Goal: Task Accomplishment & Management: Manage account settings

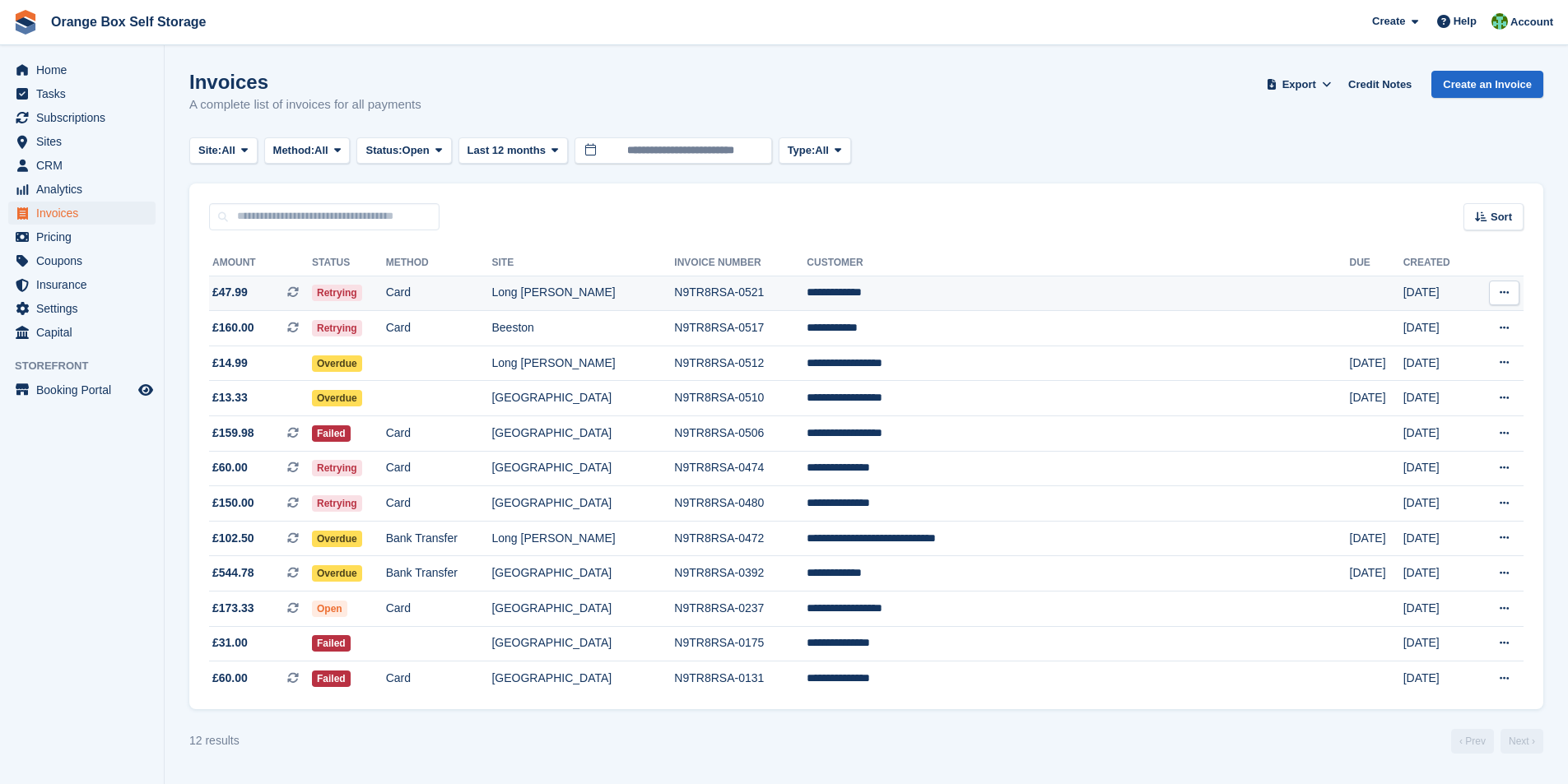
click at [492, 296] on td "Card" at bounding box center [439, 292] width 106 height 35
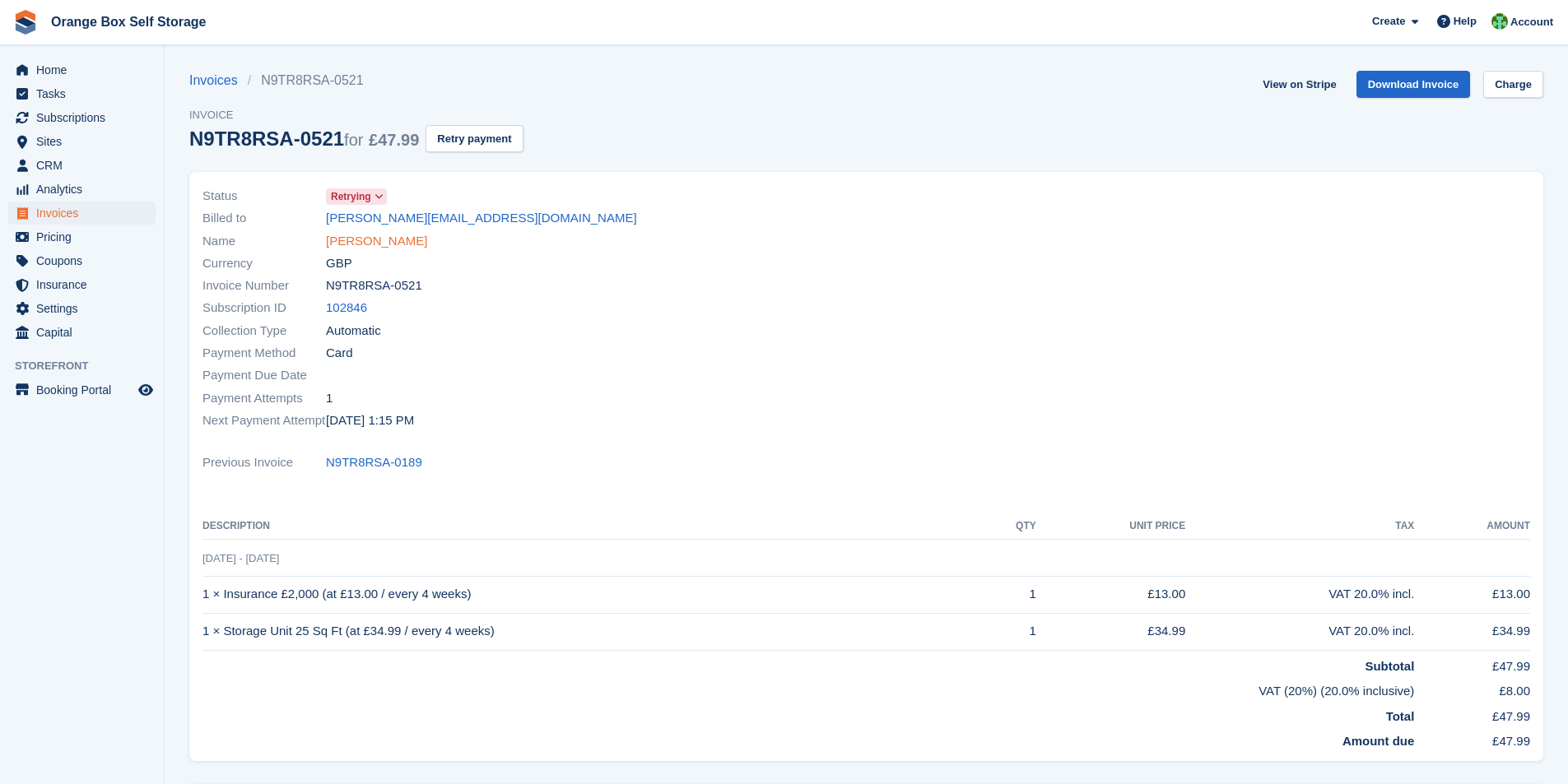
click at [366, 238] on link "Joseph Dowler" at bounding box center [376, 241] width 102 height 19
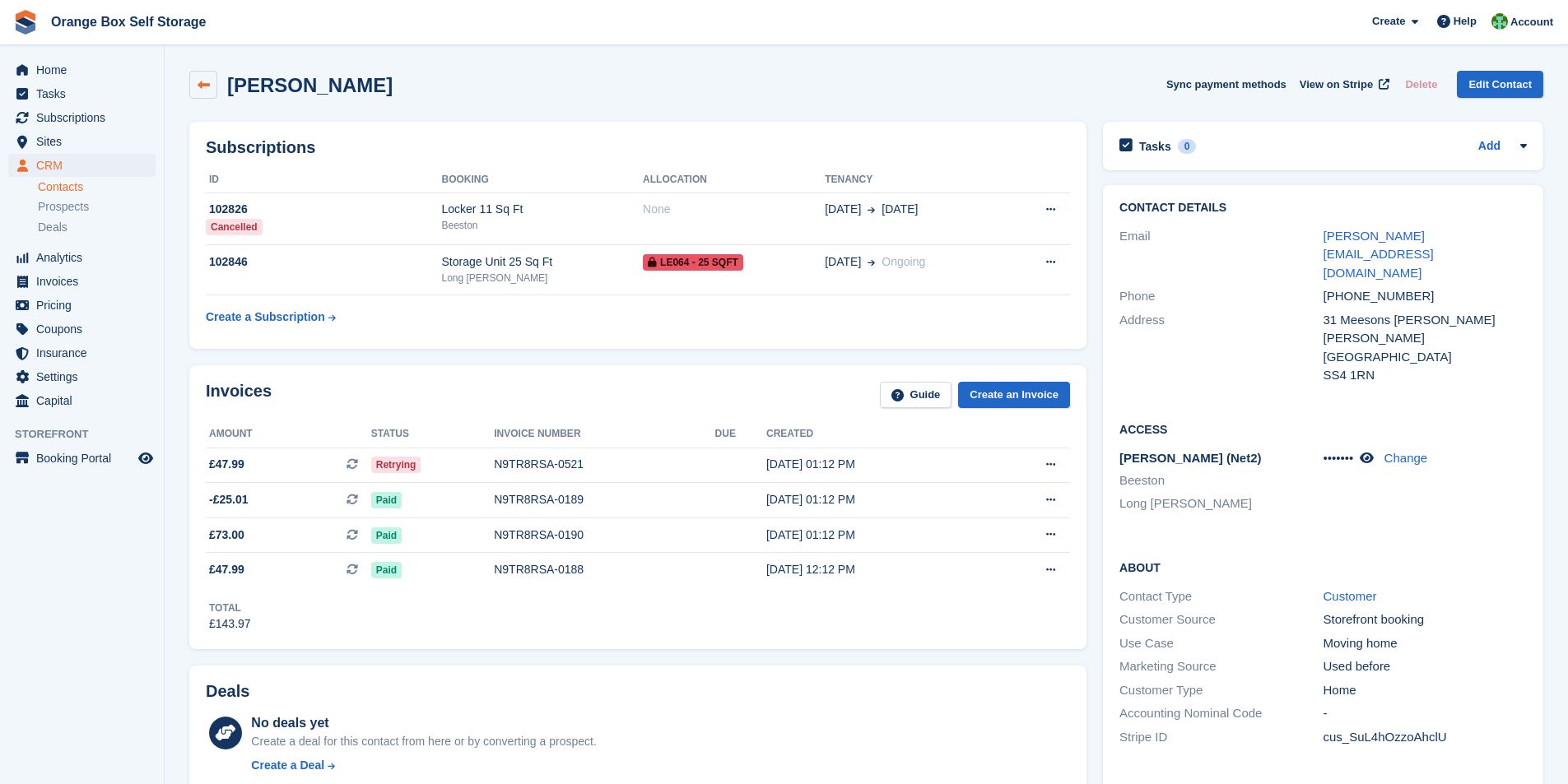
click at [200, 82] on icon at bounding box center [204, 85] width 13 height 13
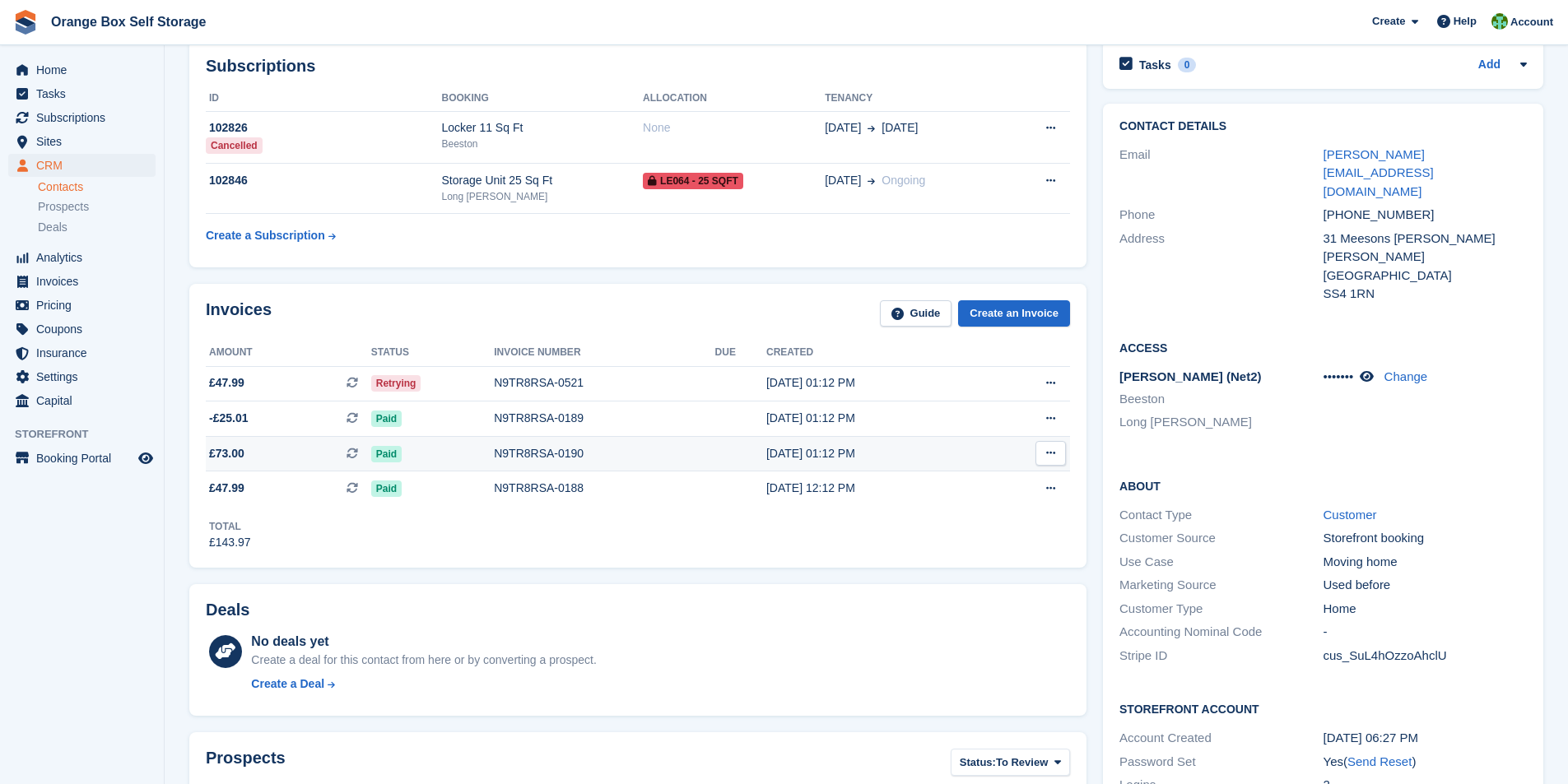
scroll to position [82, 0]
click at [548, 386] on div "N9TR8RSA-0521" at bounding box center [604, 381] width 220 height 17
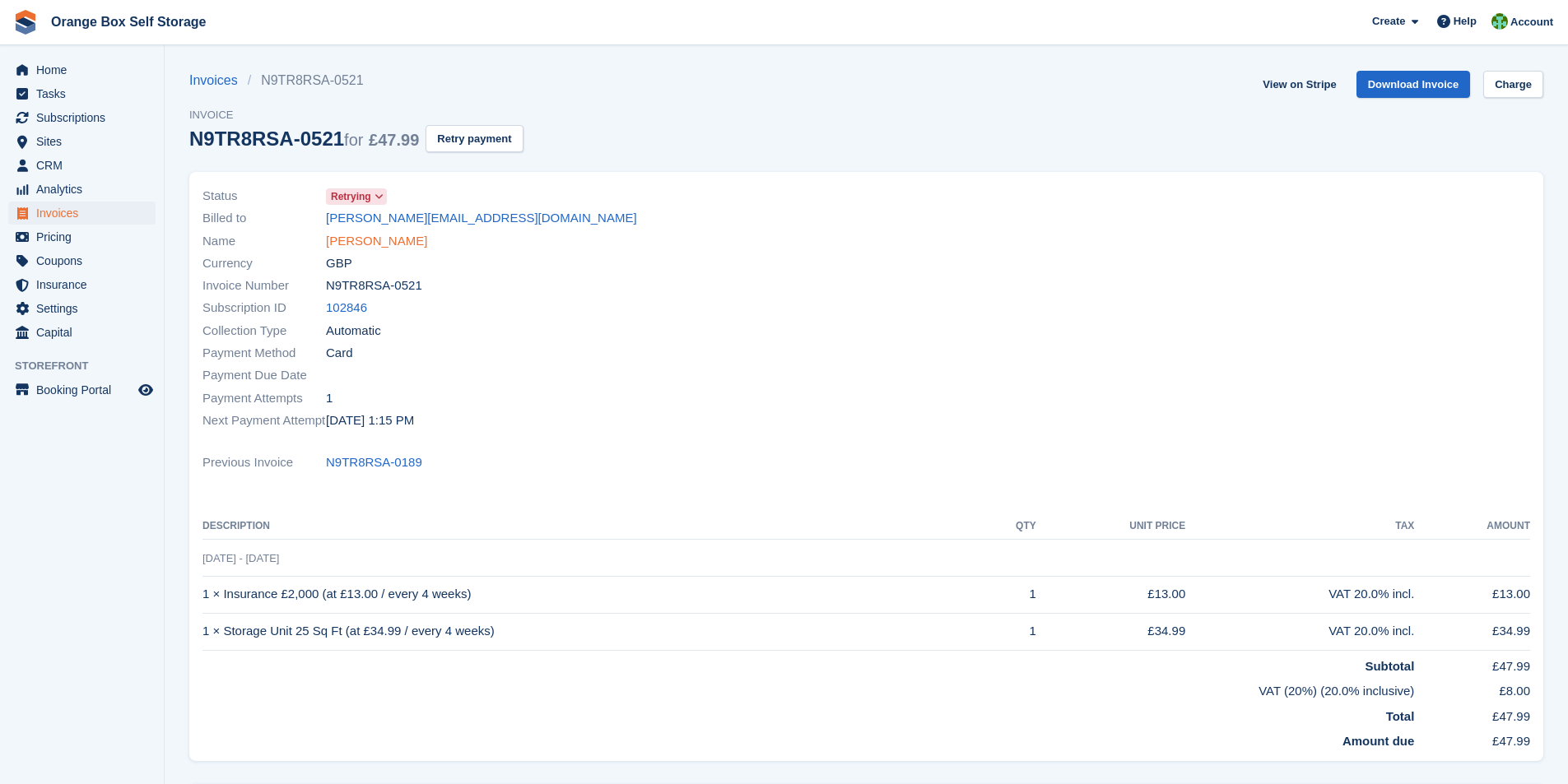
click at [381, 242] on link "Joseph Dowler" at bounding box center [376, 241] width 102 height 19
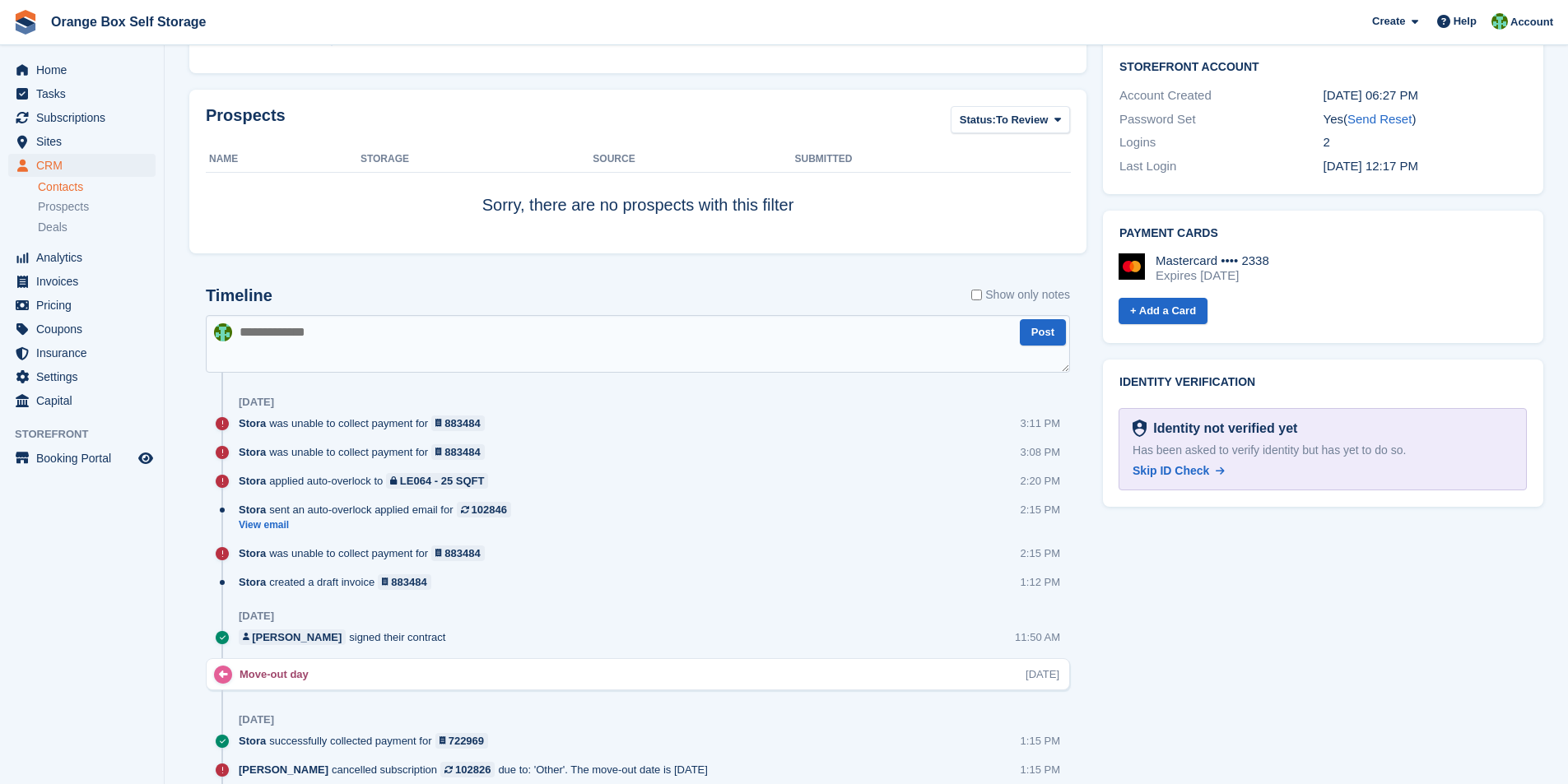
scroll to position [740, 0]
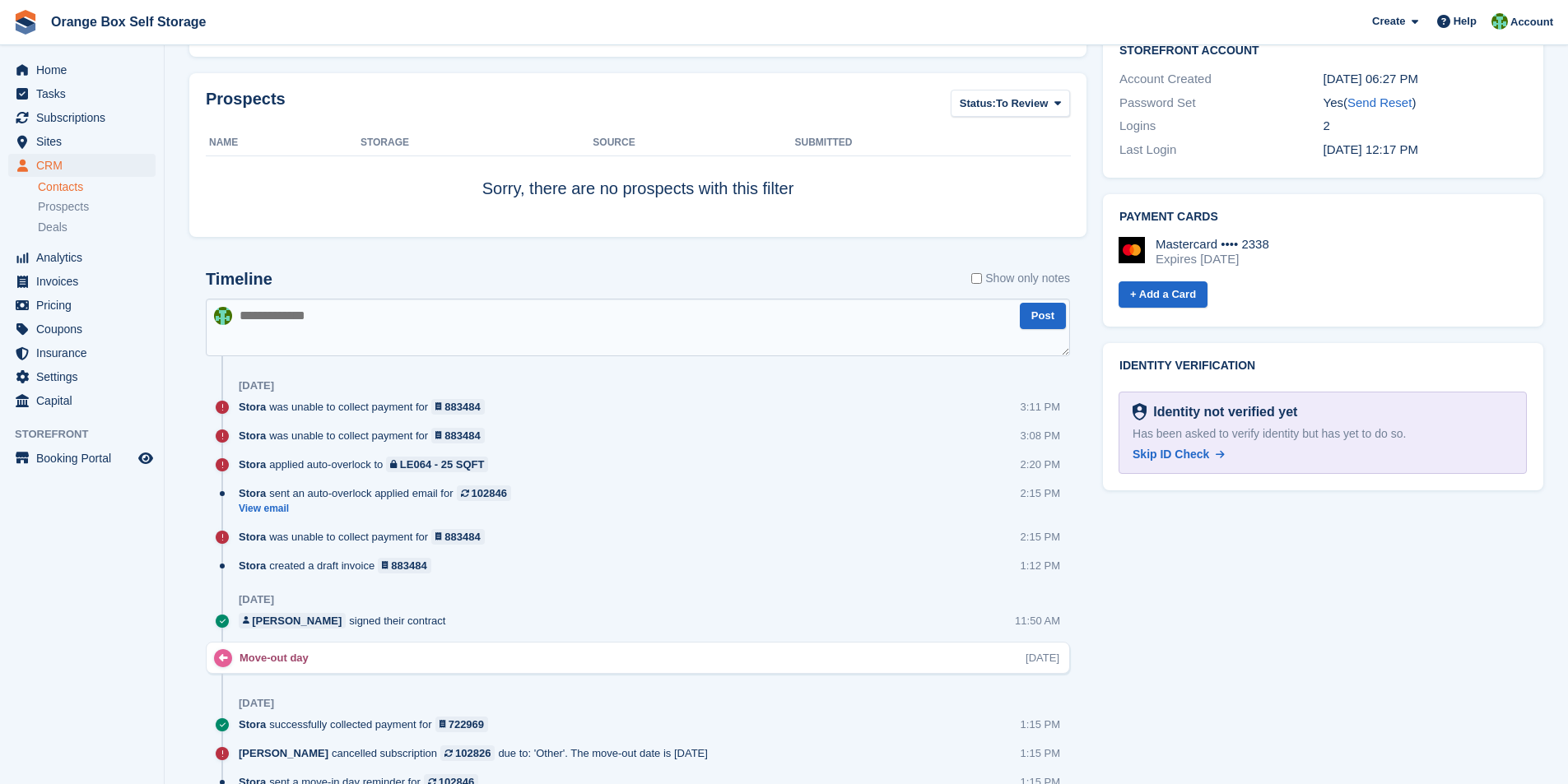
click at [410, 318] on textarea at bounding box center [638, 327] width 865 height 58
type textarea "**********"
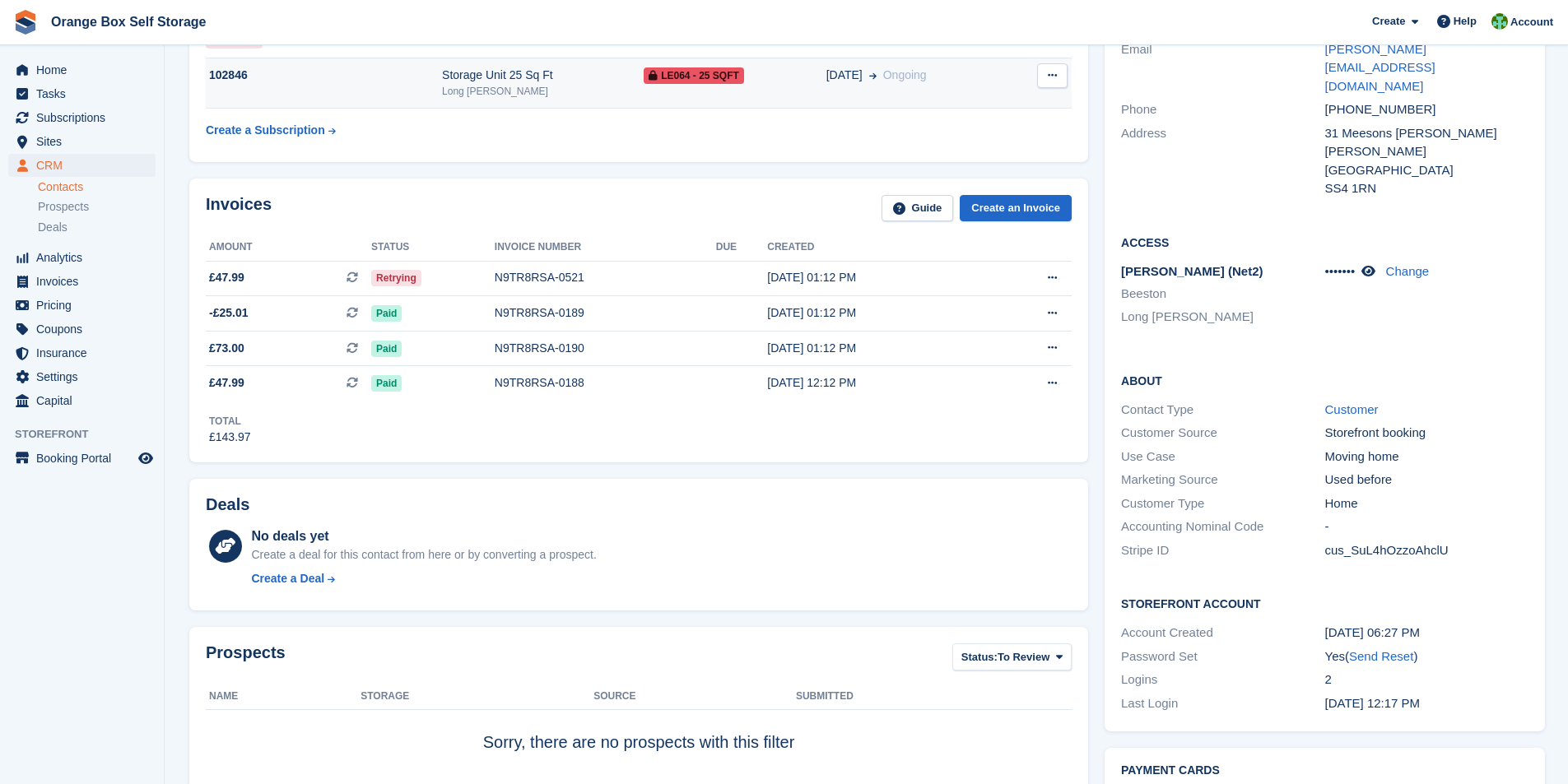
scroll to position [0, 0]
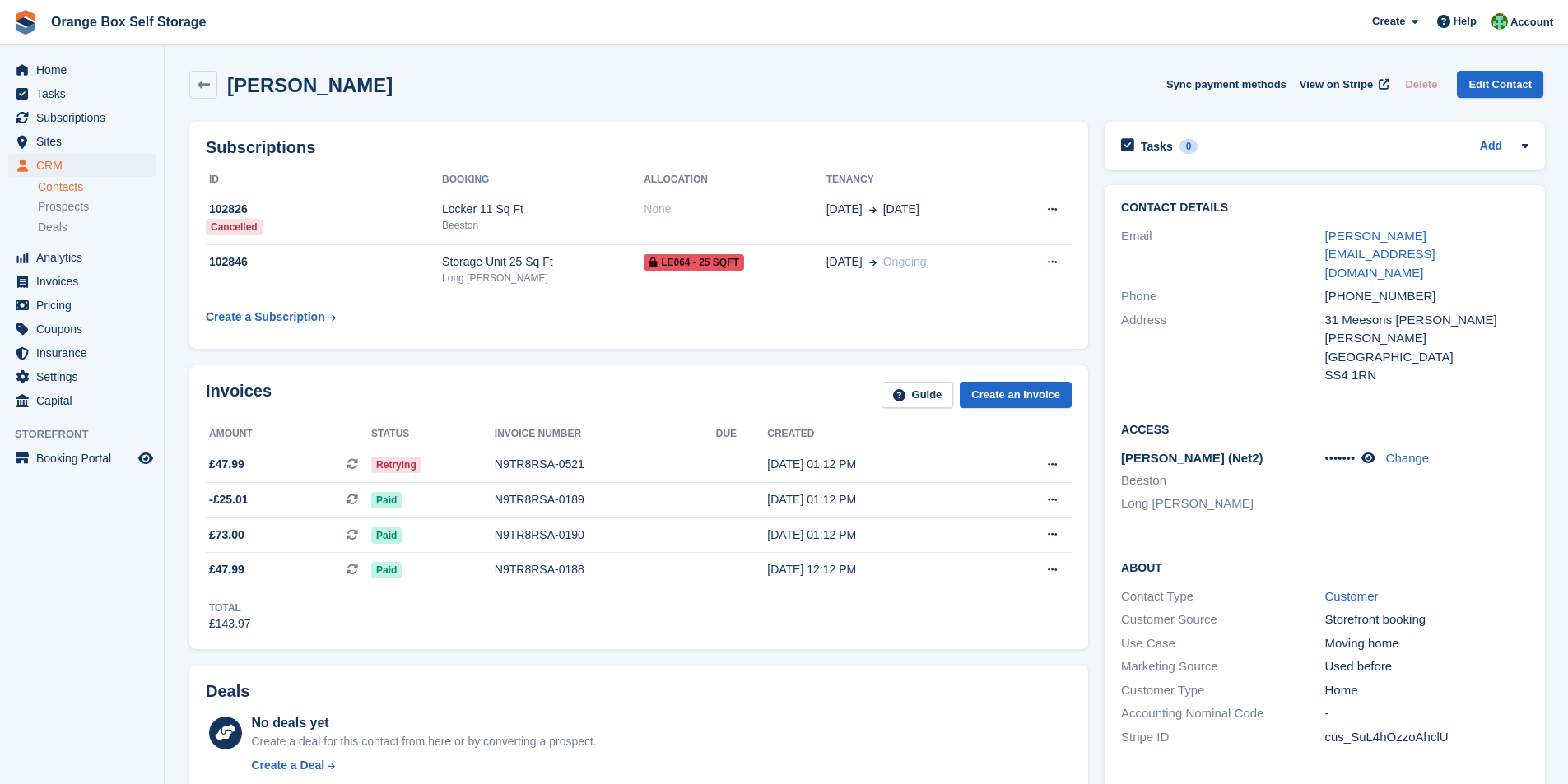
scroll to position [82, 0]
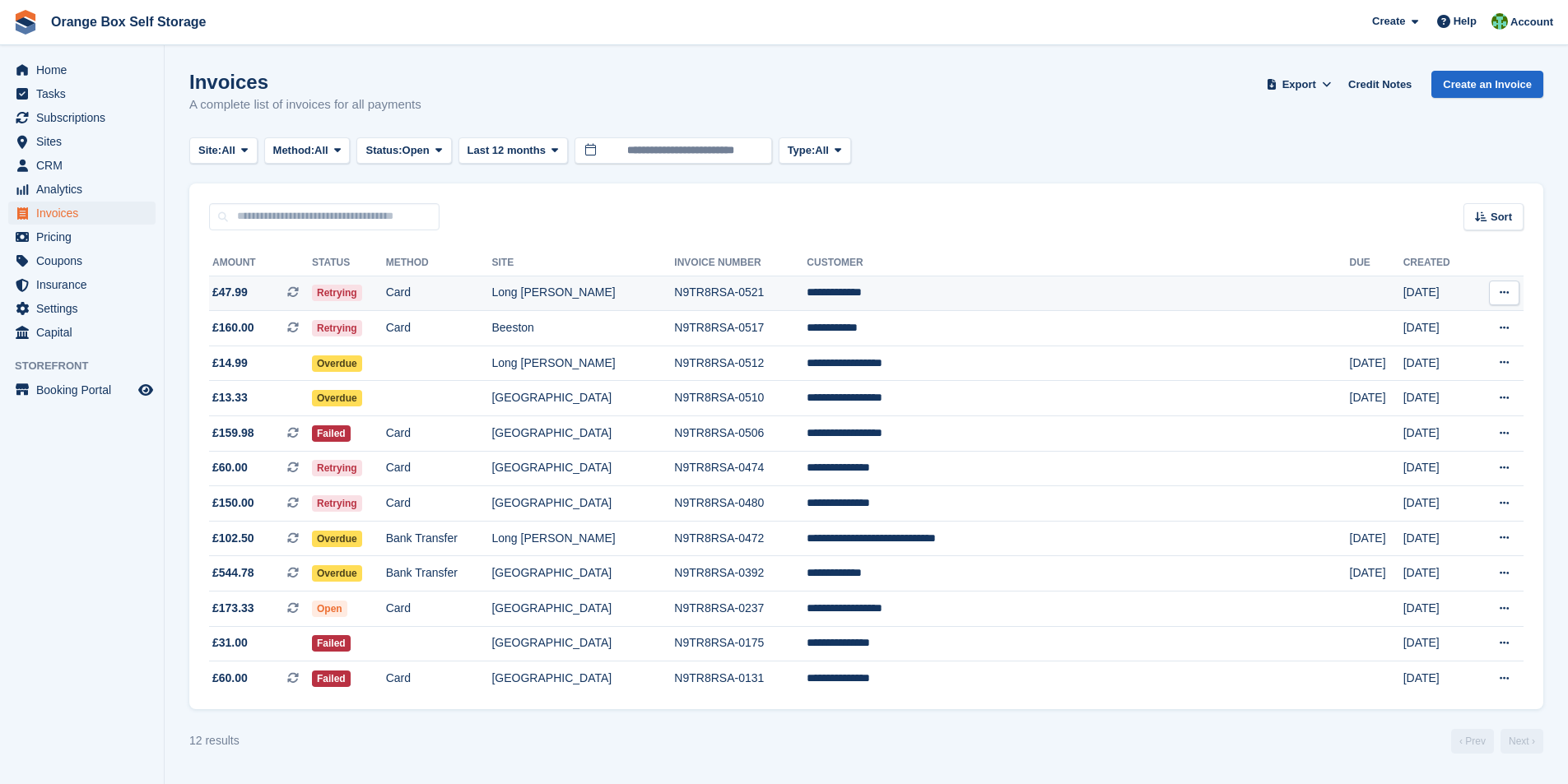
click at [807, 295] on td "N9TR8RSA-0521" at bounding box center [739, 292] width 132 height 35
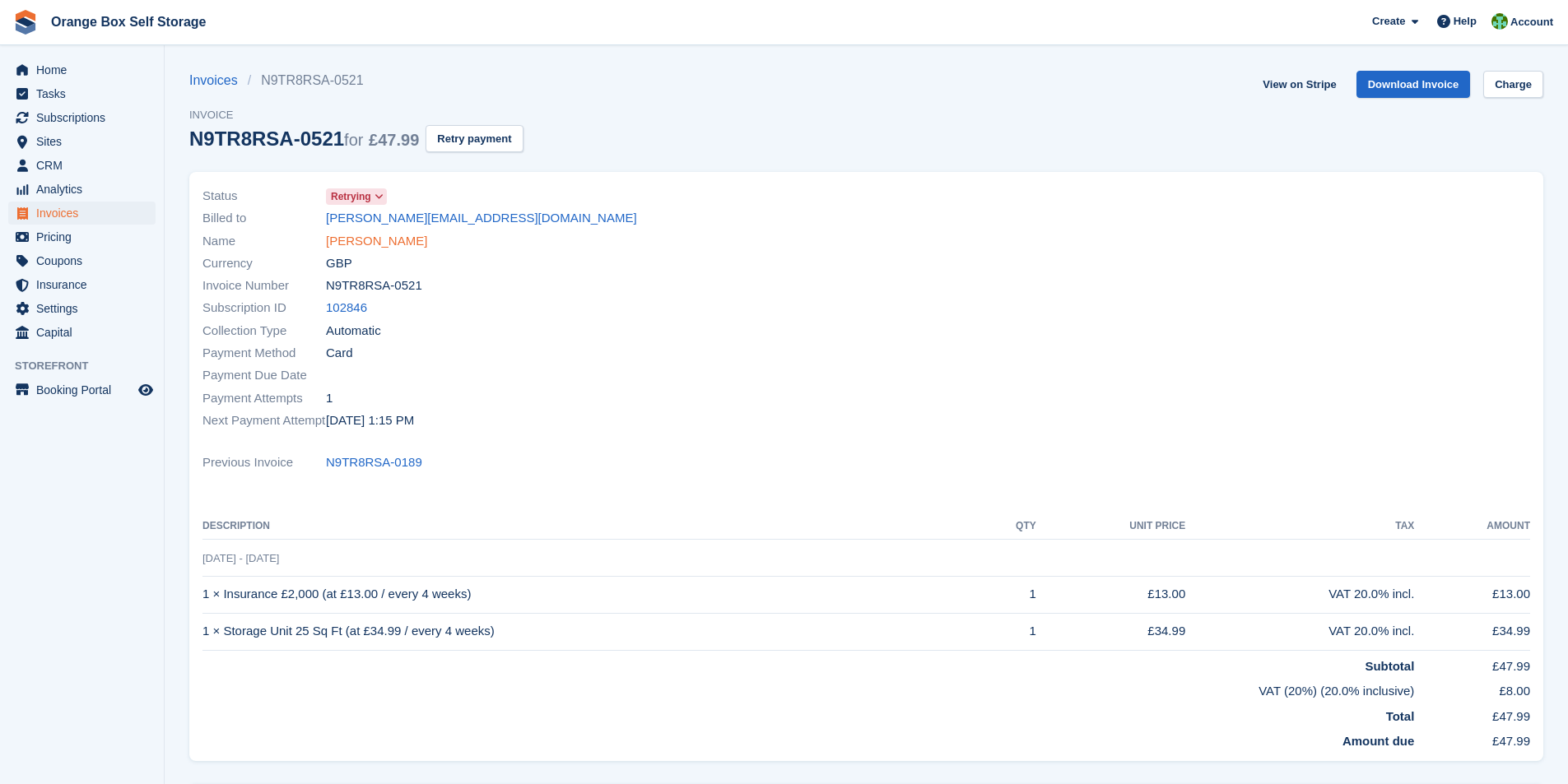
click at [396, 241] on link "[PERSON_NAME]" at bounding box center [376, 241] width 102 height 19
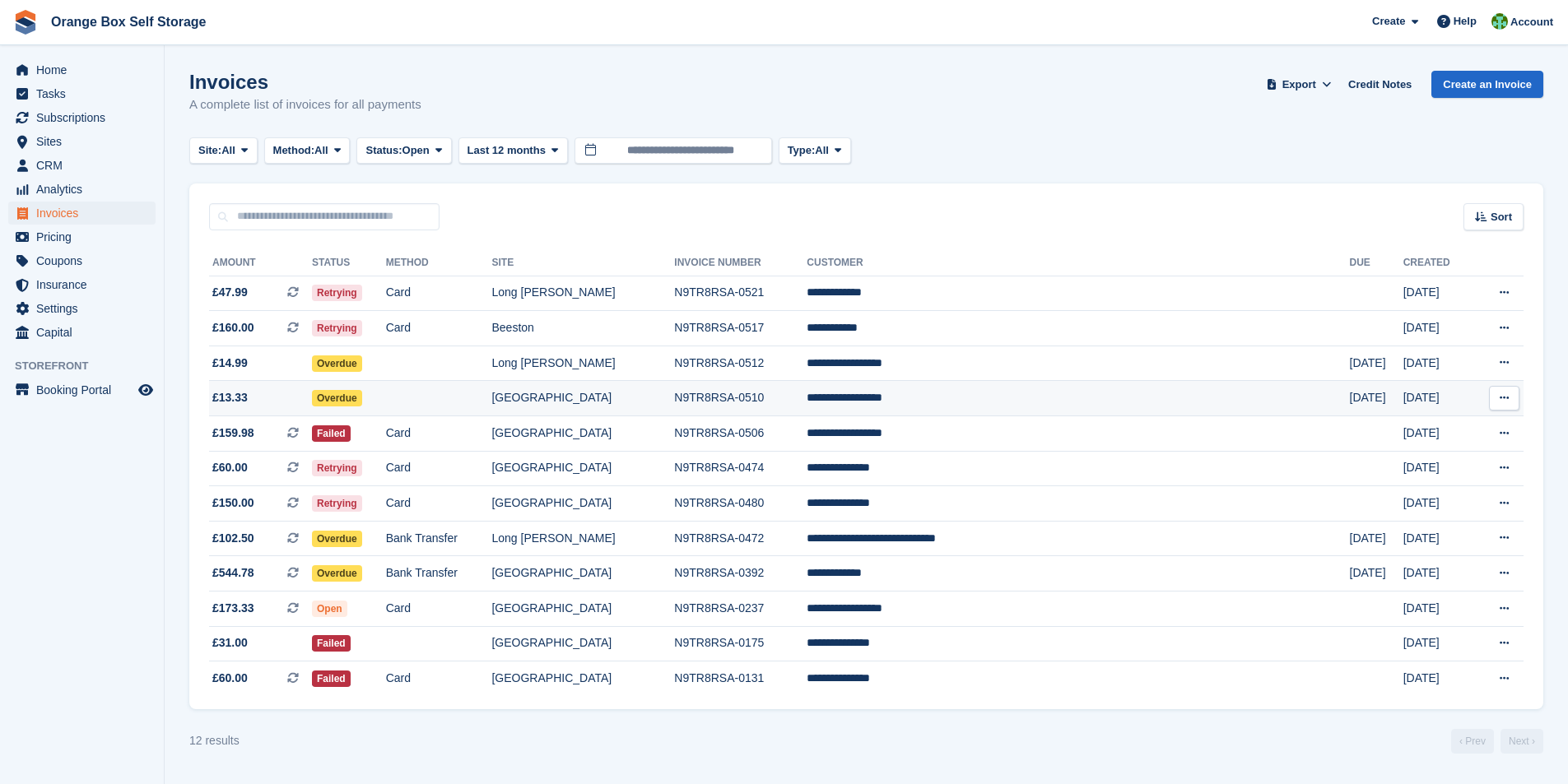
click at [807, 400] on td "N9TR8RSA-0510" at bounding box center [739, 398] width 132 height 35
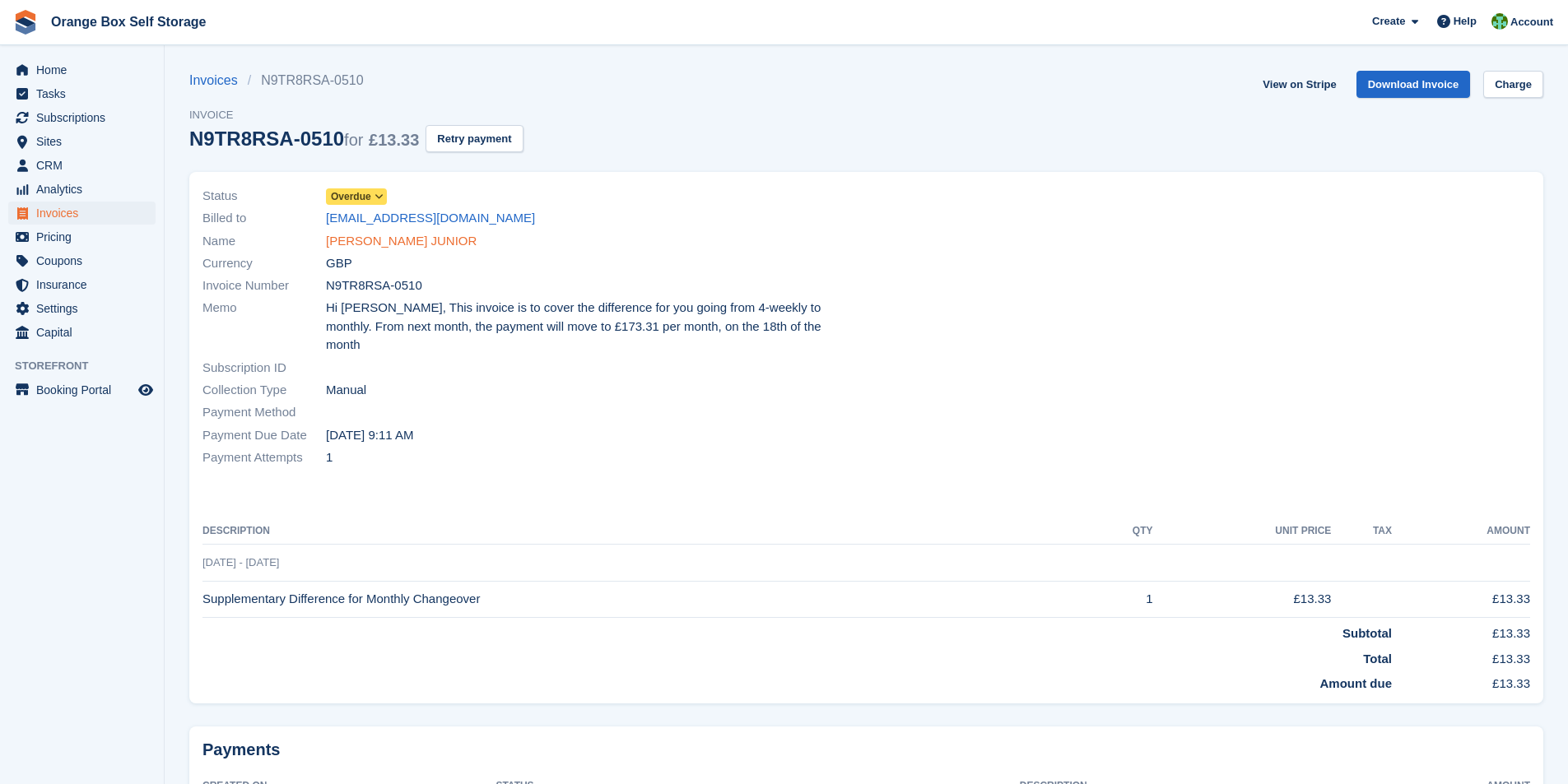
click at [410, 245] on link "[PERSON_NAME] JUNIOR" at bounding box center [400, 241] width 150 height 19
click at [364, 243] on link "[PERSON_NAME] JUNIOR" at bounding box center [400, 241] width 150 height 19
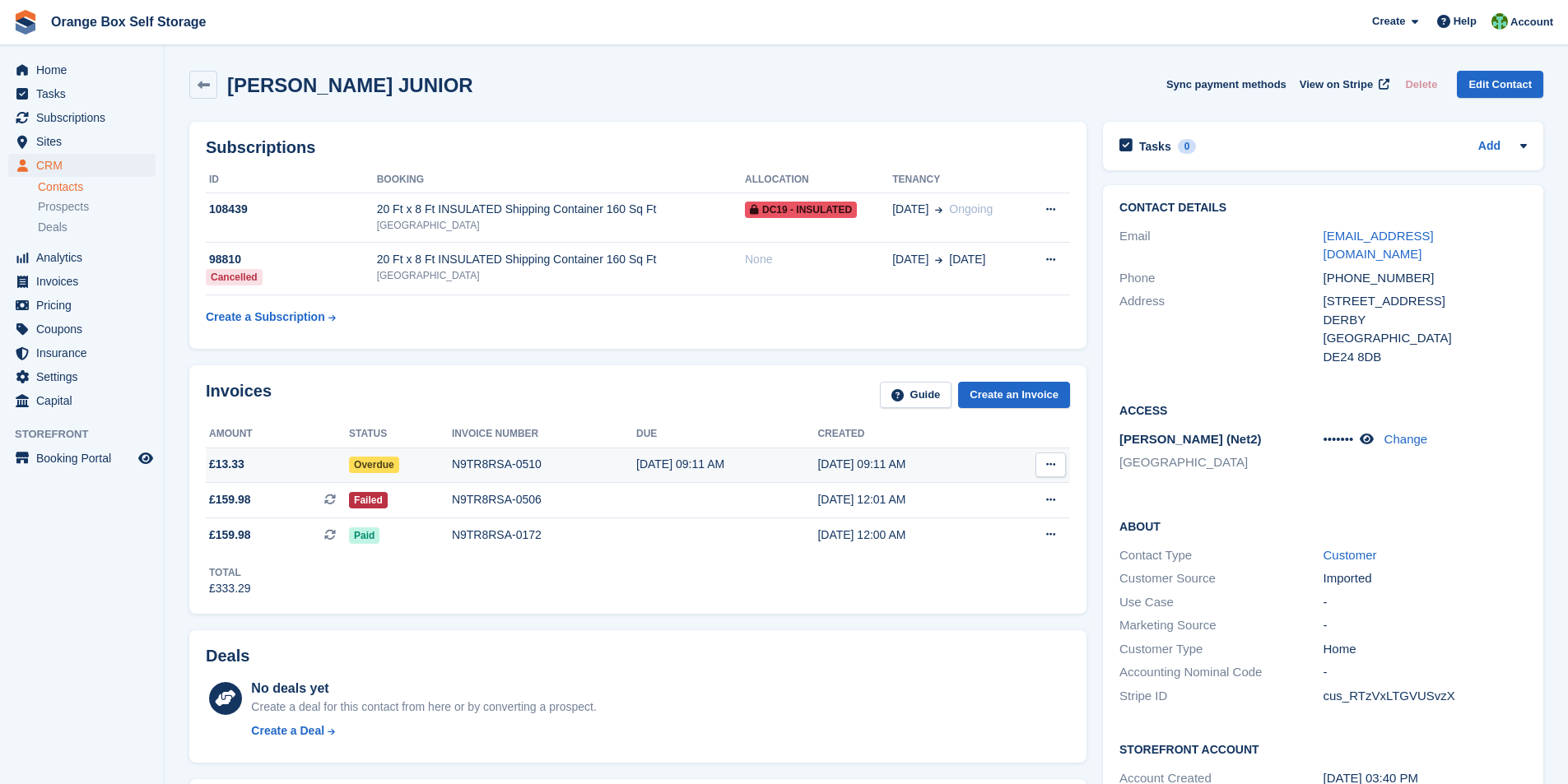
click at [493, 468] on div "N9TR8RSA-0510" at bounding box center [543, 464] width 184 height 17
click at [519, 463] on div "N9TR8RSA-0510" at bounding box center [543, 464] width 184 height 17
click at [474, 494] on div "N9TR8RSA-0506" at bounding box center [543, 499] width 184 height 17
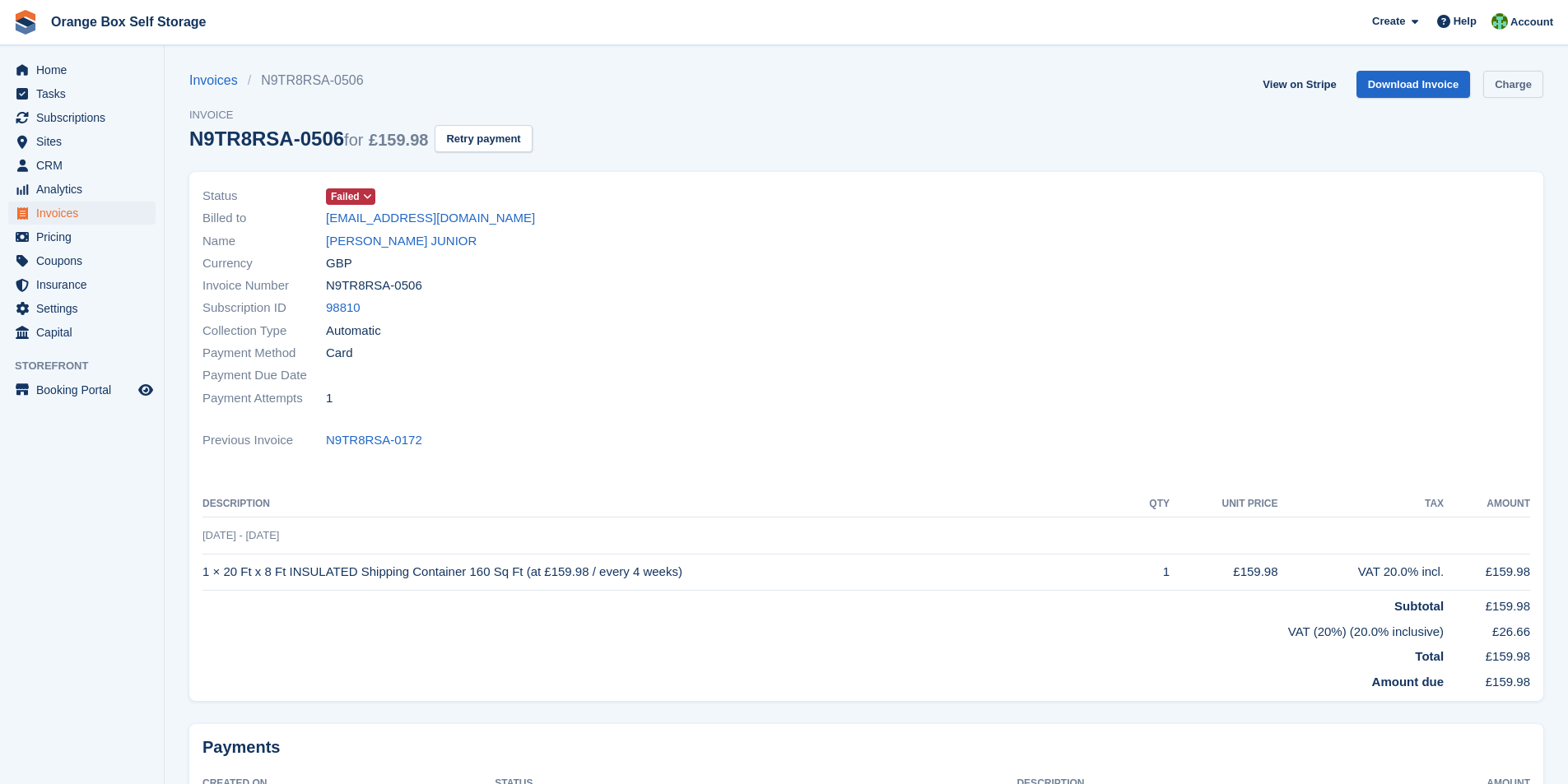
click at [1522, 92] on link "Charge" at bounding box center [1513, 85] width 60 height 27
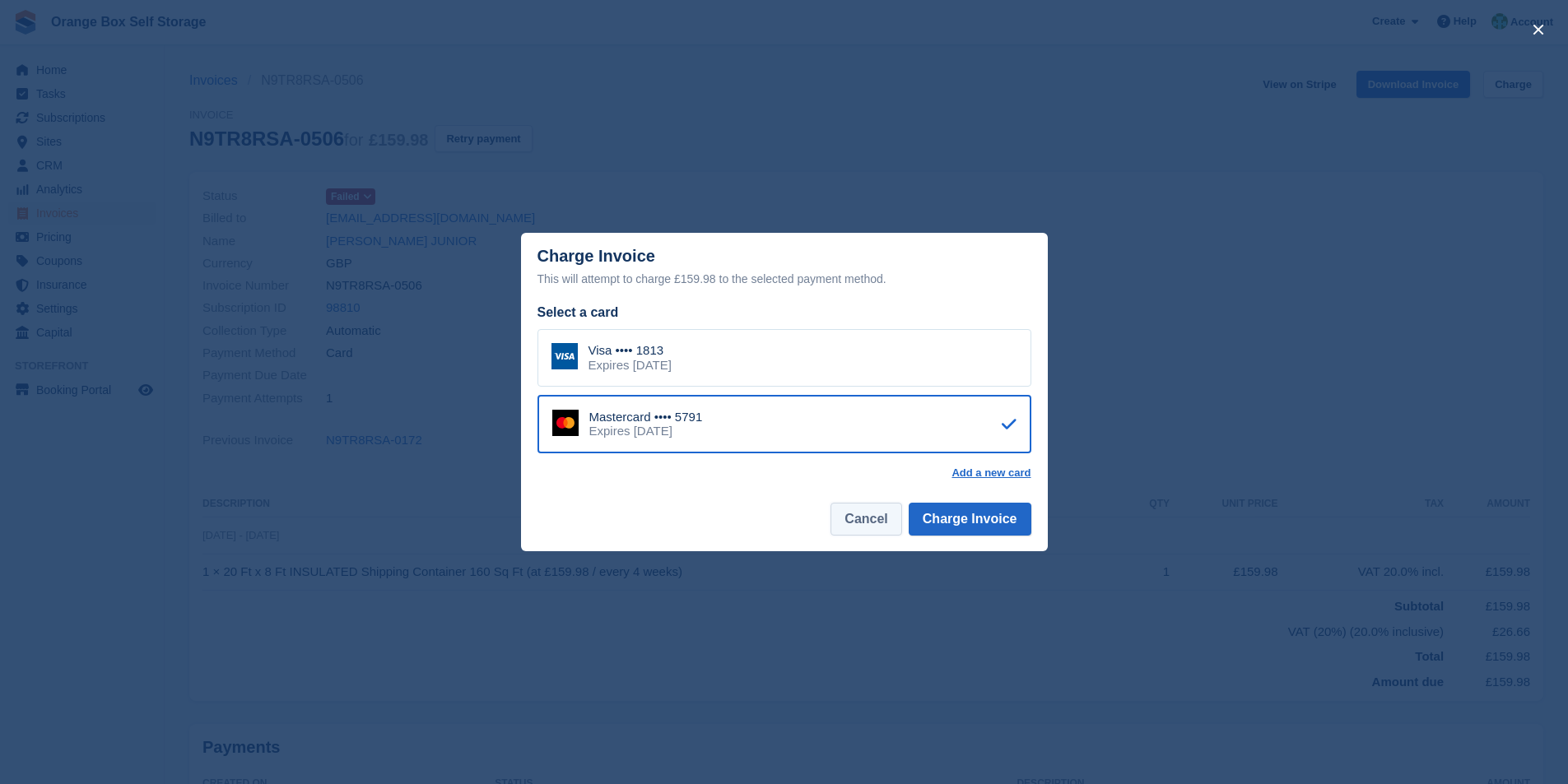
click at [881, 523] on button "Cancel" at bounding box center [865, 519] width 71 height 33
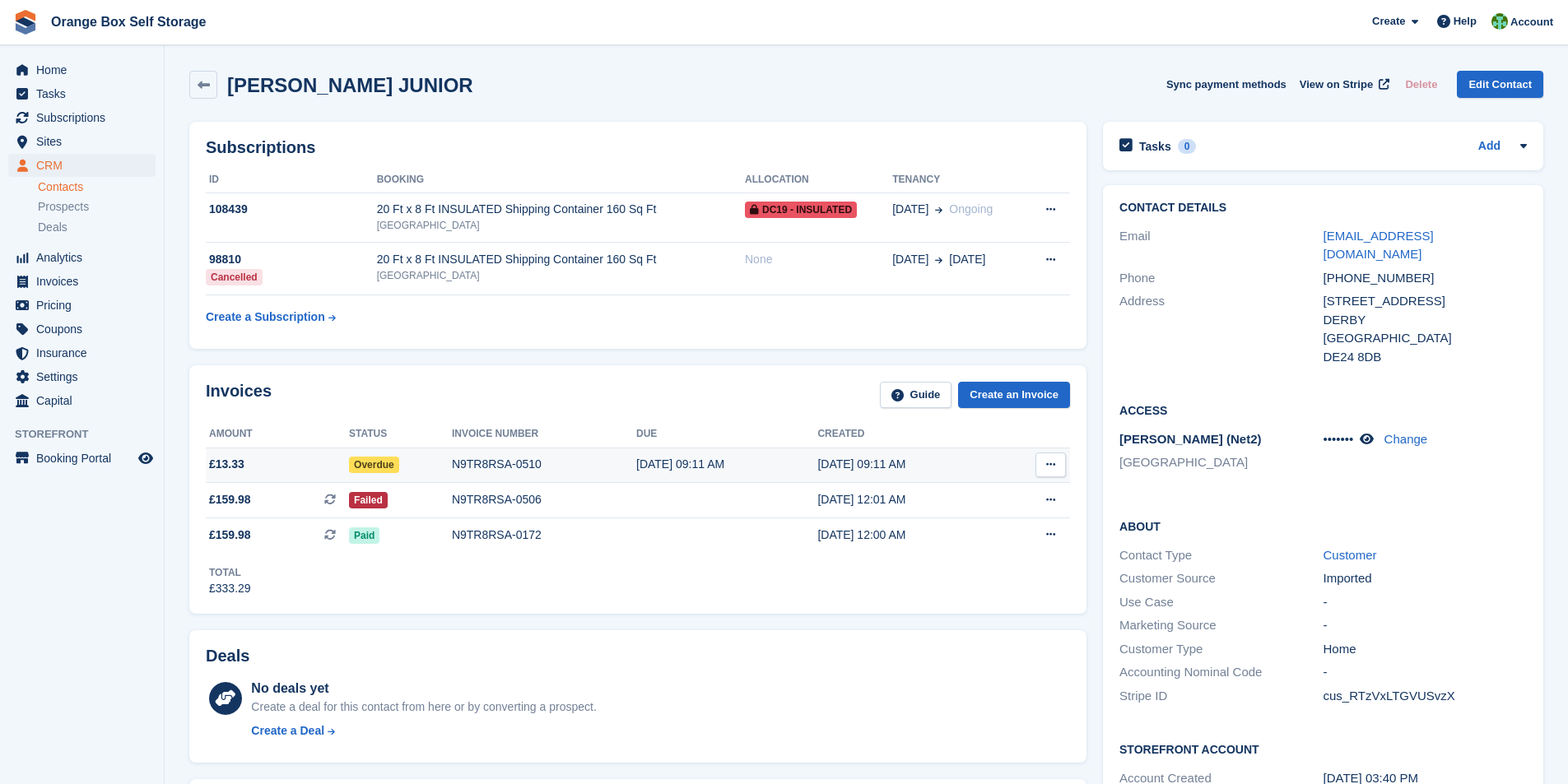
click div "N9TR8RSA-0510"
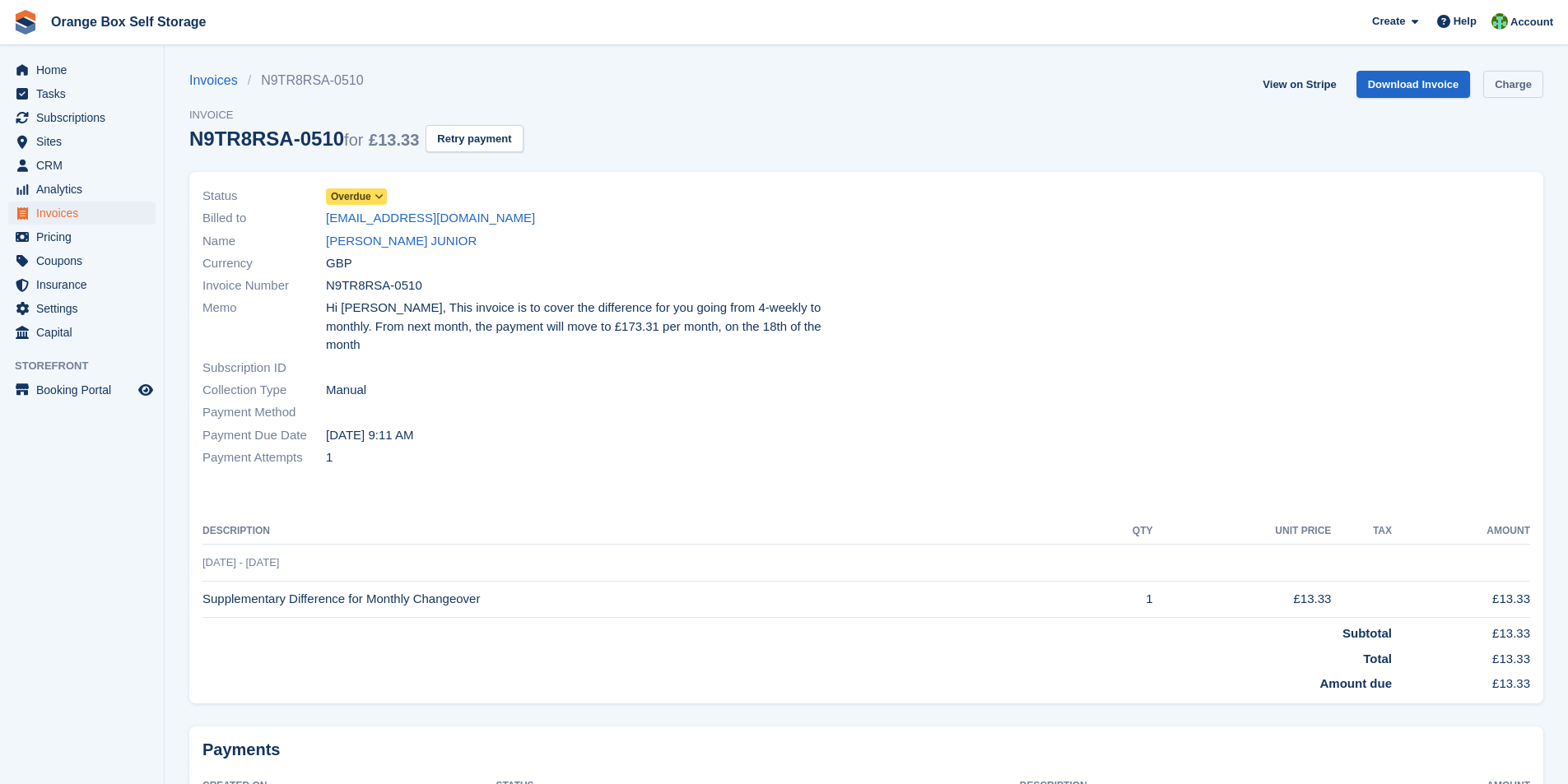
click at [1503, 85] on link "Charge" at bounding box center [1513, 85] width 60 height 27
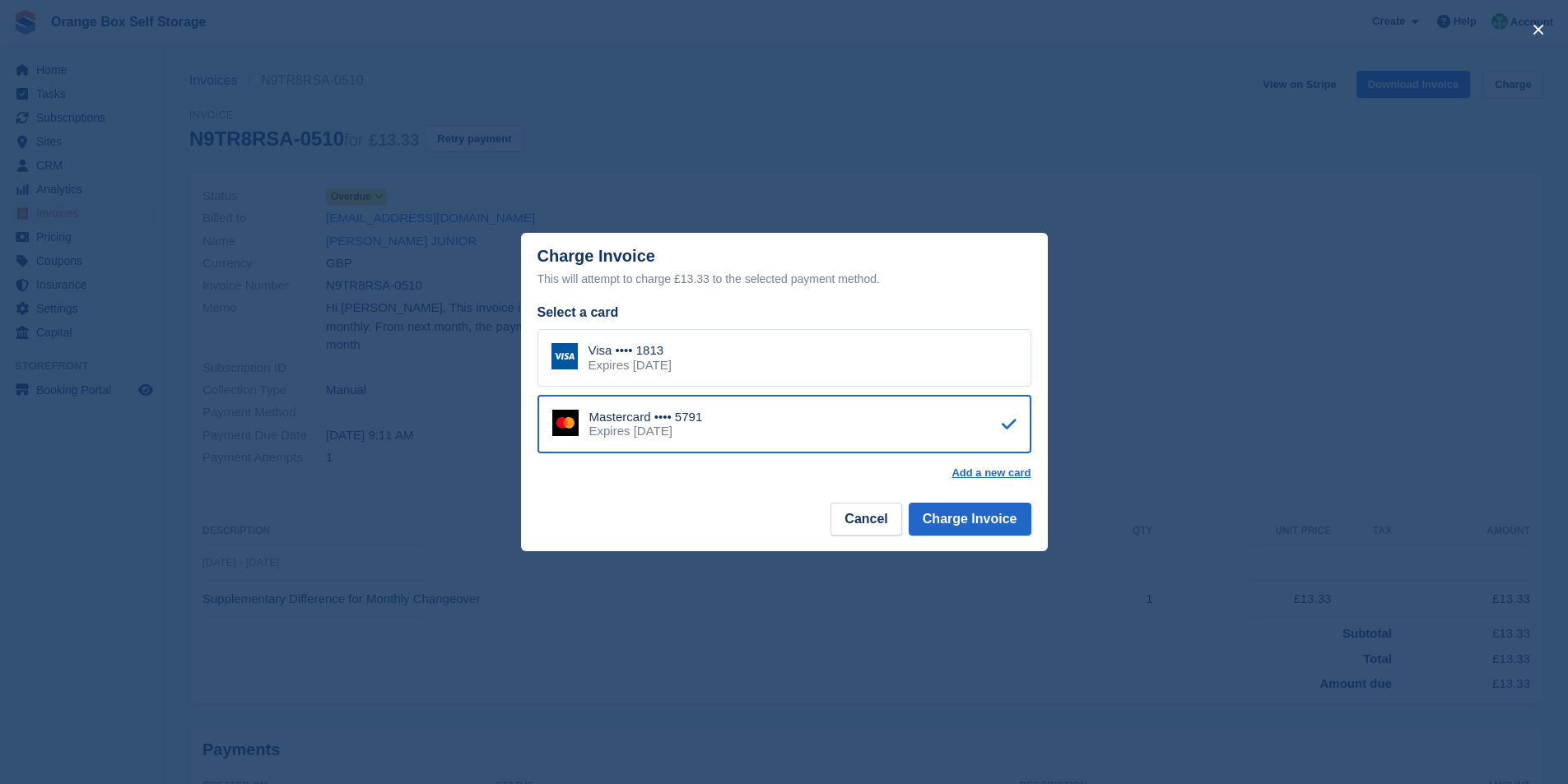
click at [781, 370] on div "Visa •••• 1813 Expires [DATE]" at bounding box center [784, 358] width 494 height 58
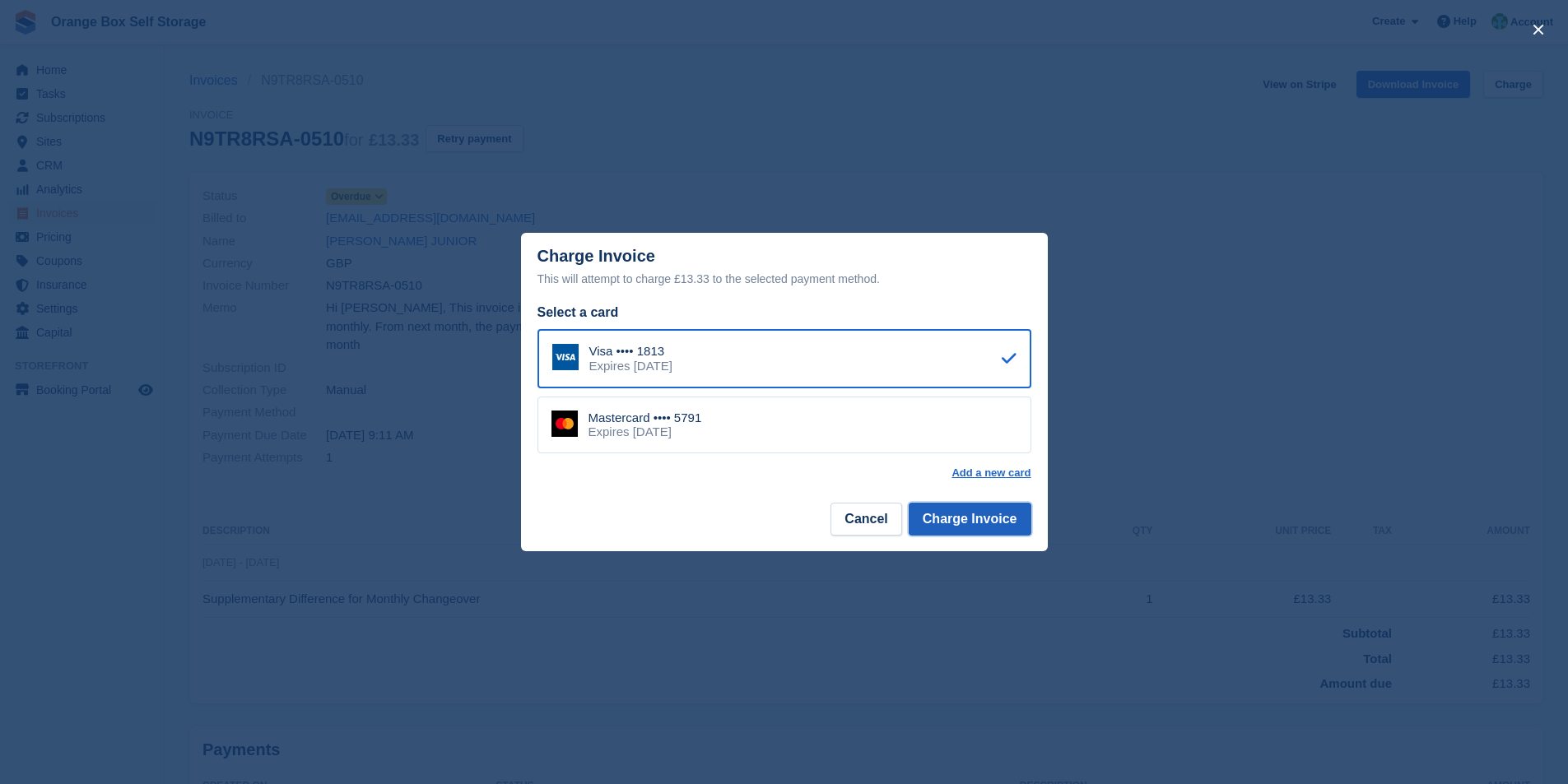
click at [981, 517] on button "Charge Invoice" at bounding box center [970, 519] width 122 height 33
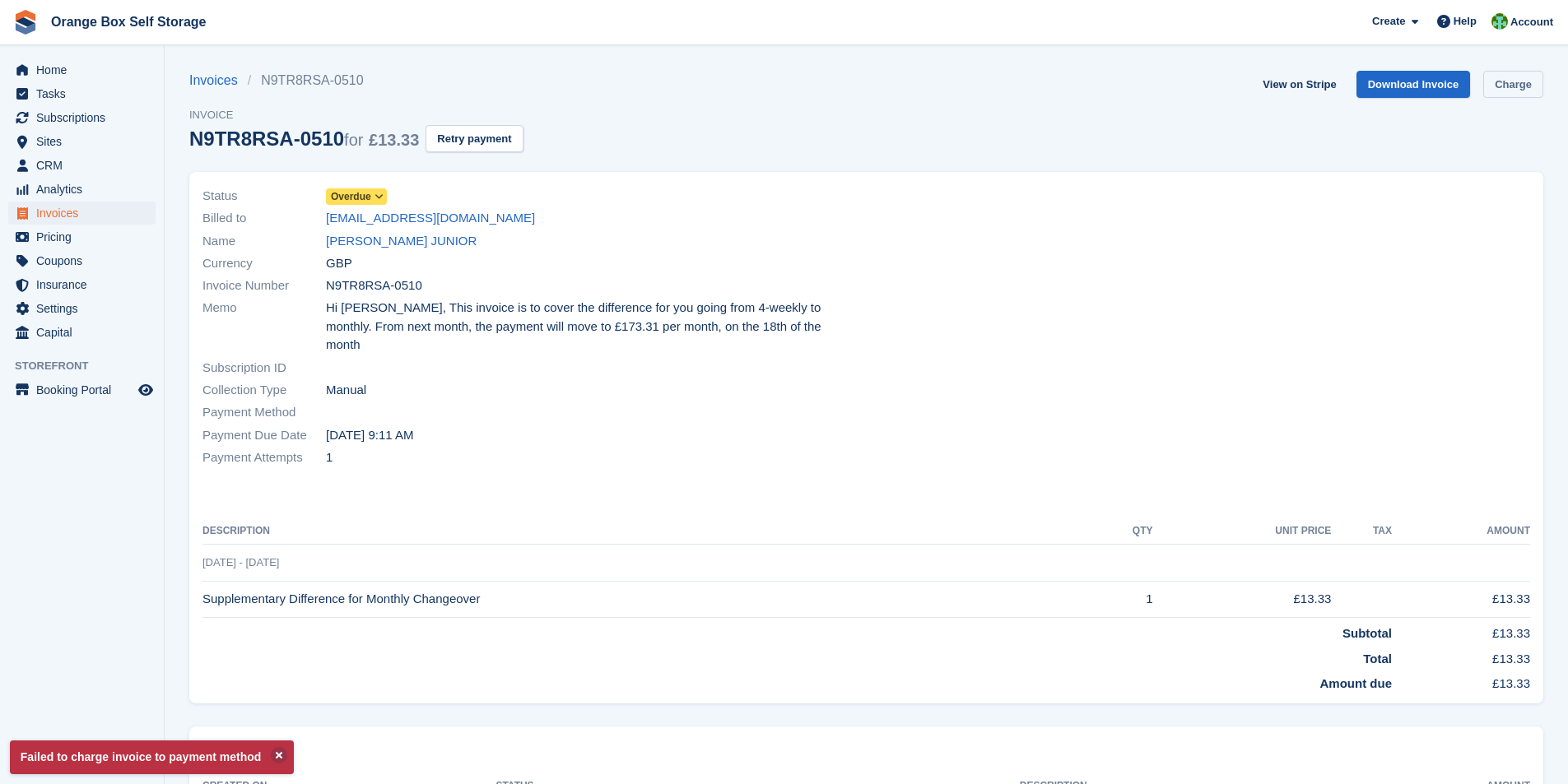
click at [1506, 86] on link "Charge" at bounding box center [1513, 85] width 60 height 27
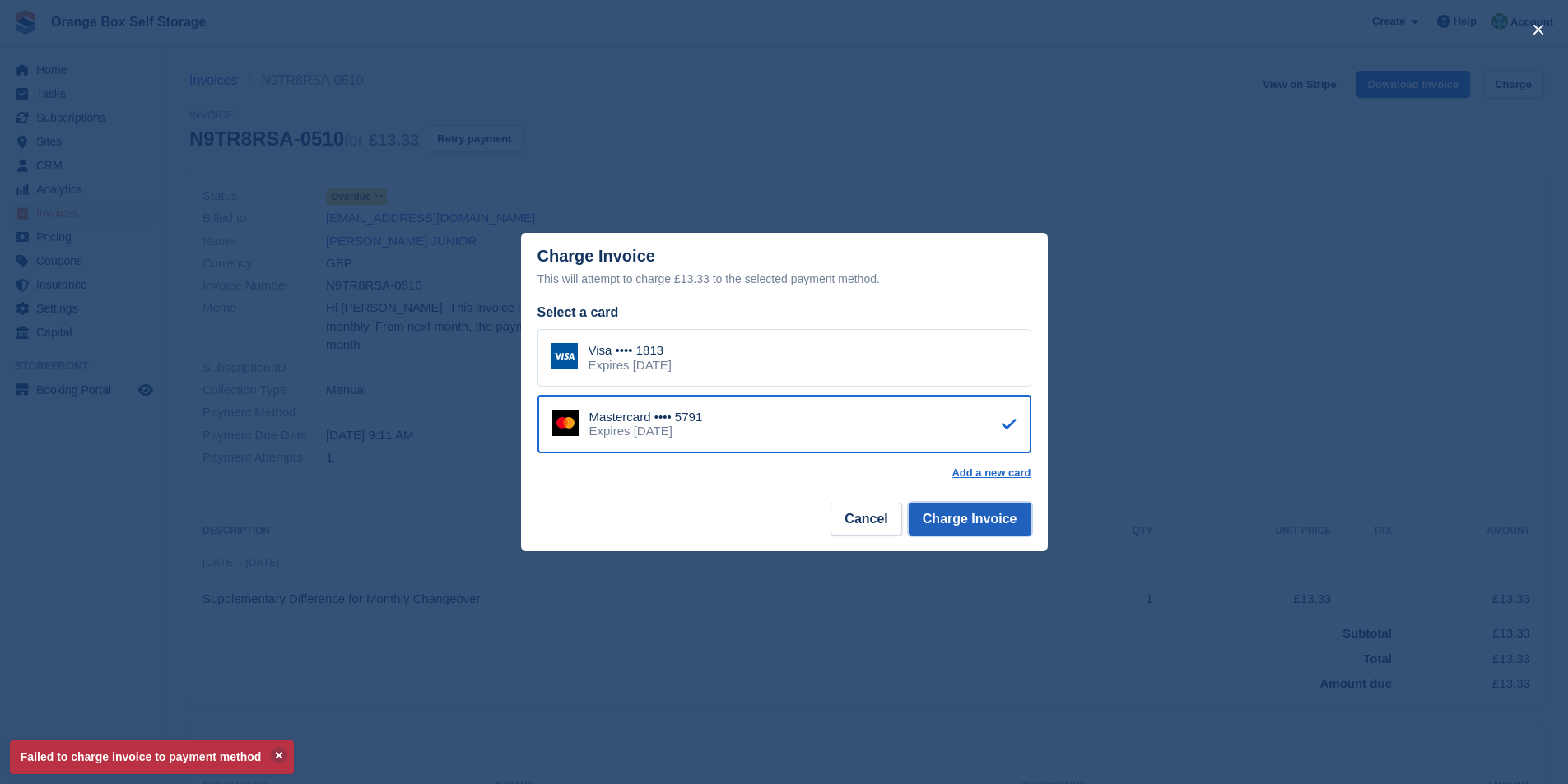
click at [992, 517] on button "Charge Invoice" at bounding box center [970, 519] width 122 height 33
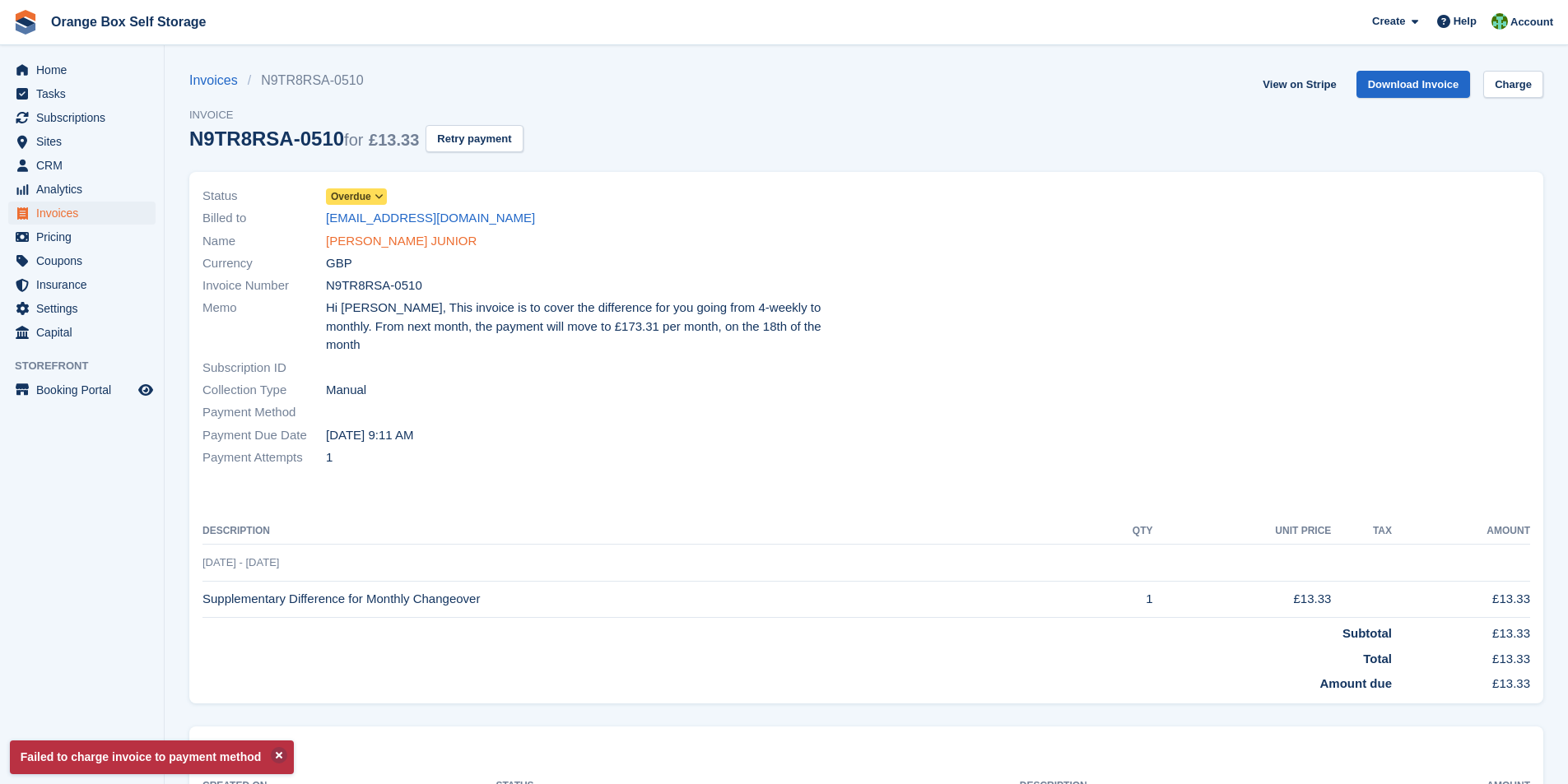
click at [366, 239] on link "[PERSON_NAME] JUNIOR" at bounding box center [400, 241] width 150 height 19
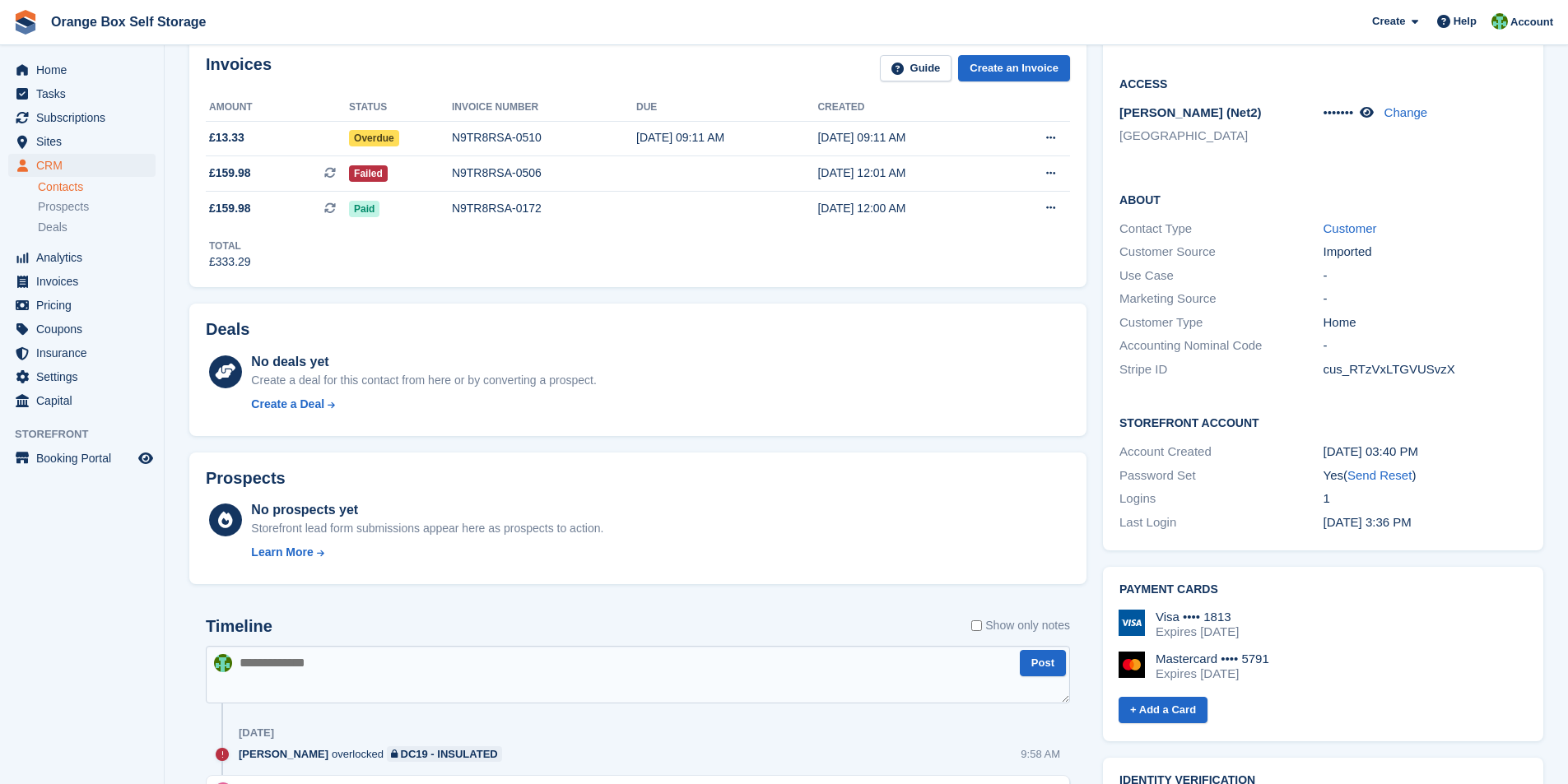
scroll to position [329, 0]
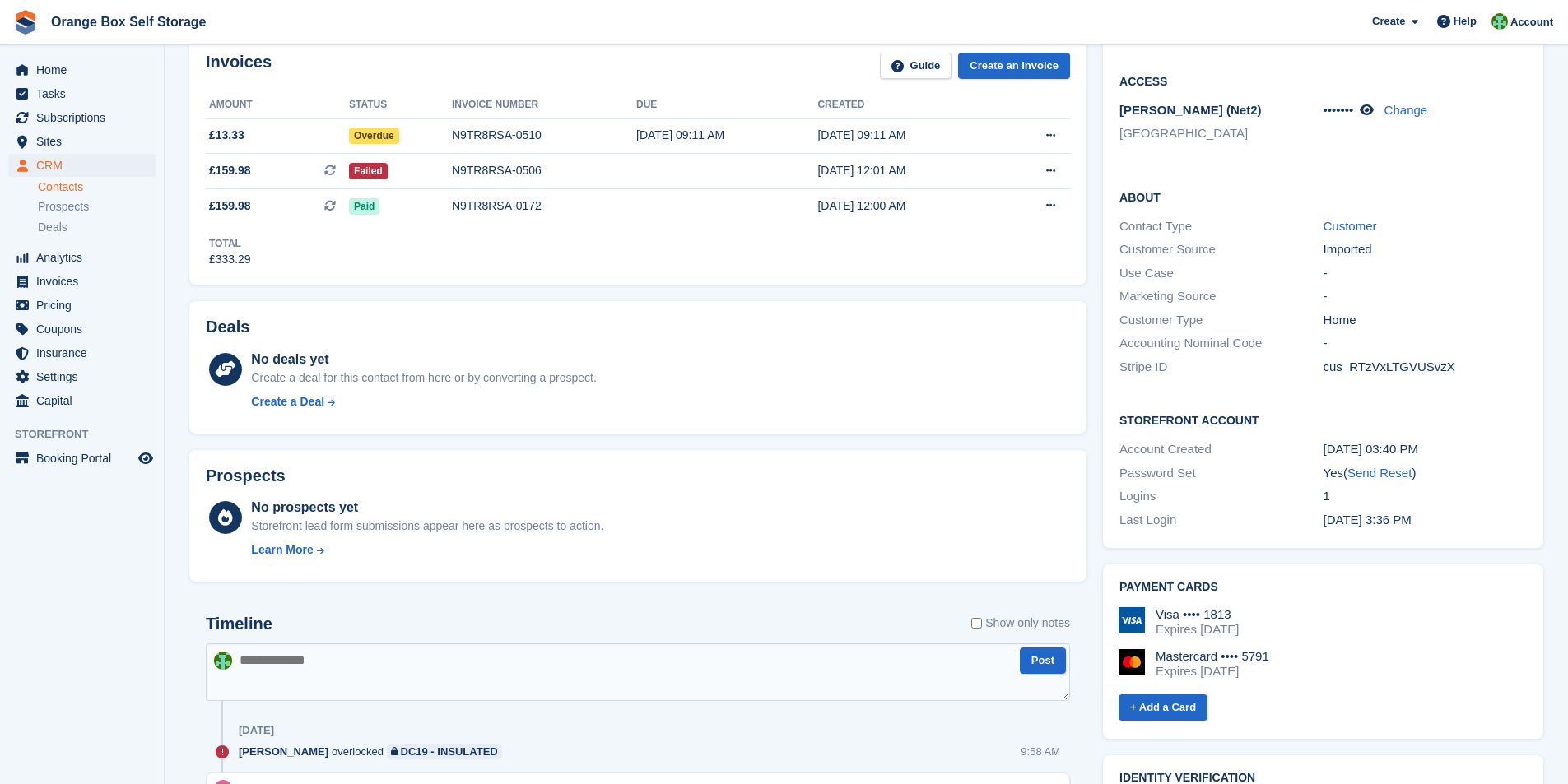
click at [329, 668] on textarea at bounding box center [638, 672] width 865 height 58
type textarea "*******"
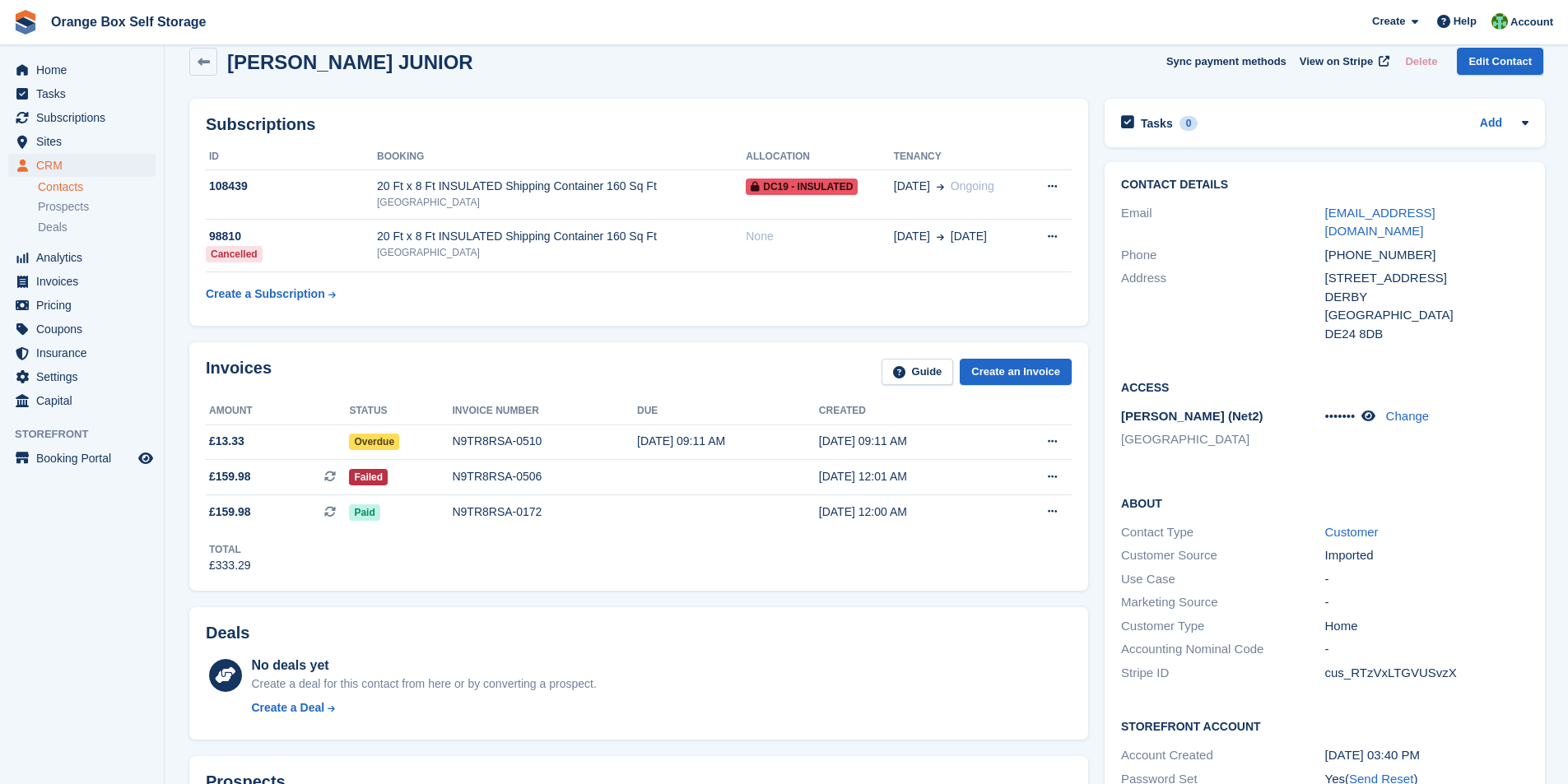
scroll to position [0, 0]
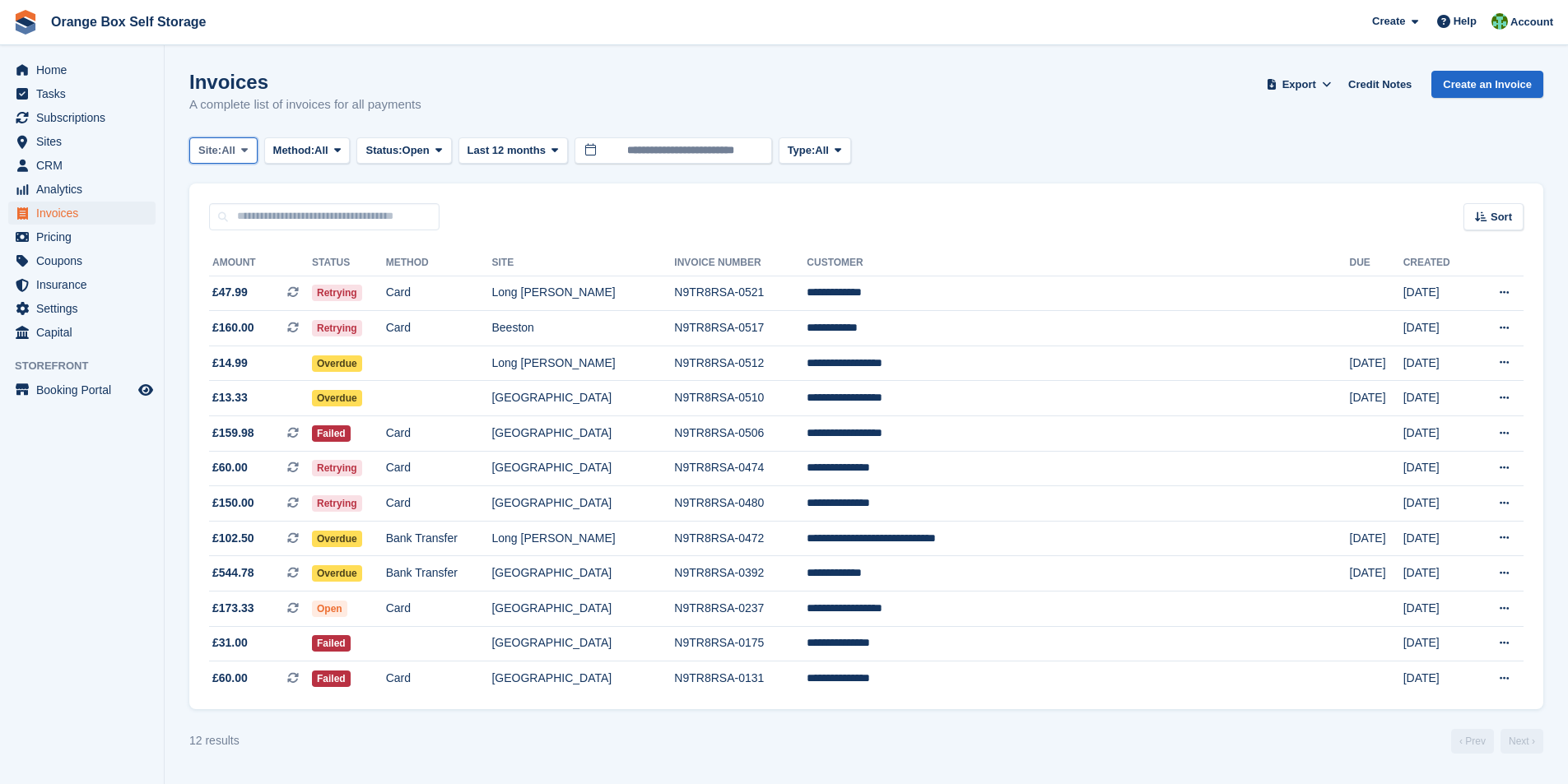
click at [240, 153] on span at bounding box center [244, 150] width 13 height 13
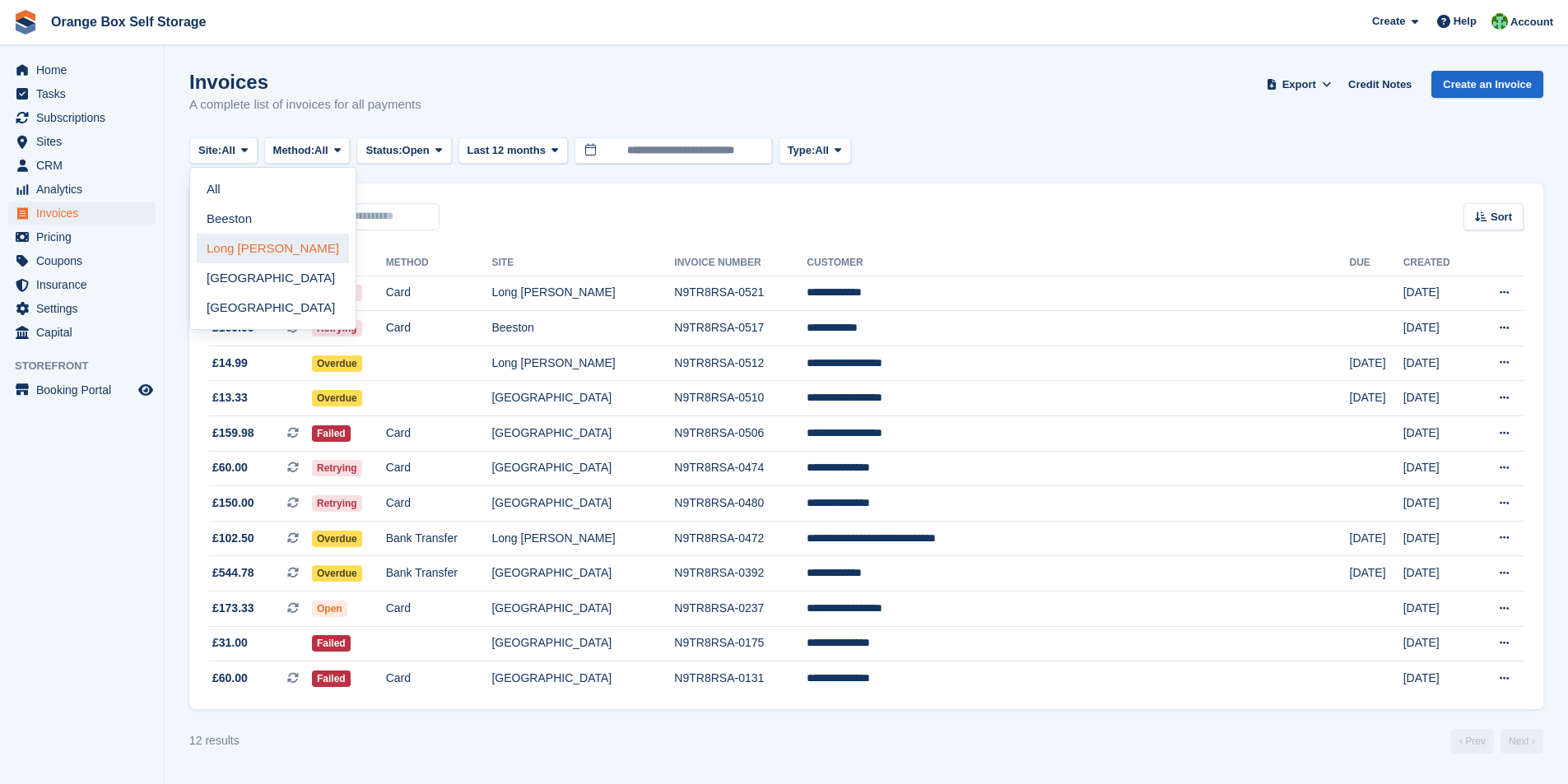
click at [241, 250] on link "Long [PERSON_NAME]" at bounding box center [273, 248] width 152 height 30
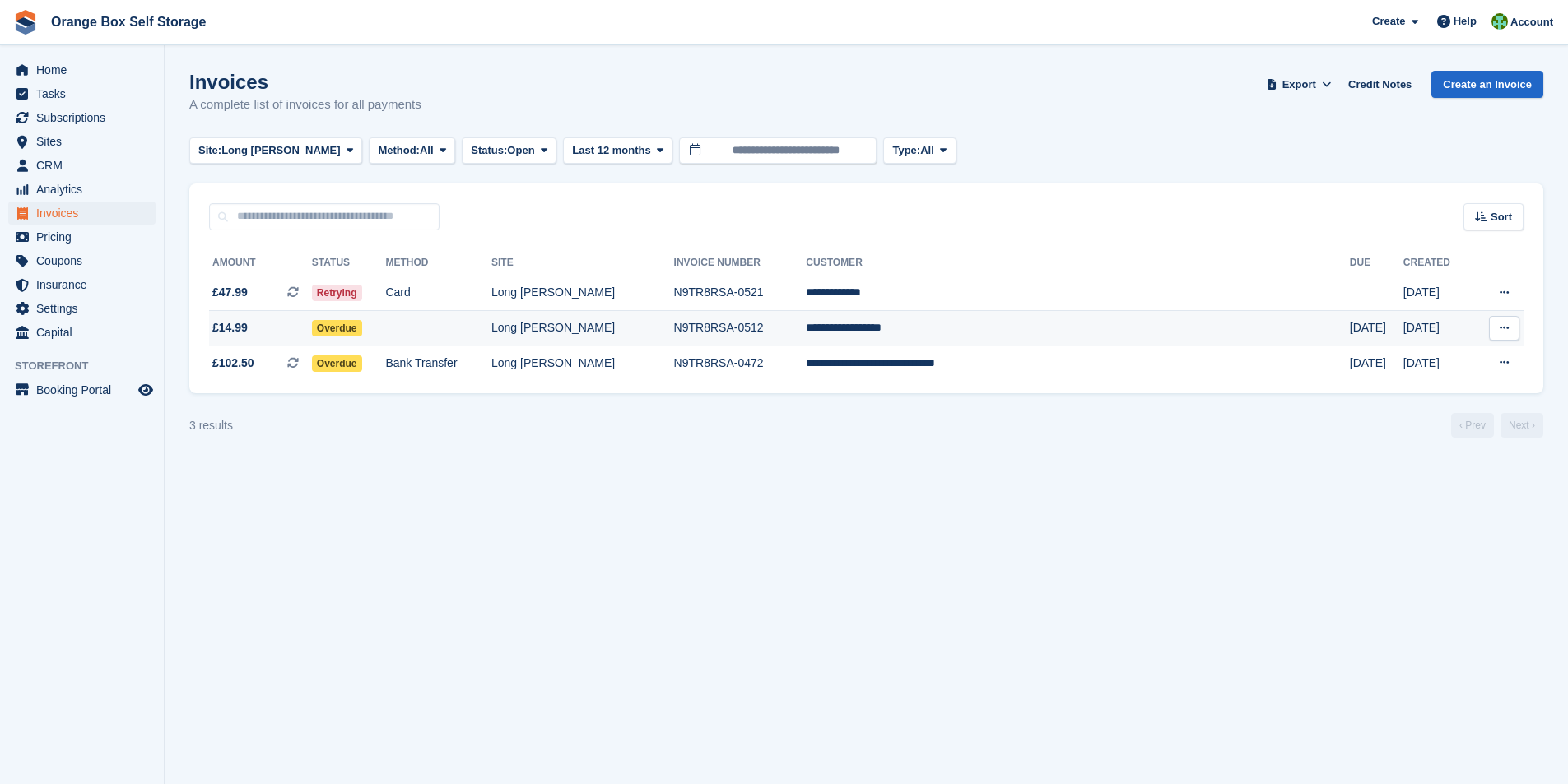
click at [674, 332] on td "Long [PERSON_NAME]" at bounding box center [582, 328] width 183 height 35
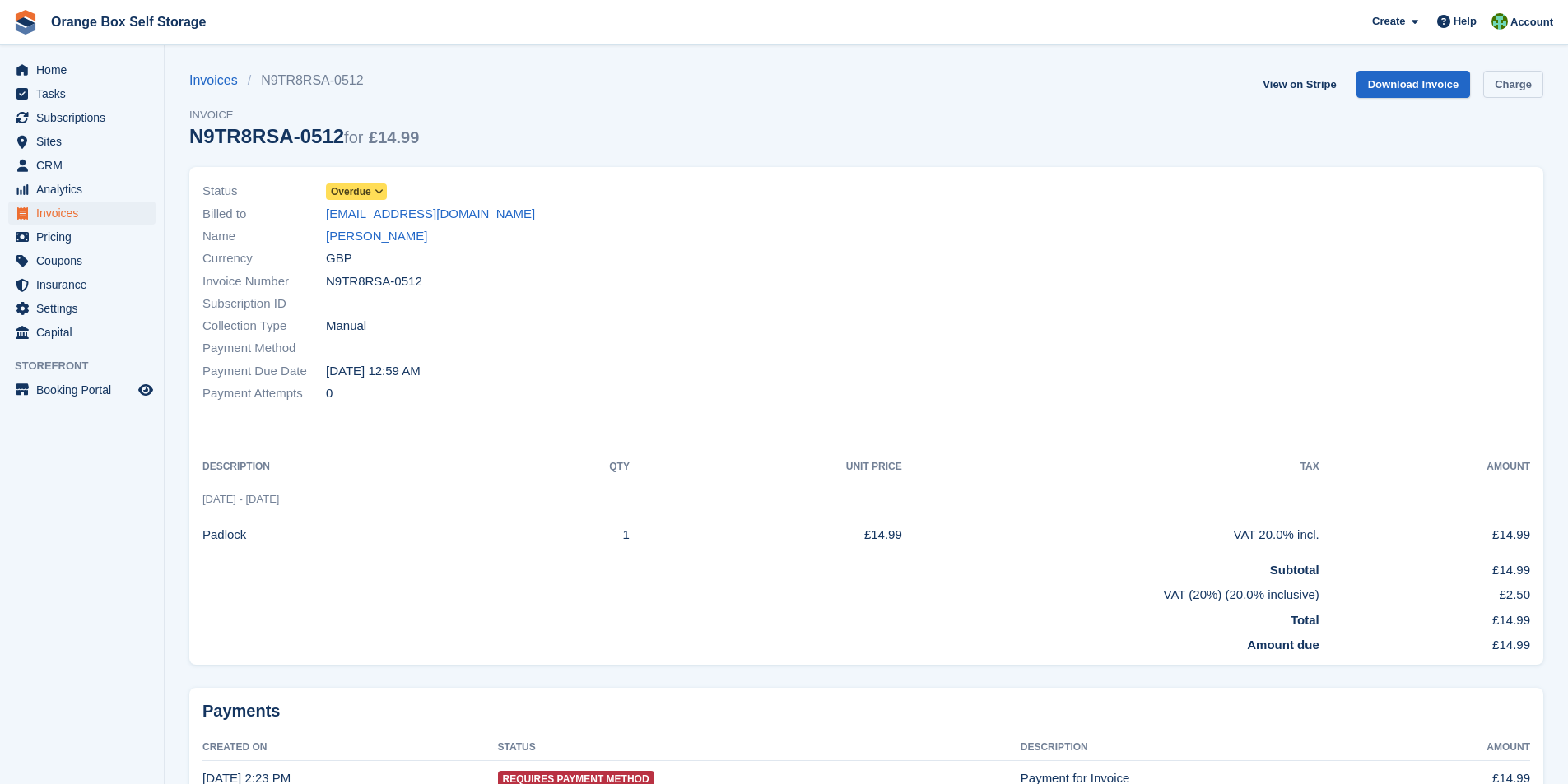
click at [1518, 78] on link "Charge" at bounding box center [1513, 85] width 60 height 27
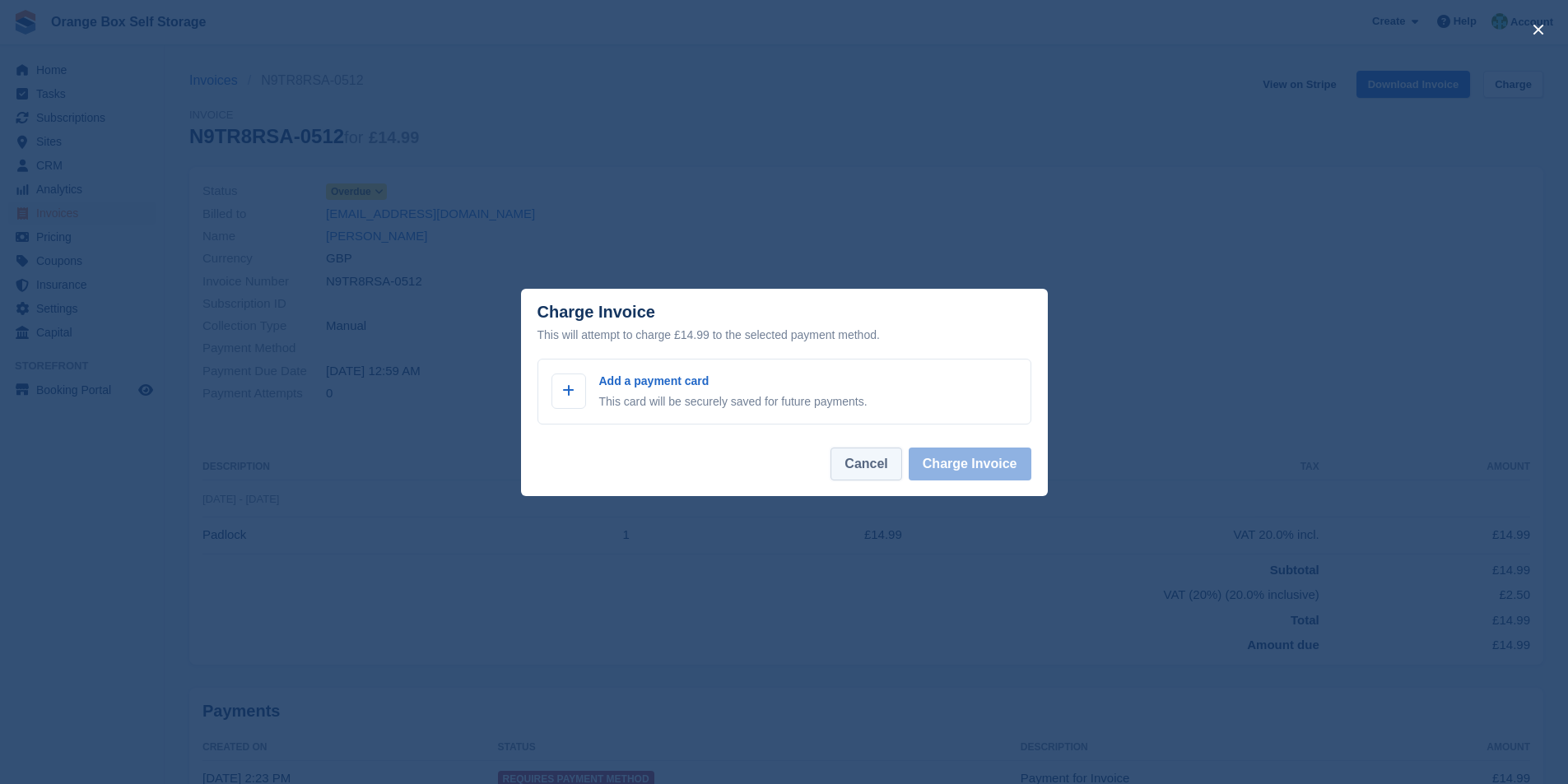
click at [879, 468] on button "Cancel" at bounding box center [865, 464] width 71 height 33
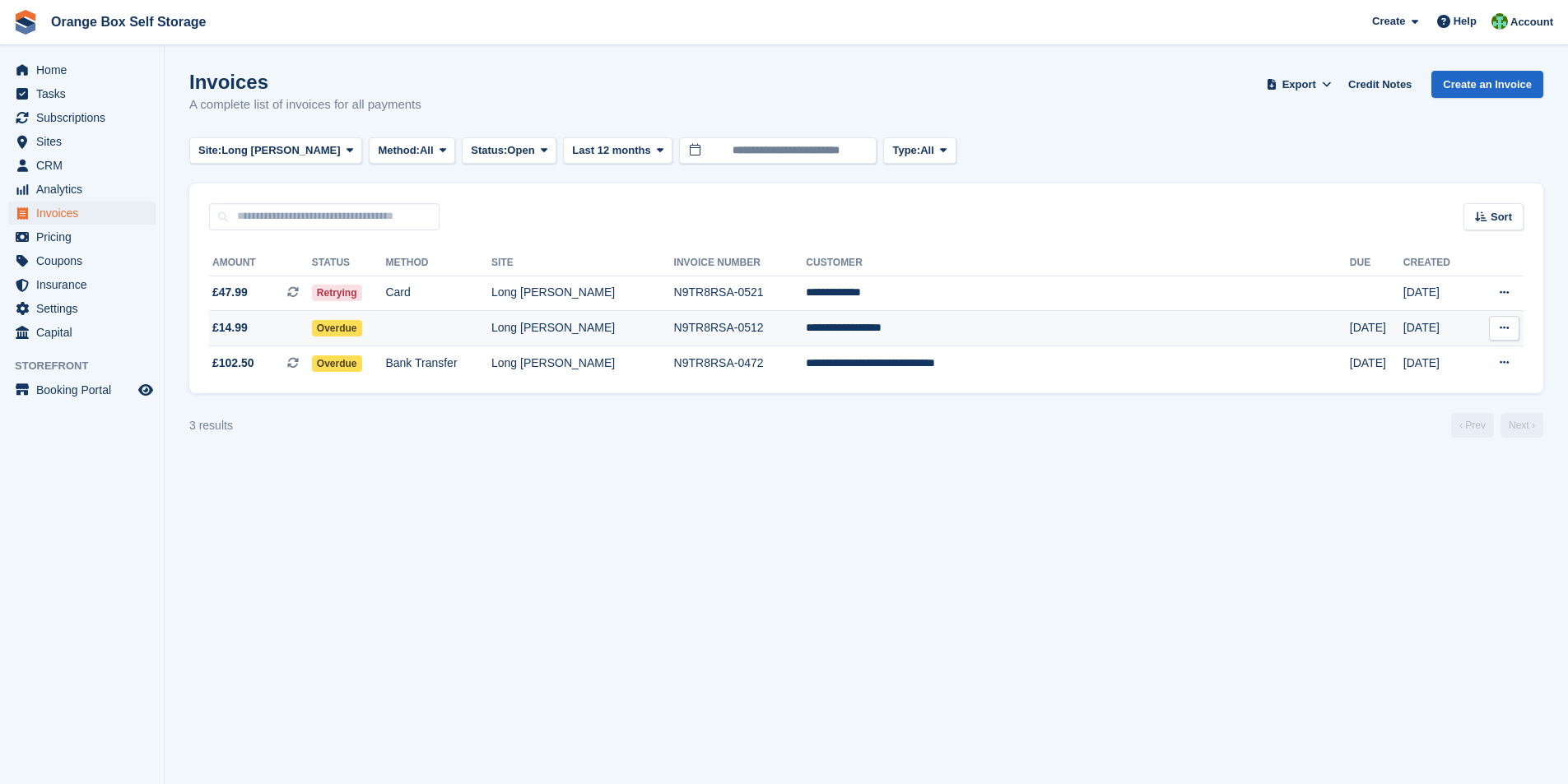
click at [807, 328] on td "N9TR8RSA-0512" at bounding box center [739, 328] width 132 height 35
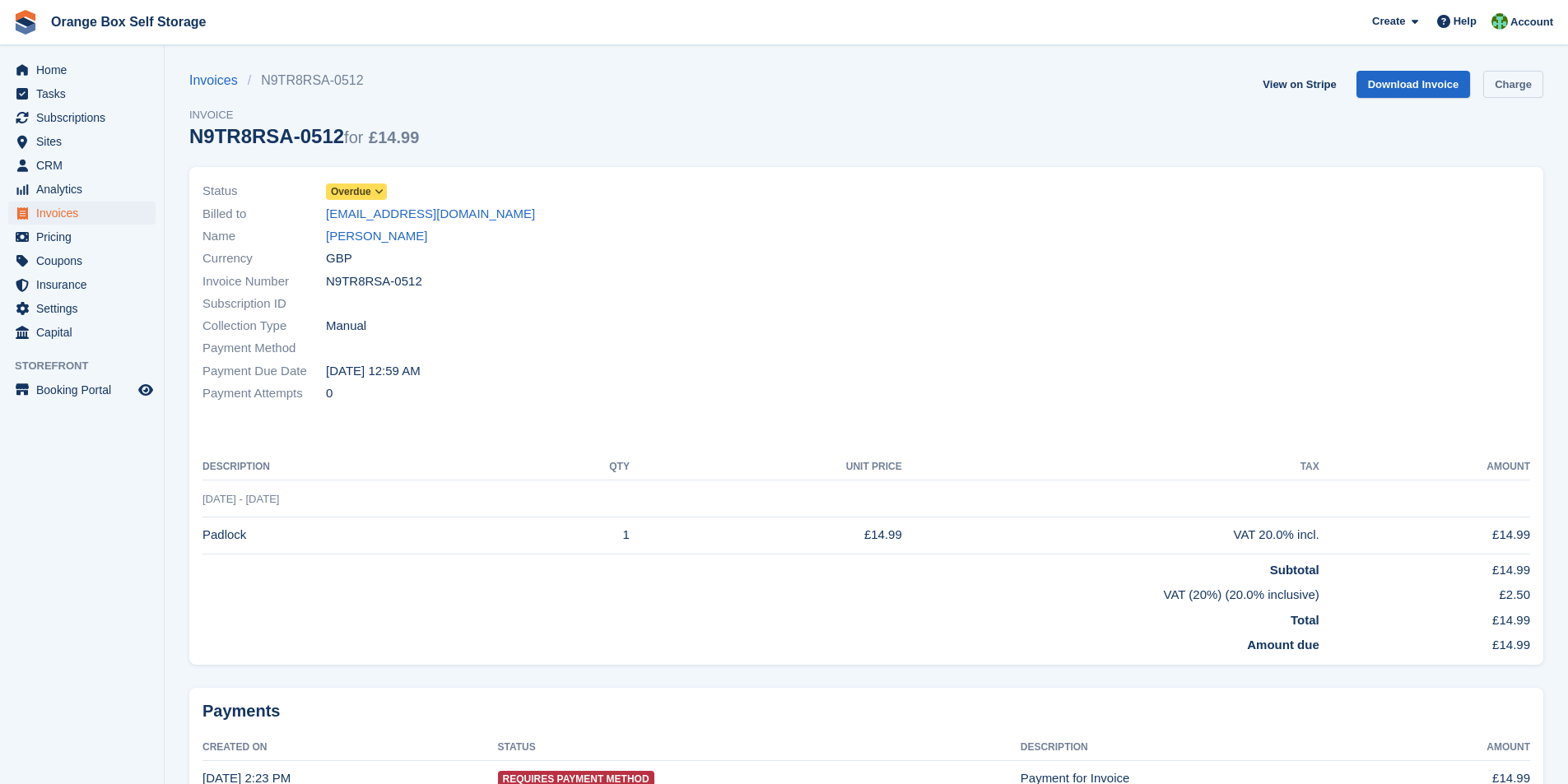
click at [1511, 80] on link "Charge" at bounding box center [1513, 85] width 60 height 27
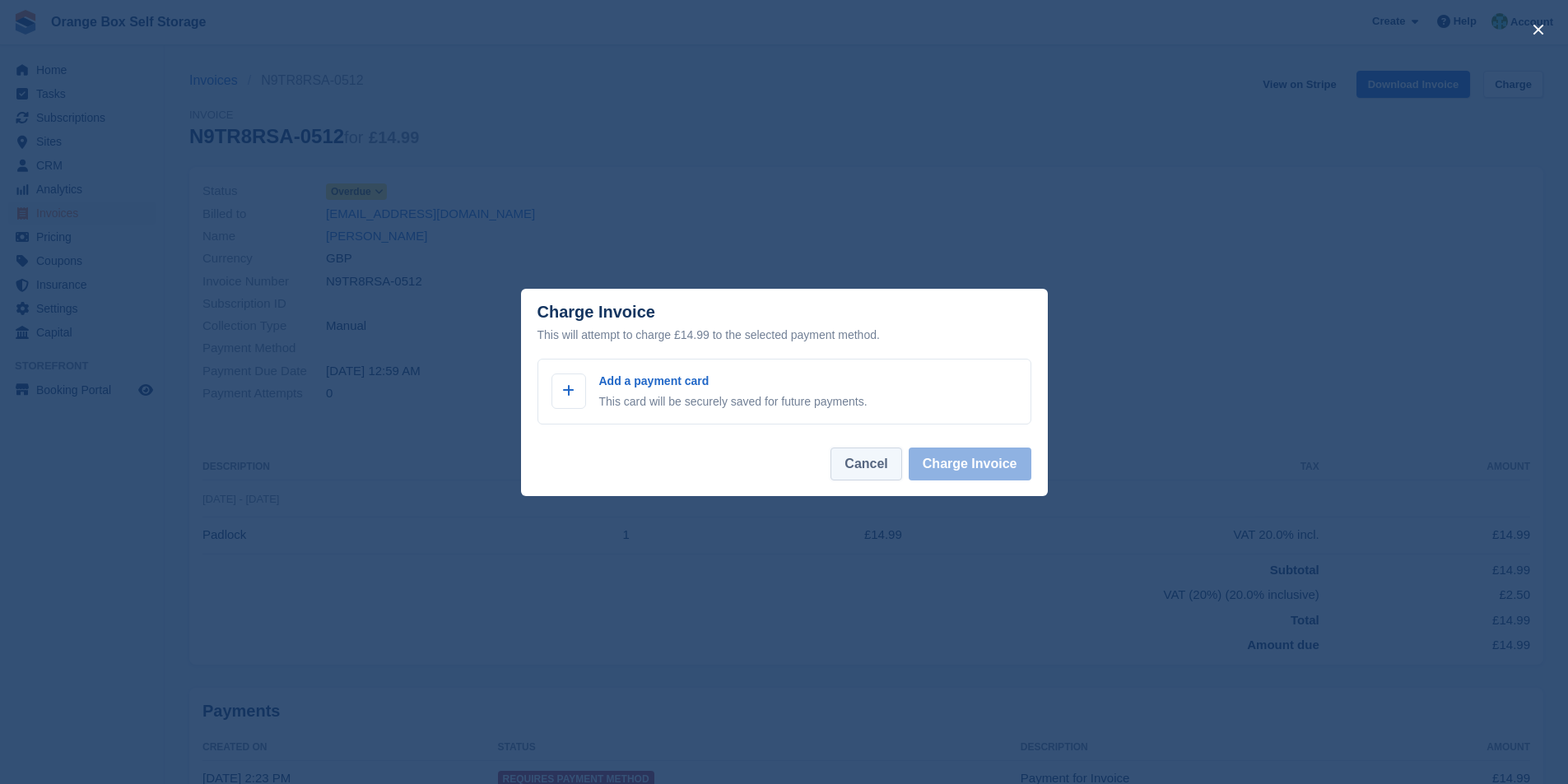
click at [887, 466] on button "Cancel" at bounding box center [865, 464] width 71 height 33
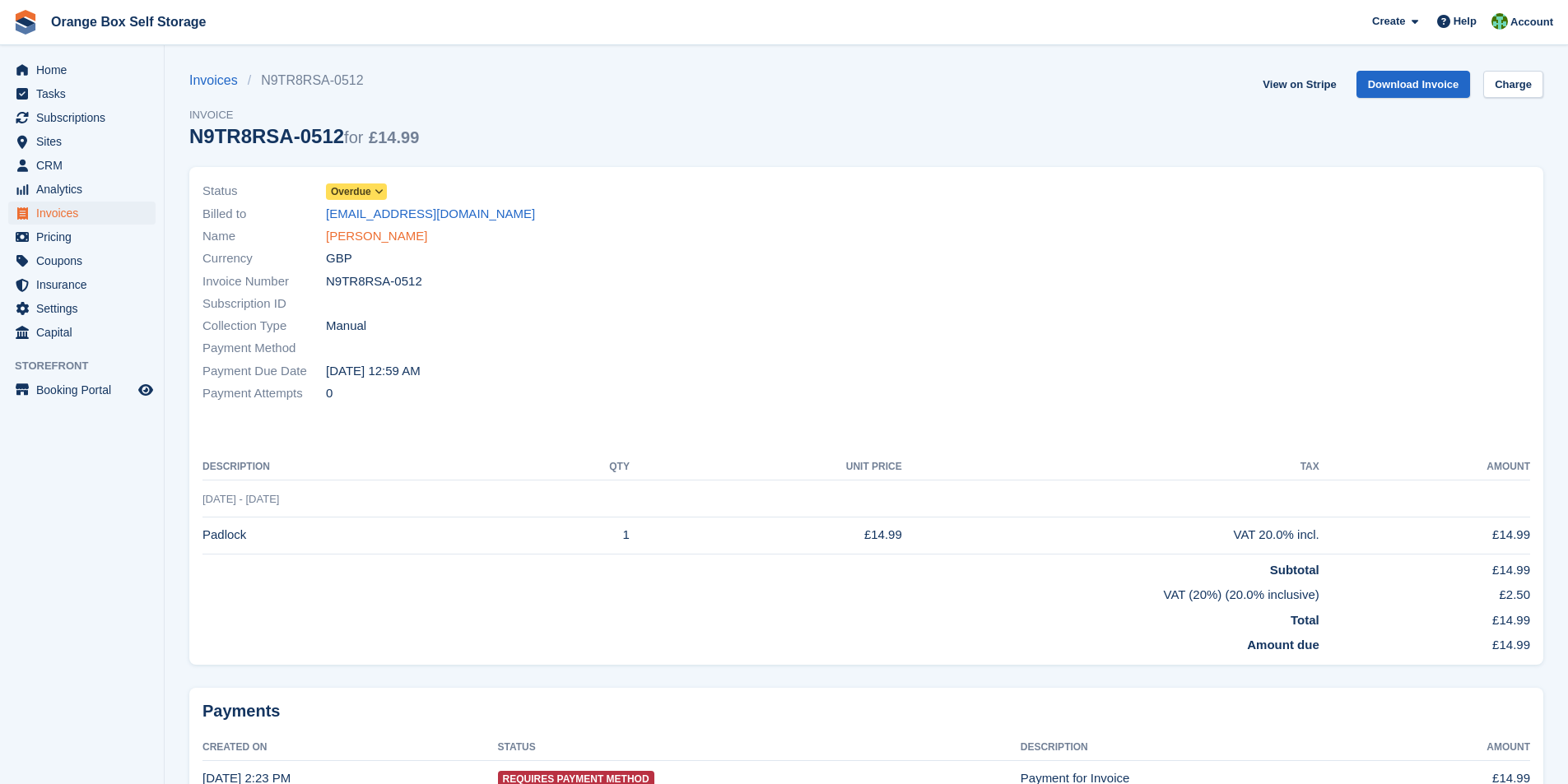
click at [353, 236] on link "[PERSON_NAME]" at bounding box center [376, 236] width 102 height 19
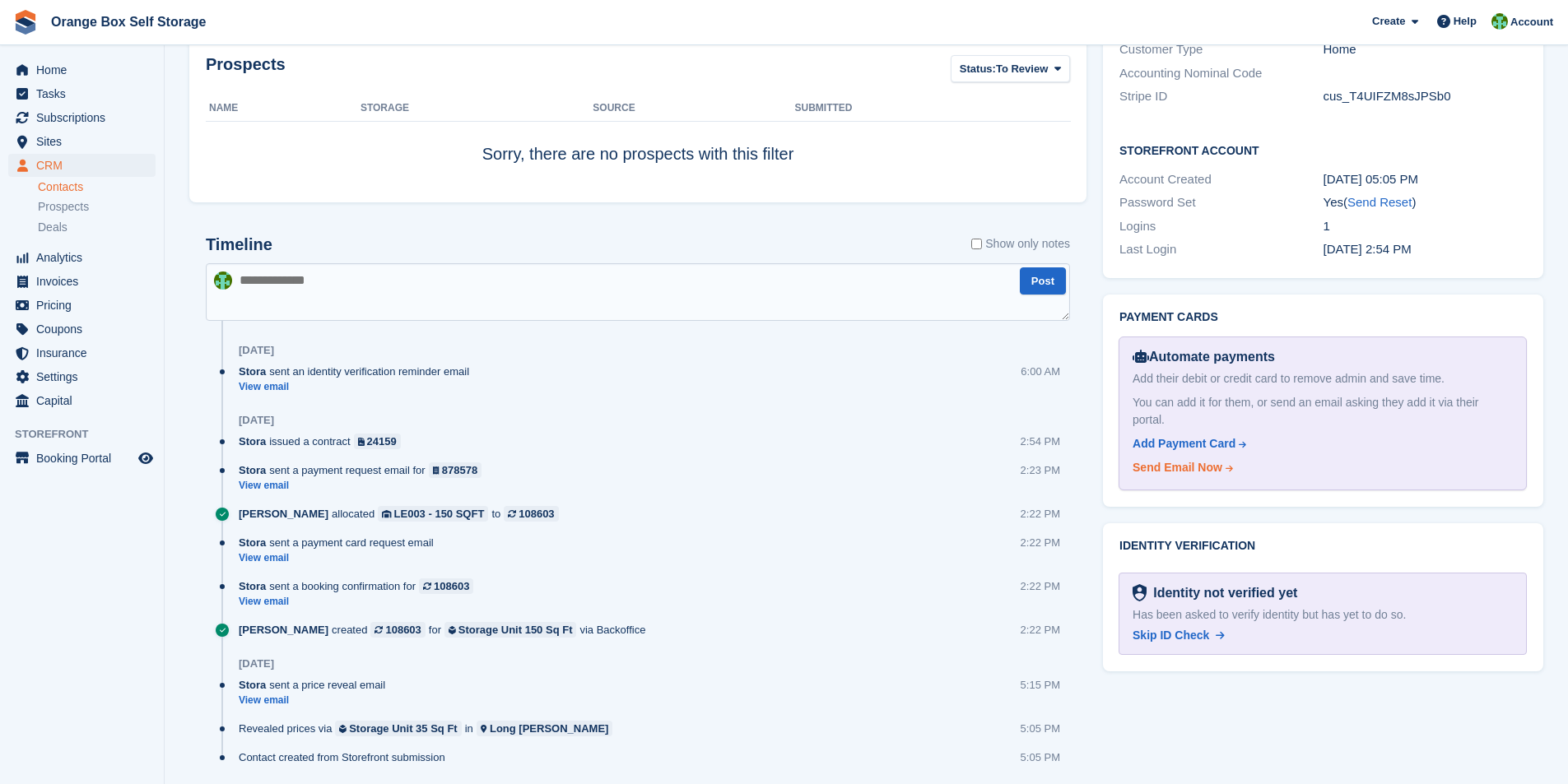
scroll to position [589, 0]
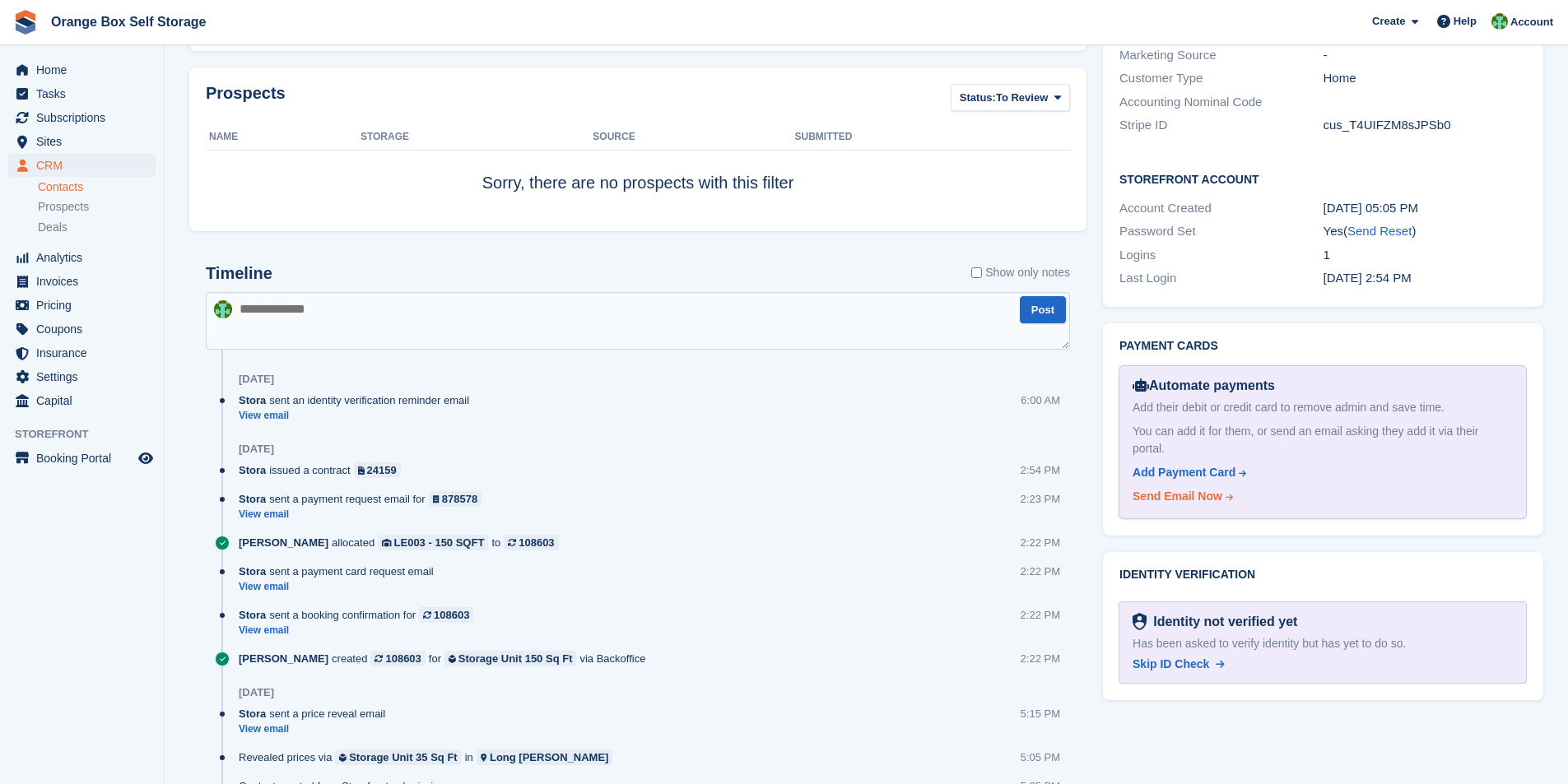
click at [1183, 487] on div "Send Email Now" at bounding box center [1178, 495] width 90 height 17
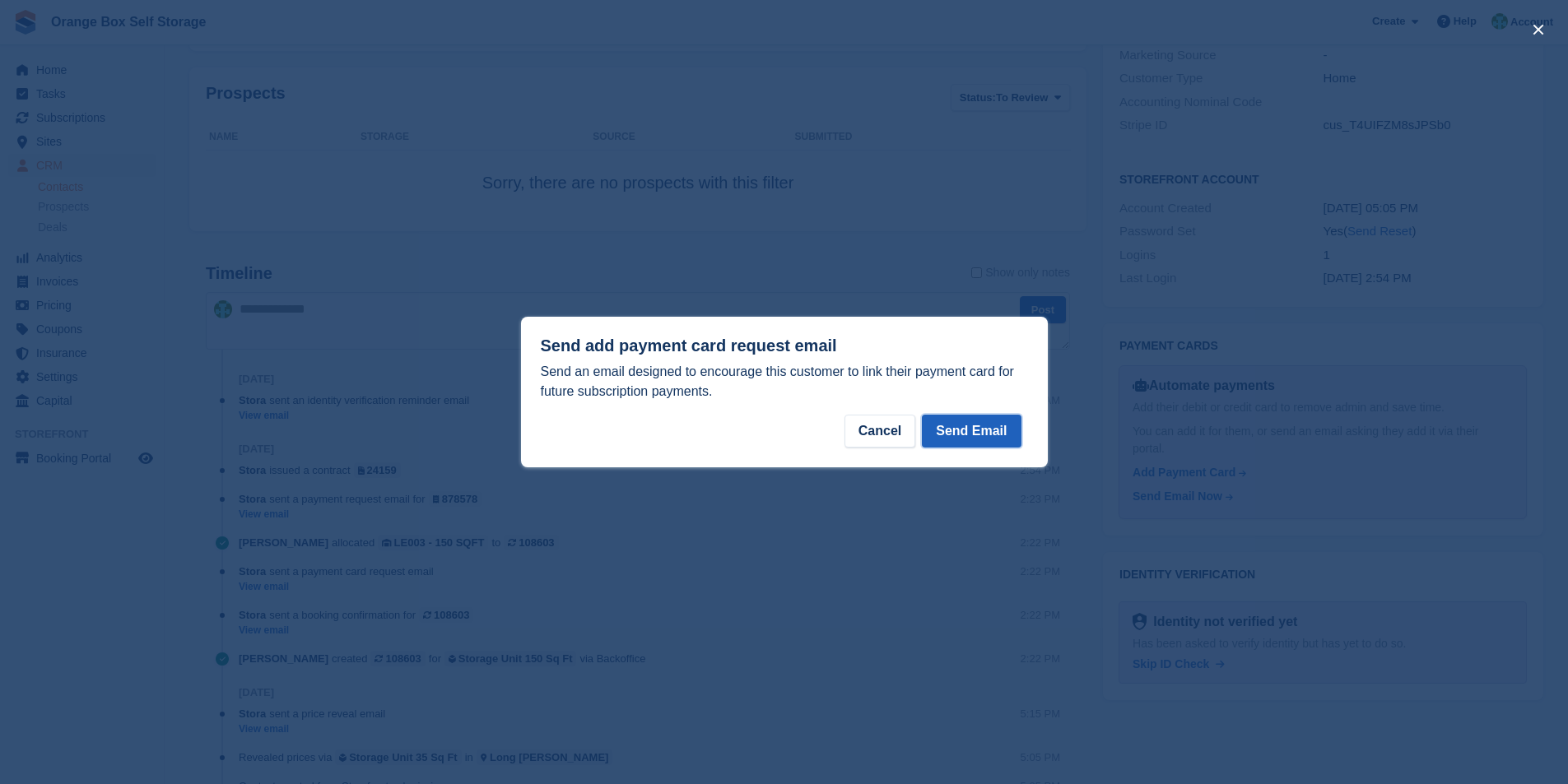
click at [972, 433] on button "Send Email" at bounding box center [972, 431] width 99 height 33
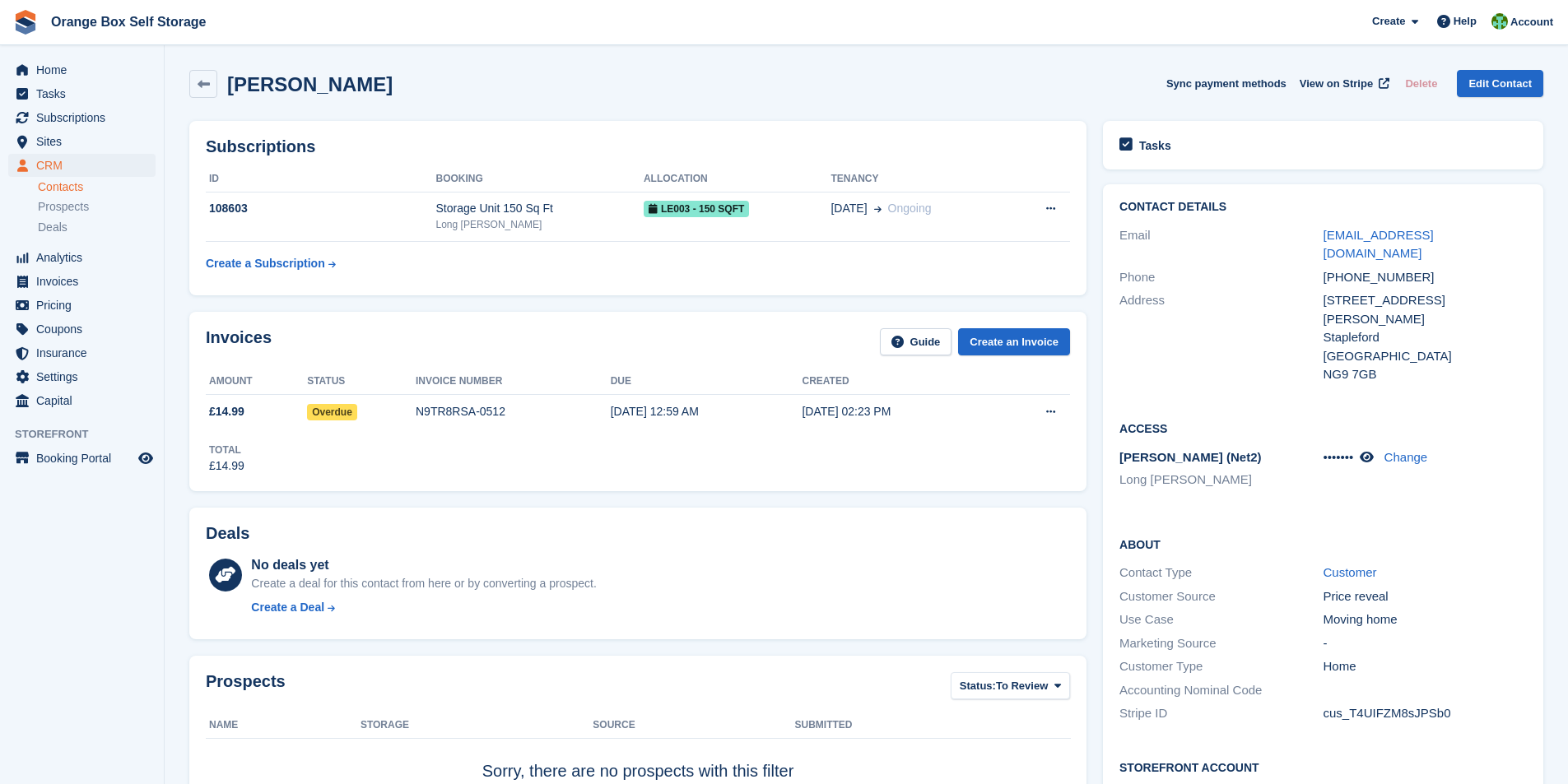
scroll to position [0, 0]
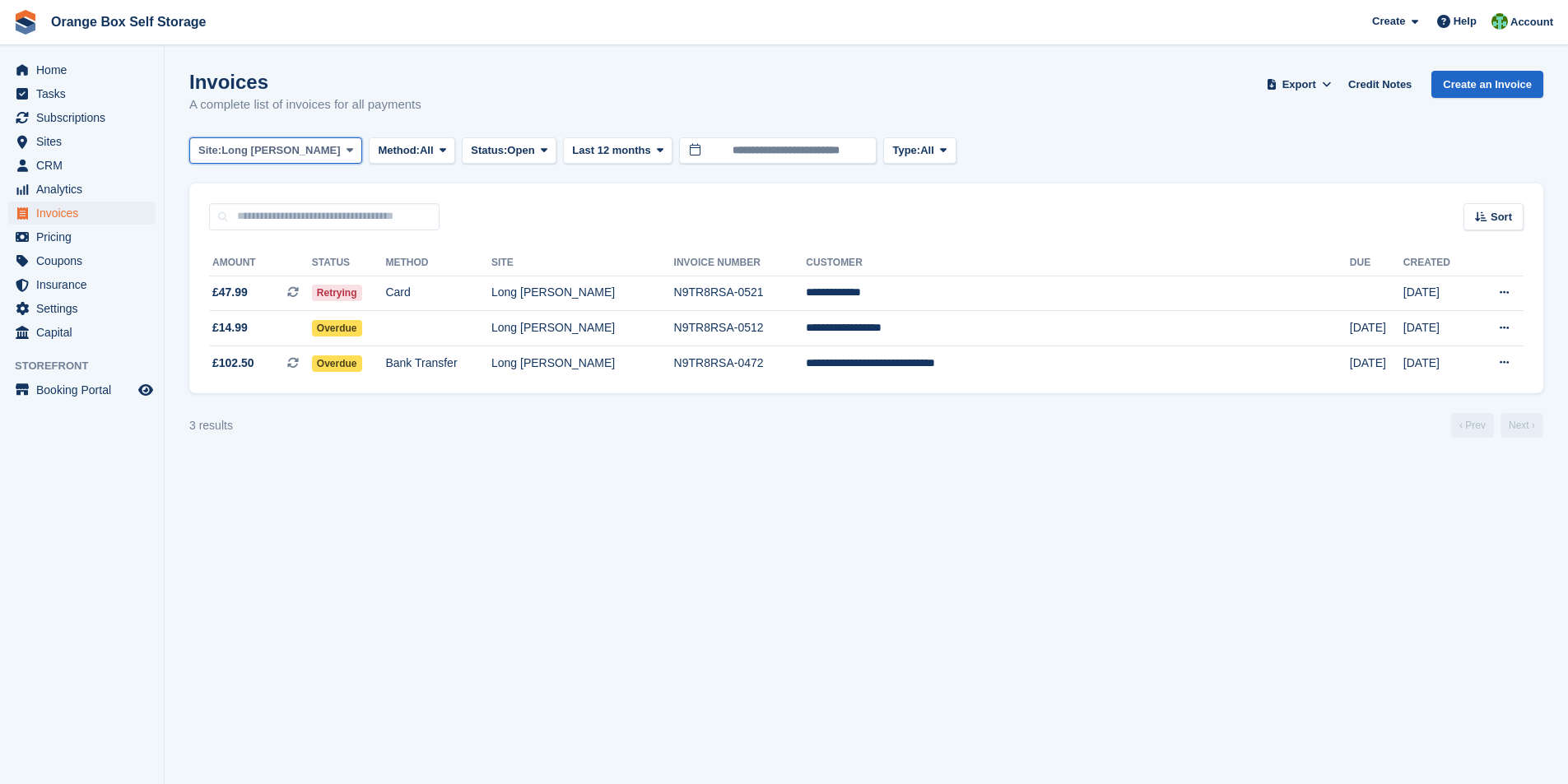
click at [343, 149] on span at bounding box center [349, 150] width 13 height 13
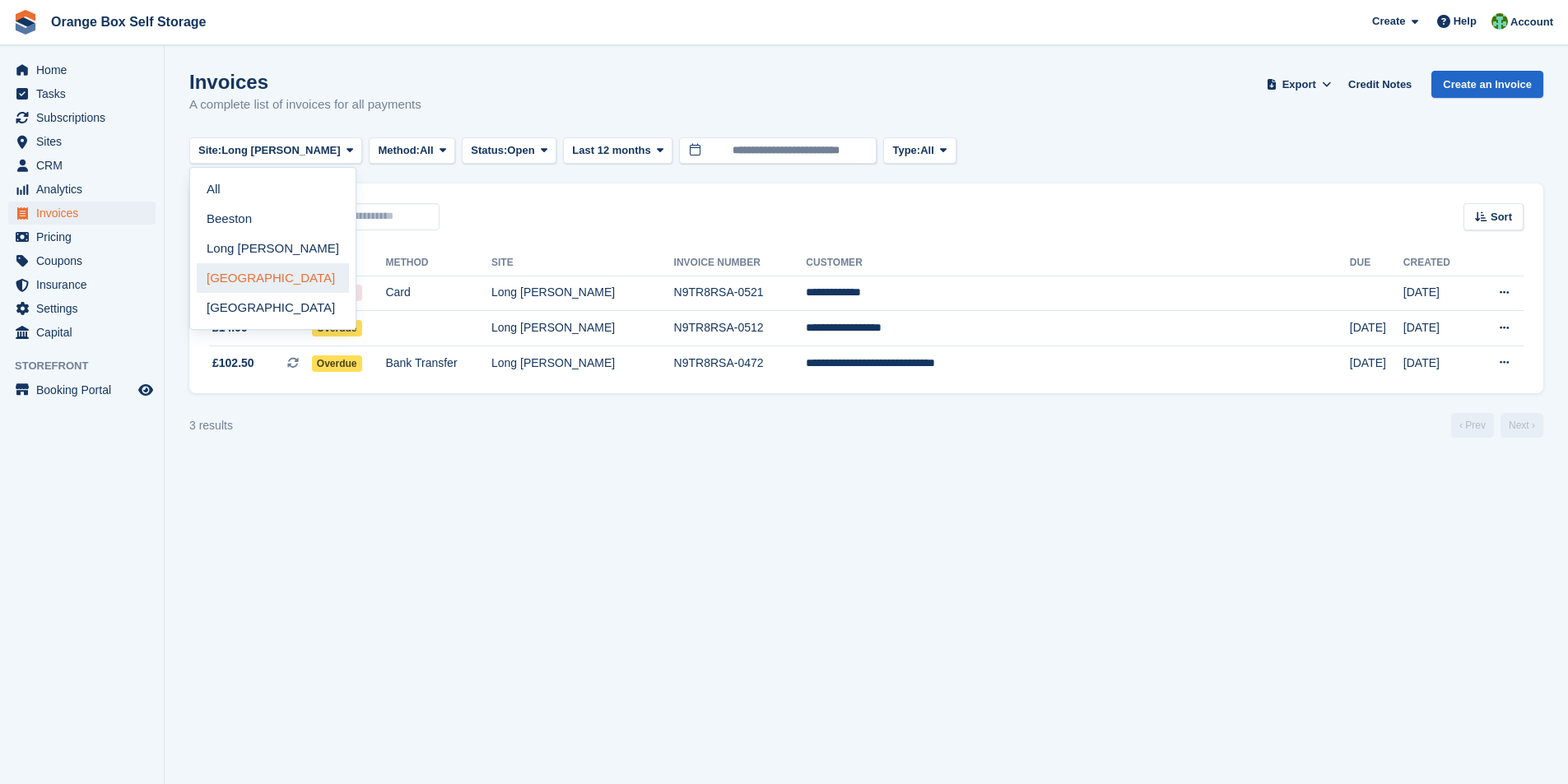
click at [246, 277] on link "[GEOGRAPHIC_DATA]" at bounding box center [273, 278] width 152 height 30
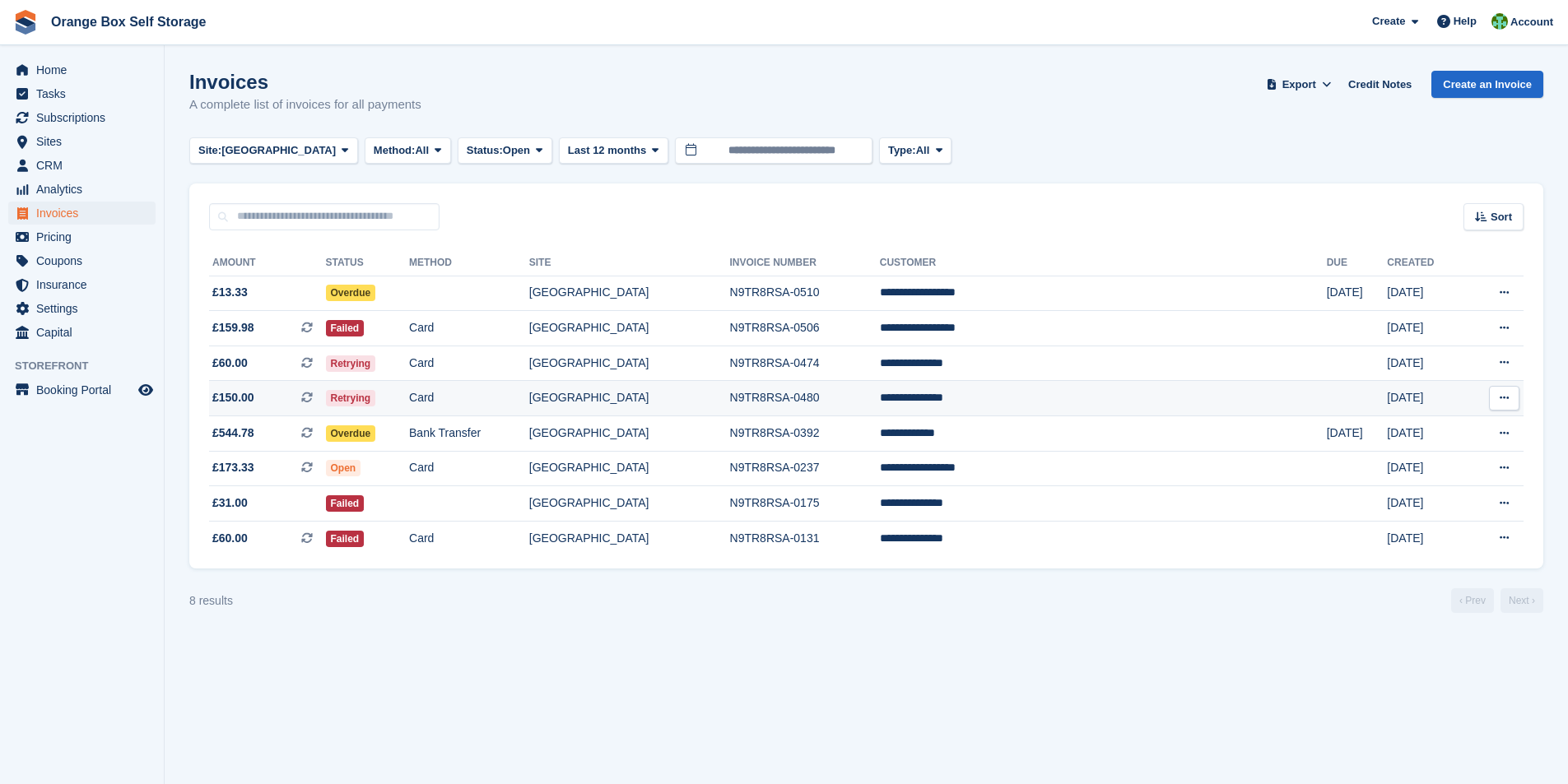
click at [517, 403] on td "Card" at bounding box center [470, 398] width 121 height 35
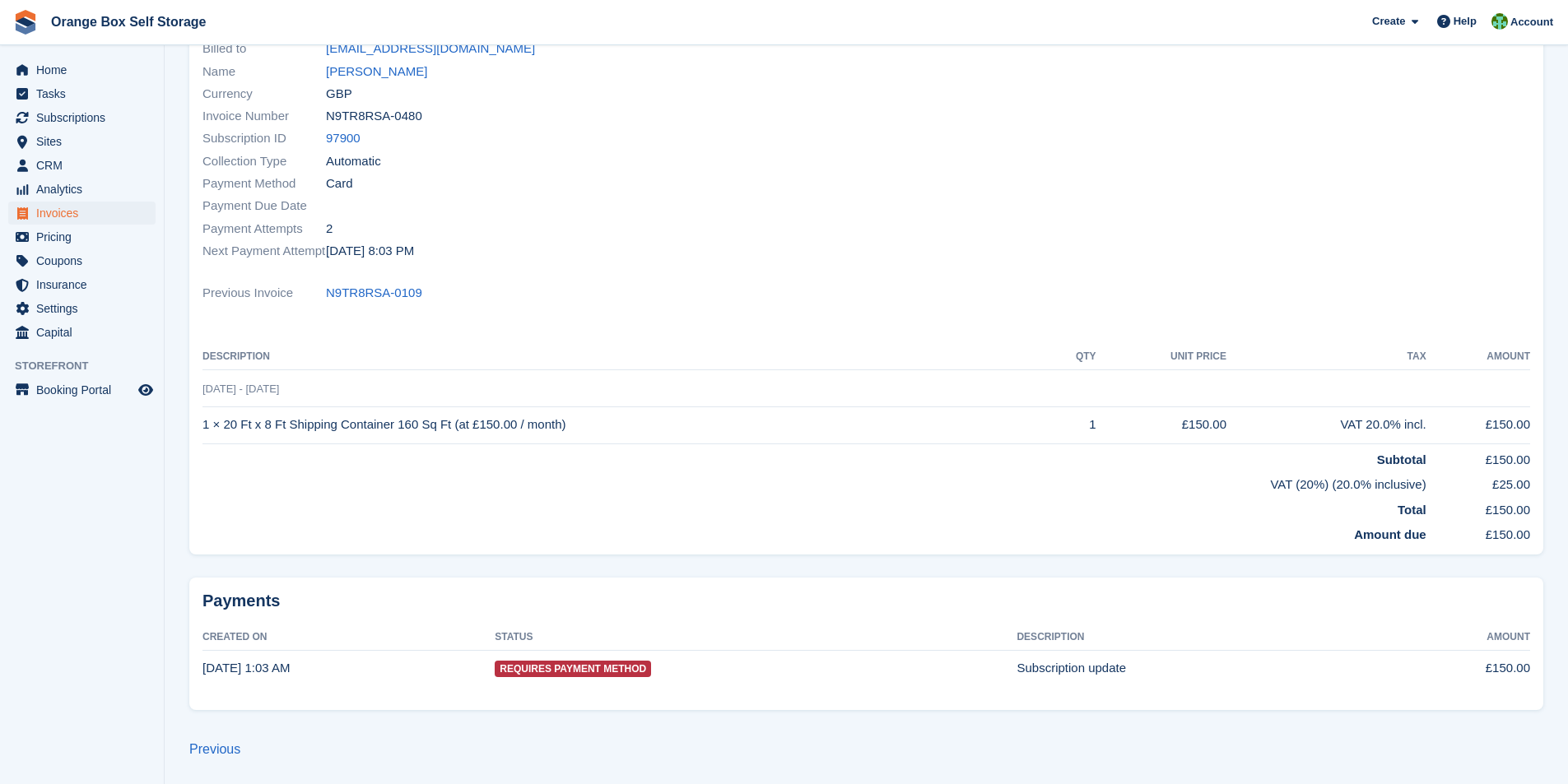
scroll to position [87, 0]
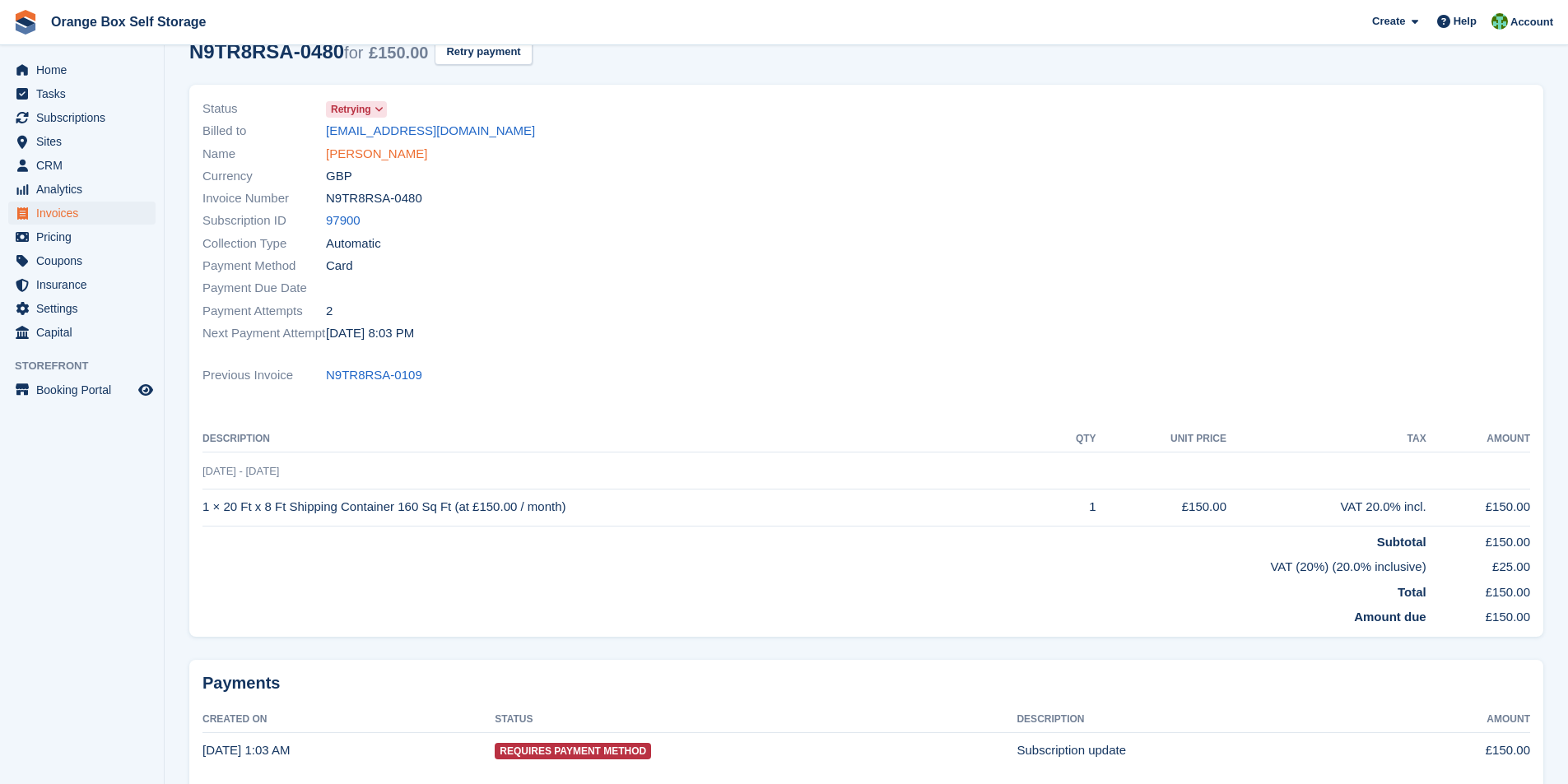
click at [372, 157] on link "Daniel Nechifor" at bounding box center [376, 154] width 102 height 19
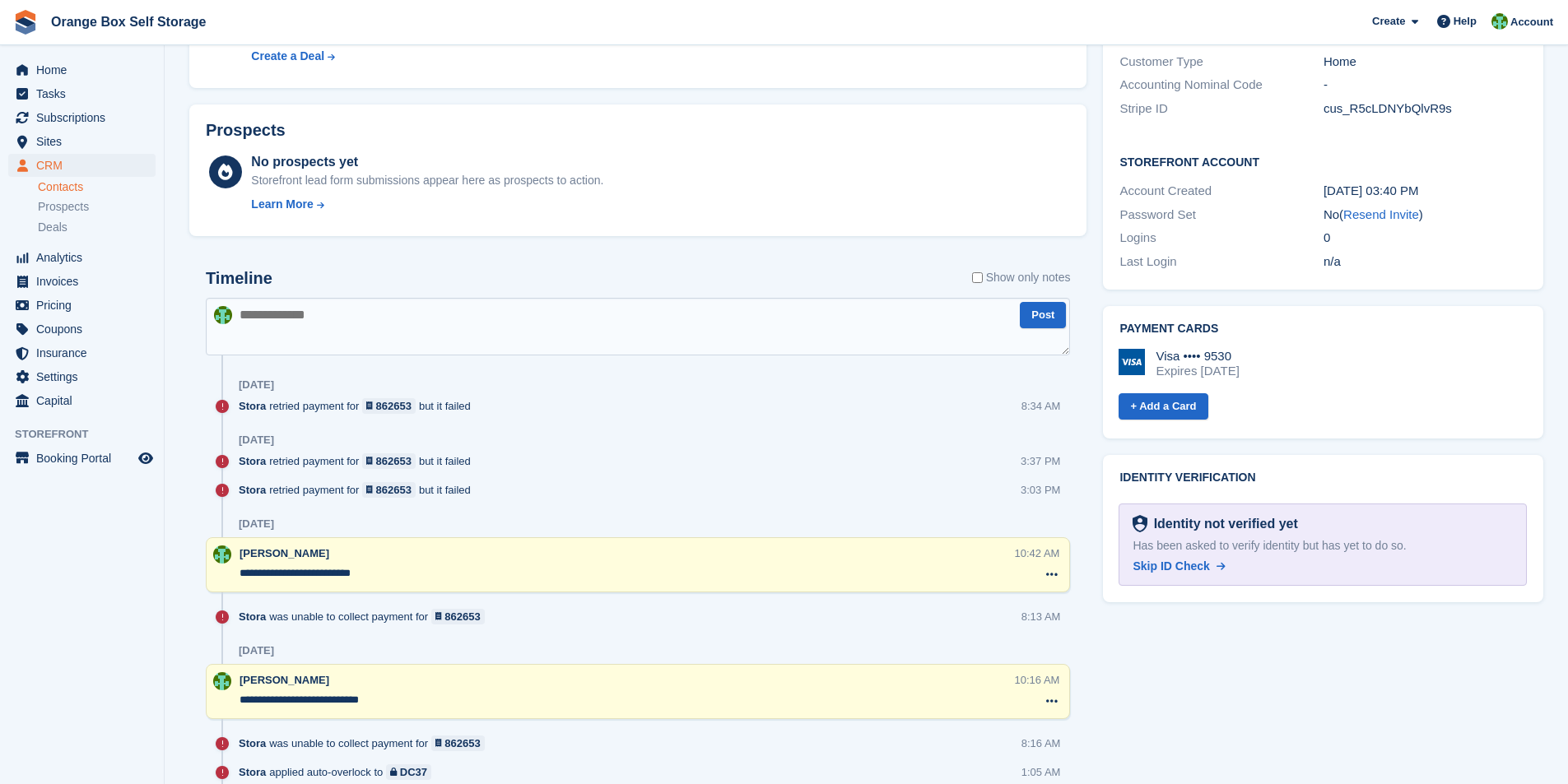
scroll to position [575, 0]
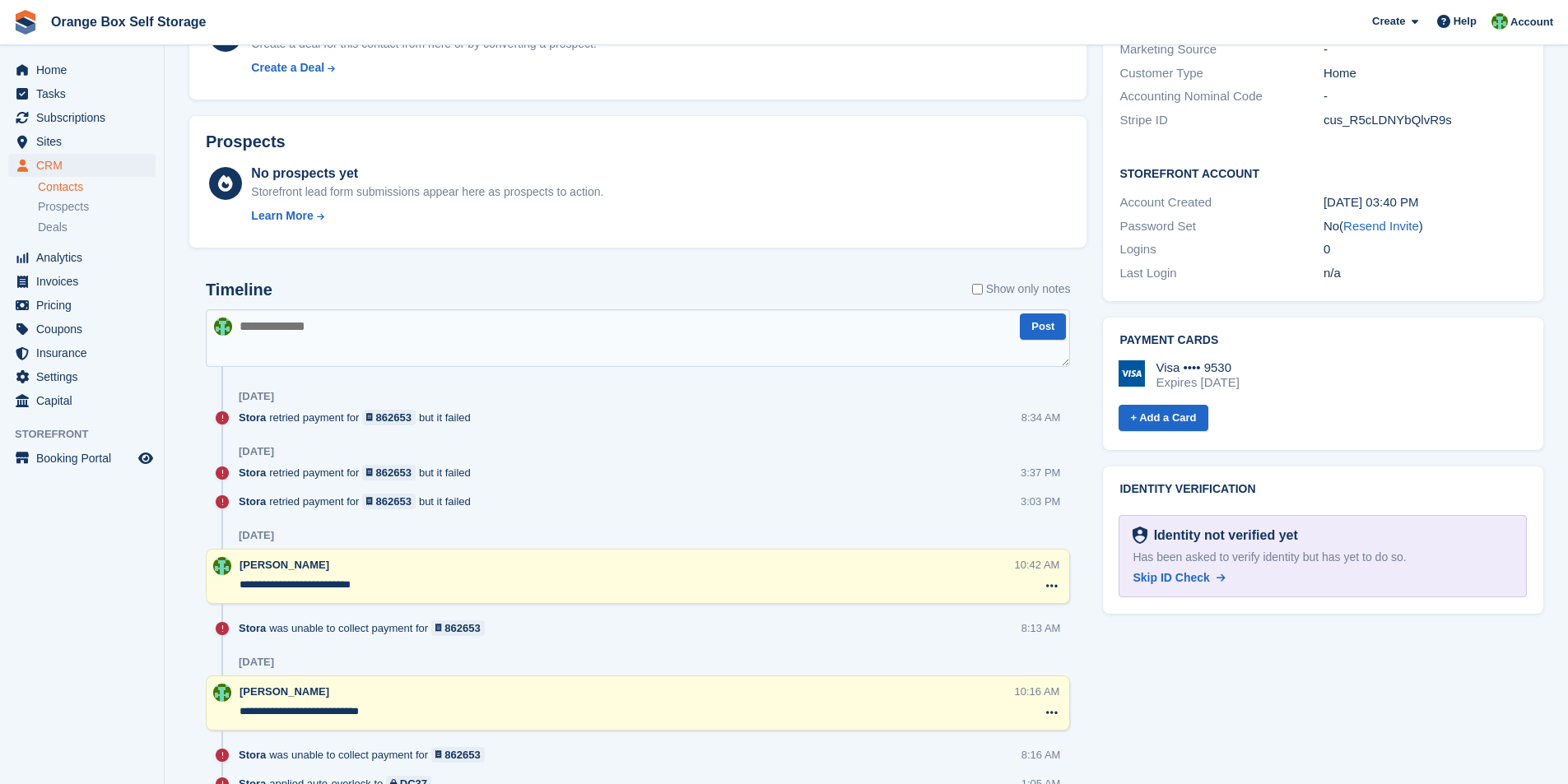
click at [290, 340] on textarea at bounding box center [638, 338] width 865 height 58
type textarea "*"
type textarea "**********"
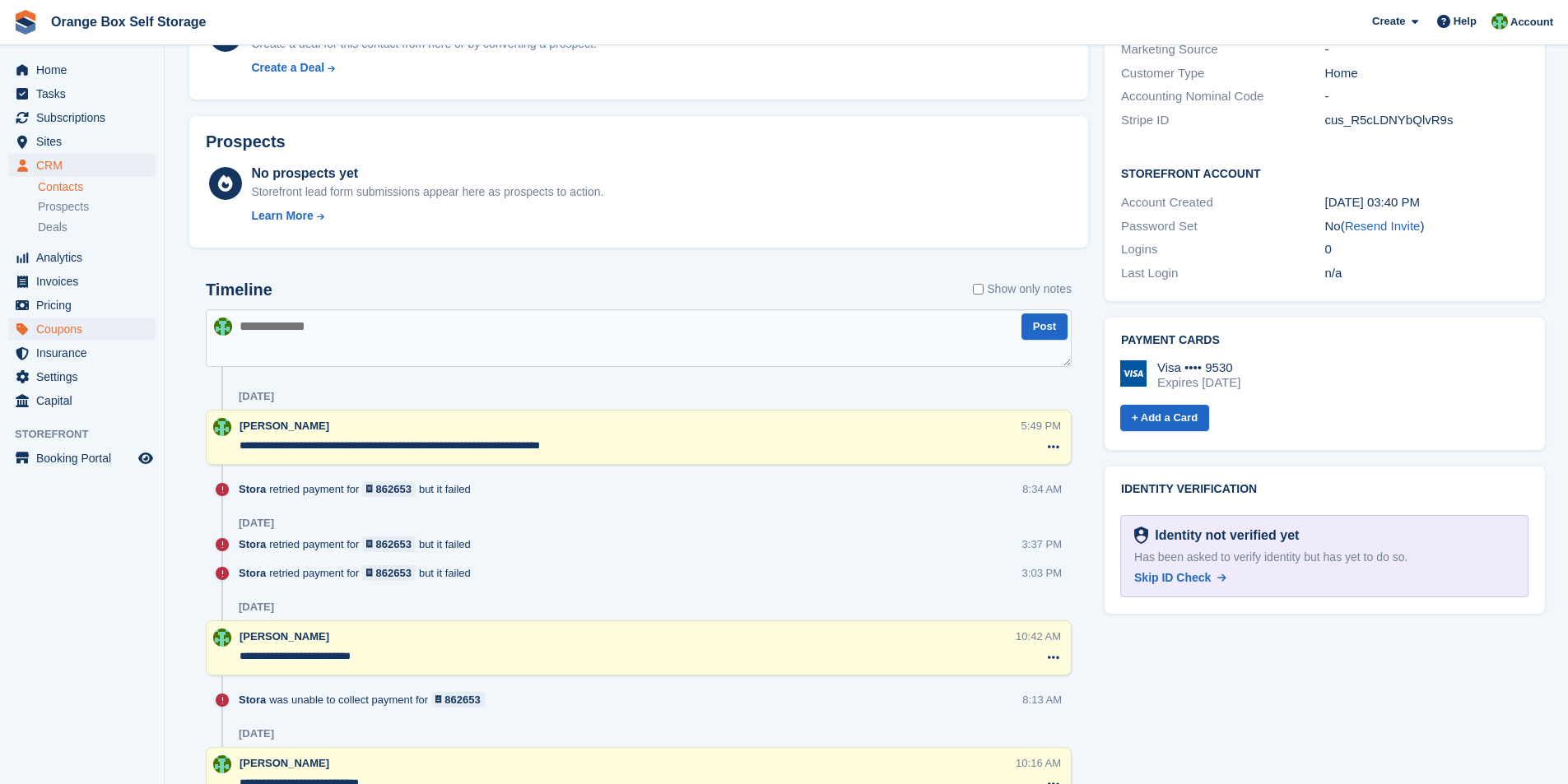
scroll to position [87, 0]
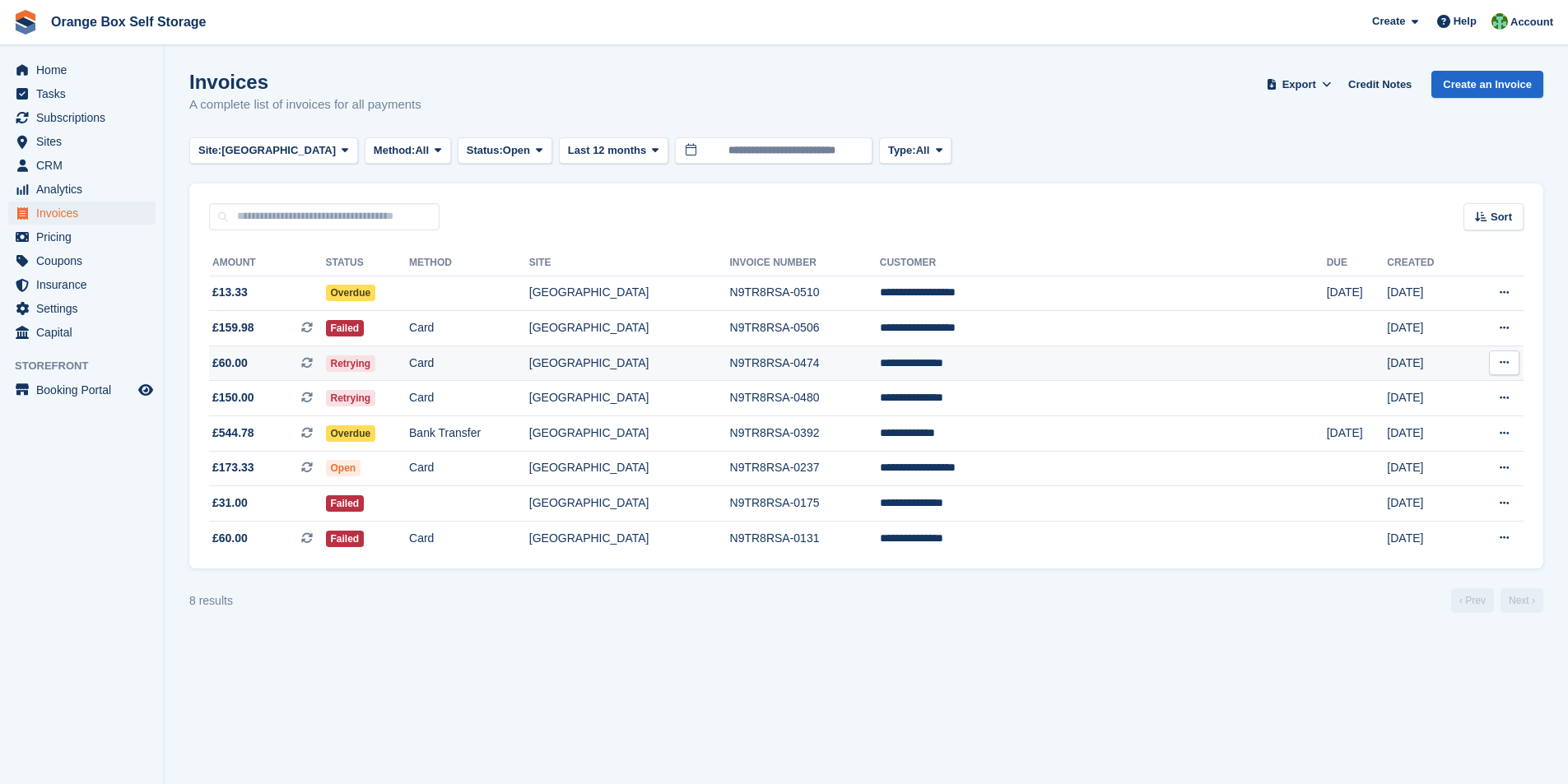
click at [999, 365] on td "**********" at bounding box center [1103, 362] width 447 height 35
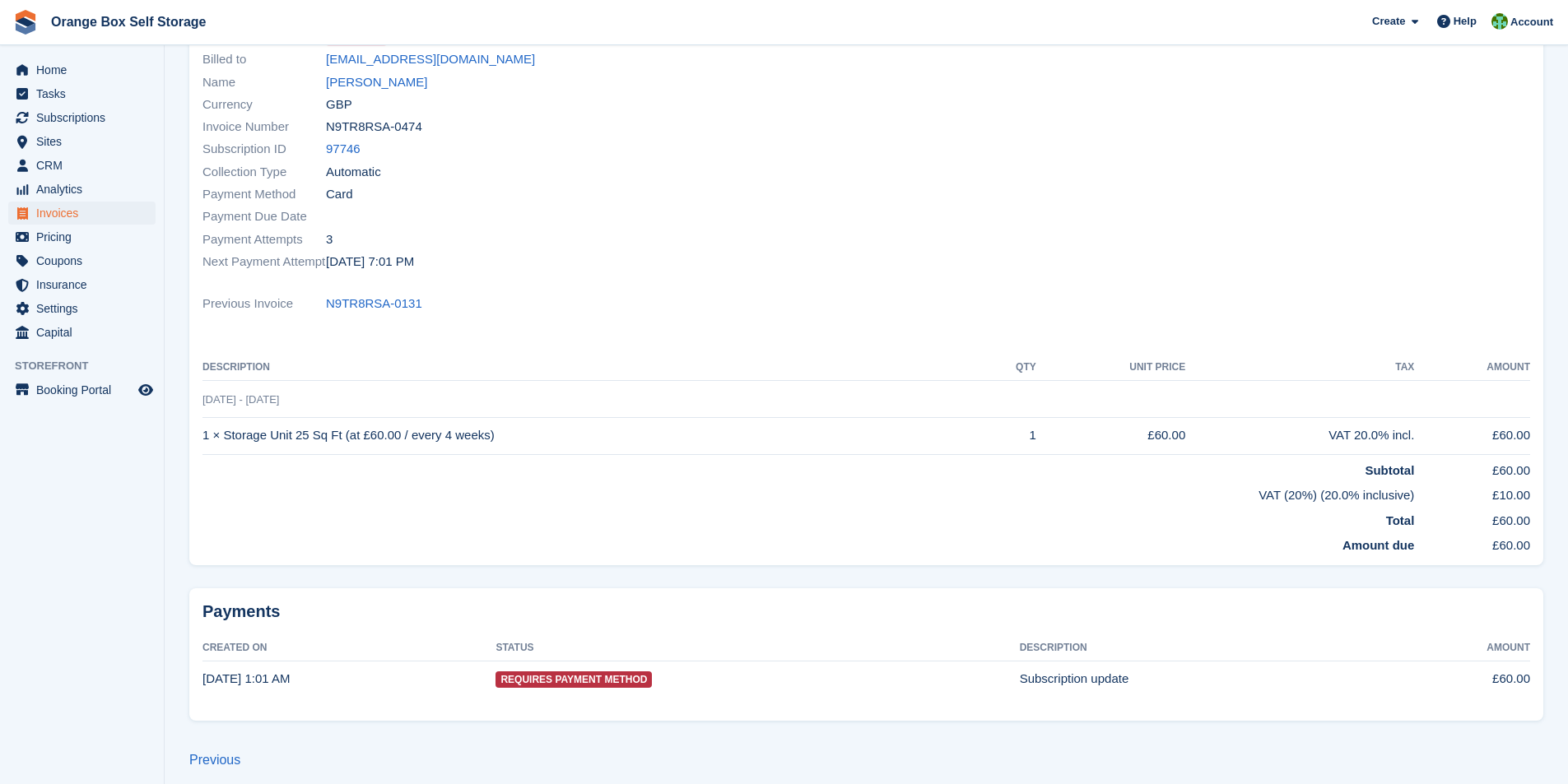
scroll to position [169, 0]
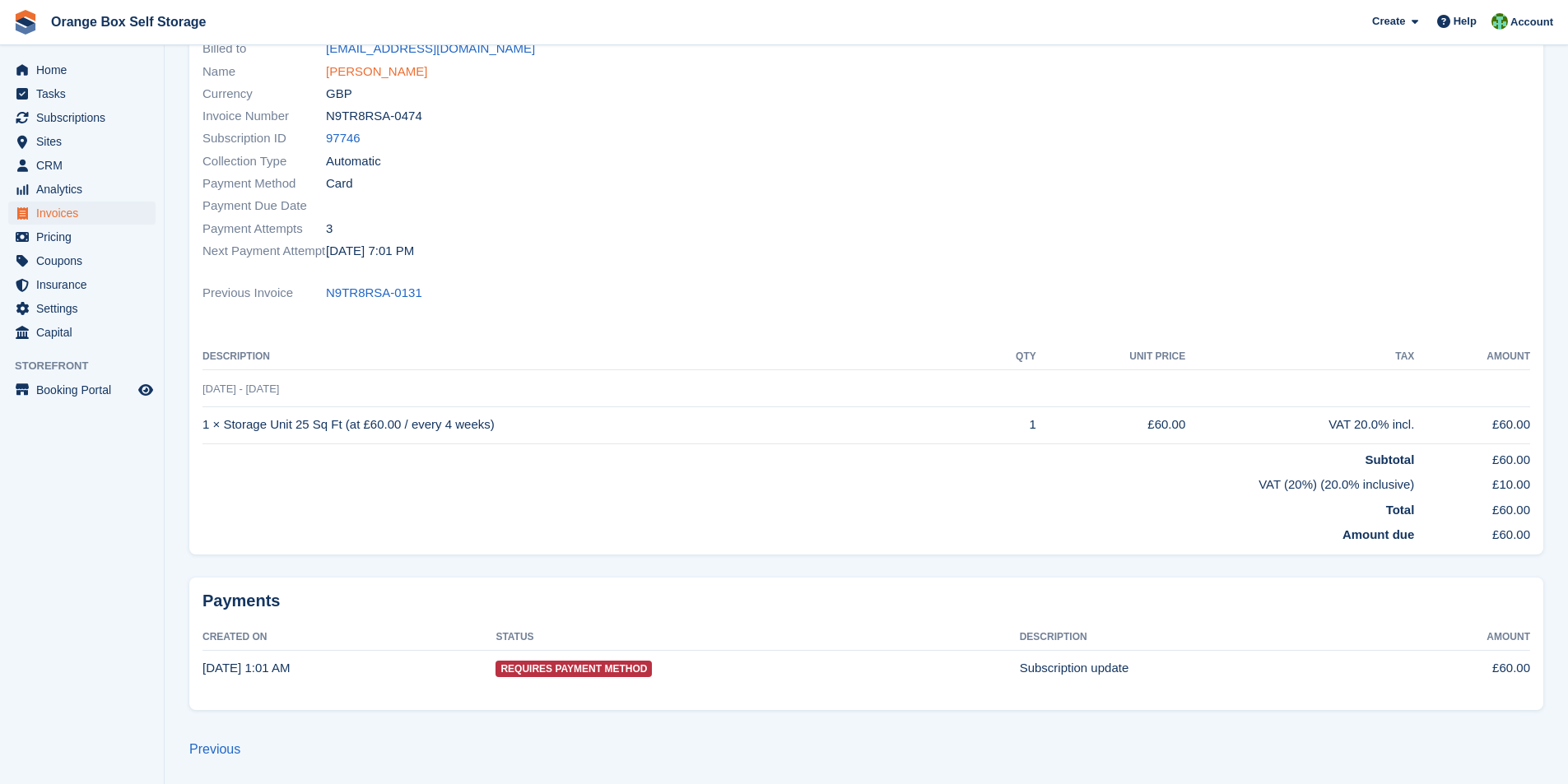
click at [391, 69] on link "[PERSON_NAME]" at bounding box center [376, 72] width 102 height 19
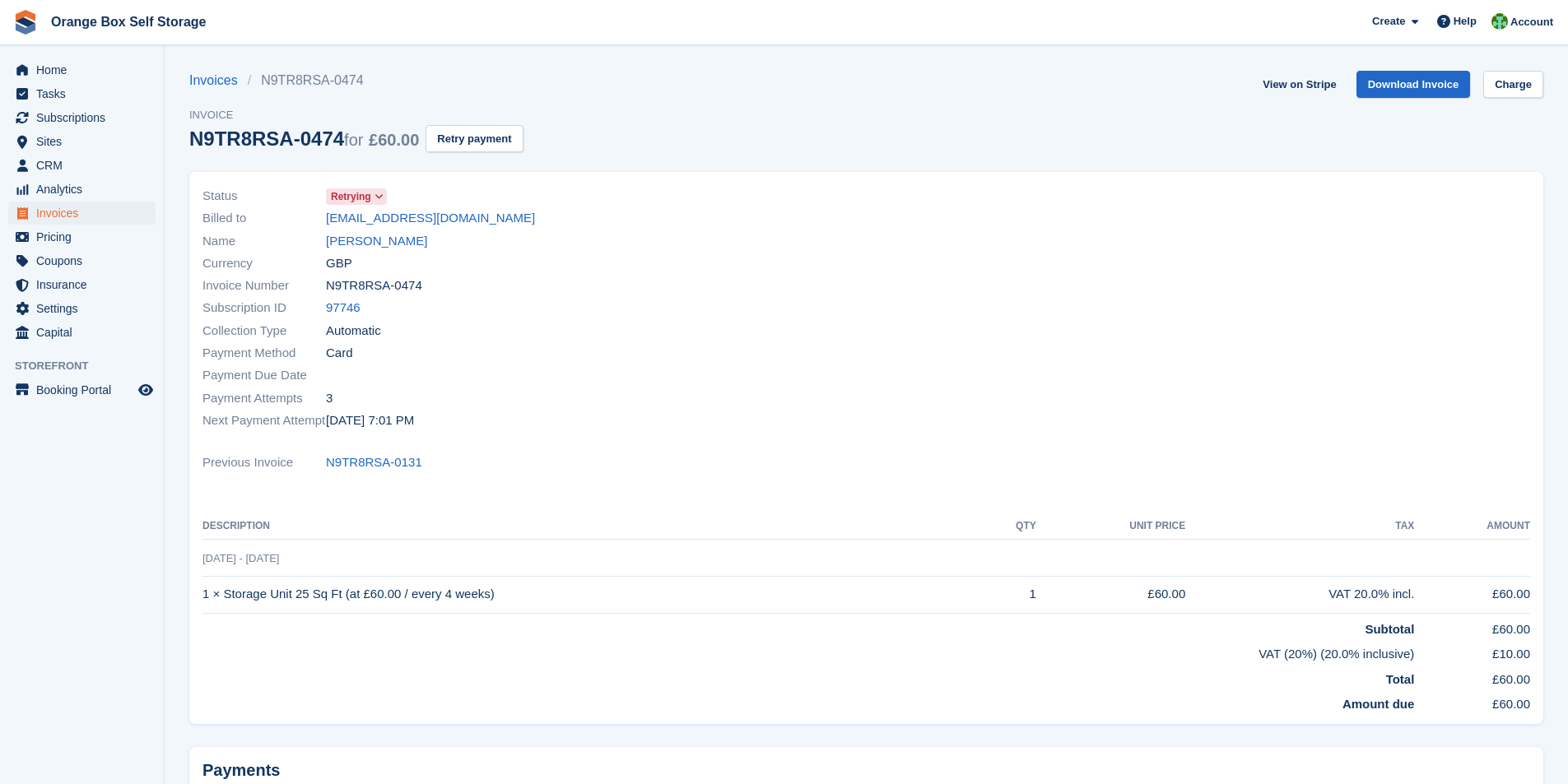
scroll to position [169, 0]
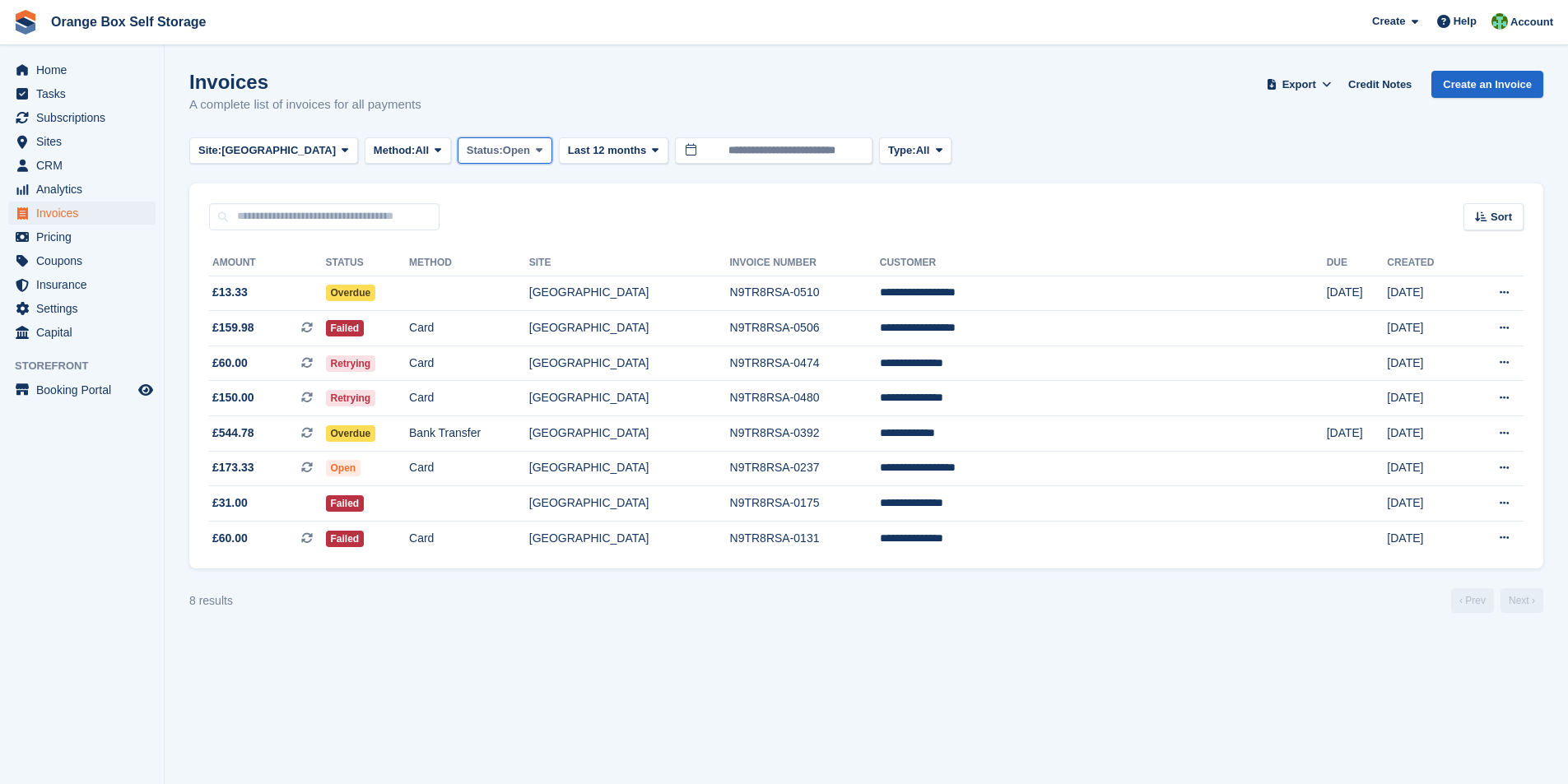
click at [533, 154] on span at bounding box center [539, 150] width 13 height 13
click at [653, 191] on div "Sort Sort by Date created Created (oldest first) Created (newest first)" at bounding box center [865, 207] width 1354 height 47
click at [533, 152] on span at bounding box center [539, 150] width 13 height 13
click at [614, 175] on turbo-frame "Invoices A complete list of invoices for all payments Export Export Invoices Ex…" at bounding box center [865, 342] width 1354 height 542
click at [264, 157] on button "Site: [GEOGRAPHIC_DATA]" at bounding box center [273, 151] width 169 height 27
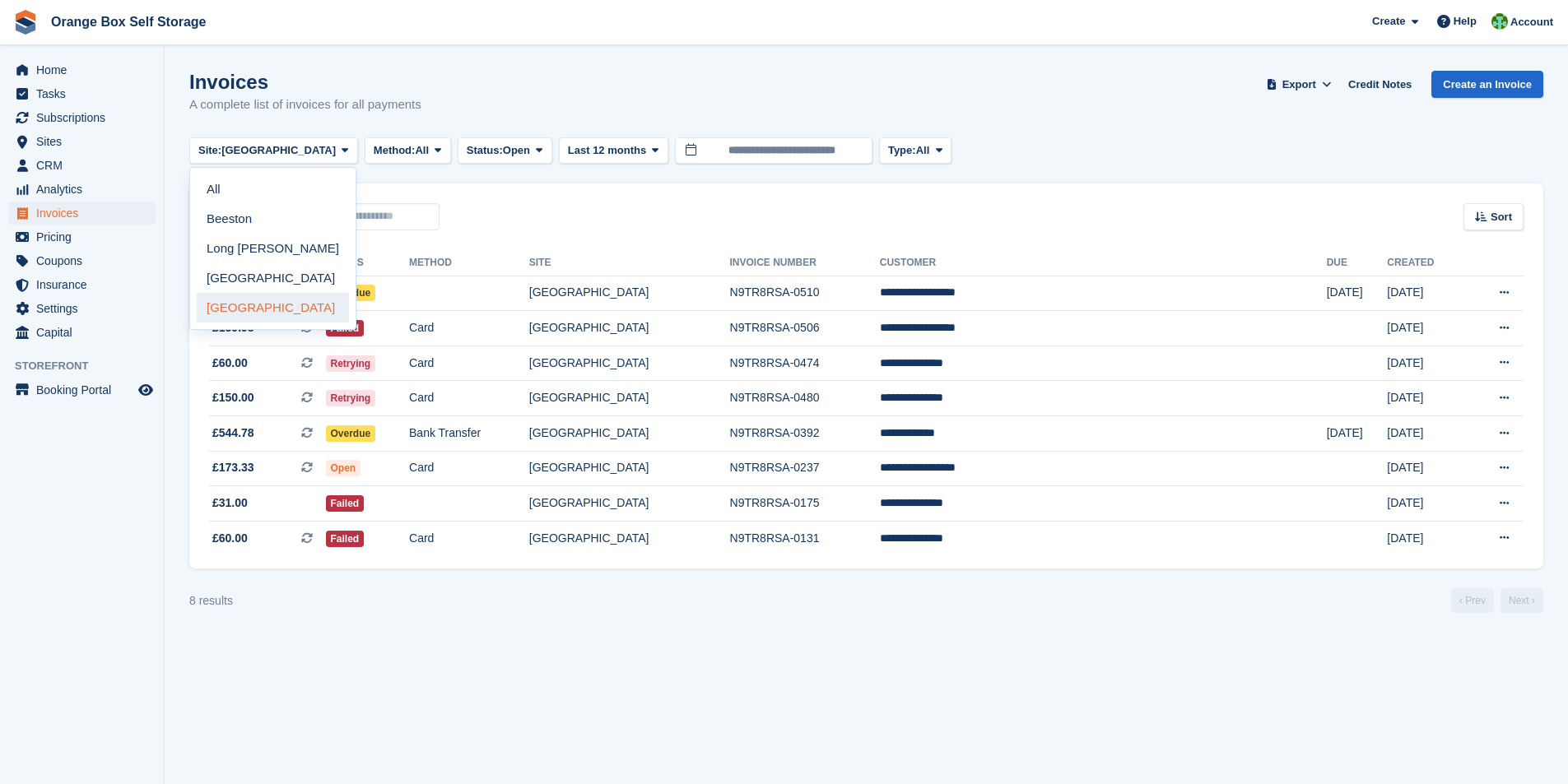
click at [247, 308] on link "[GEOGRAPHIC_DATA]" at bounding box center [273, 307] width 152 height 30
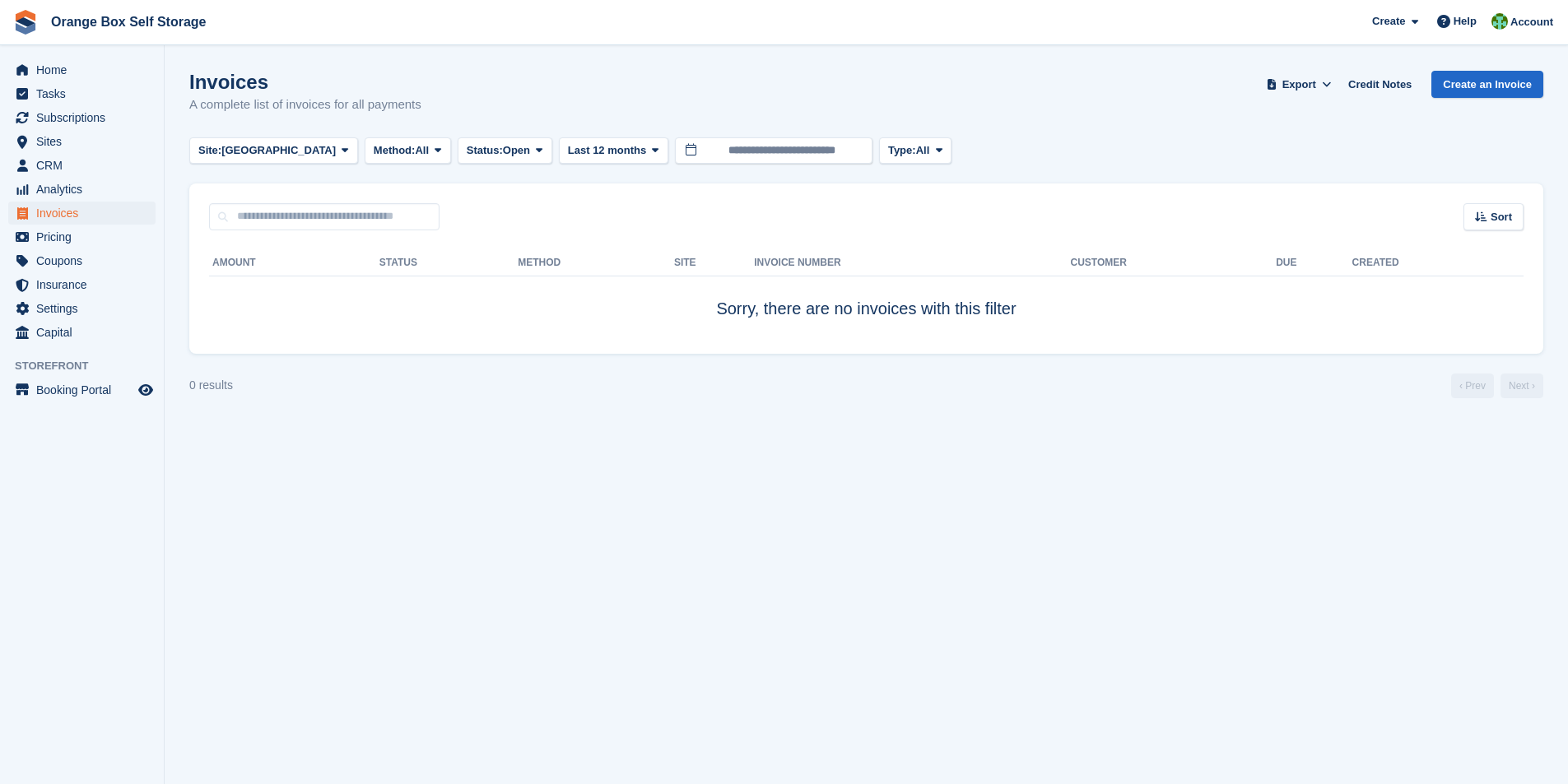
click at [585, 495] on section "Invoices A complete list of invoices for all payments Export Export Invoices Ex…" at bounding box center [866, 392] width 1403 height 784
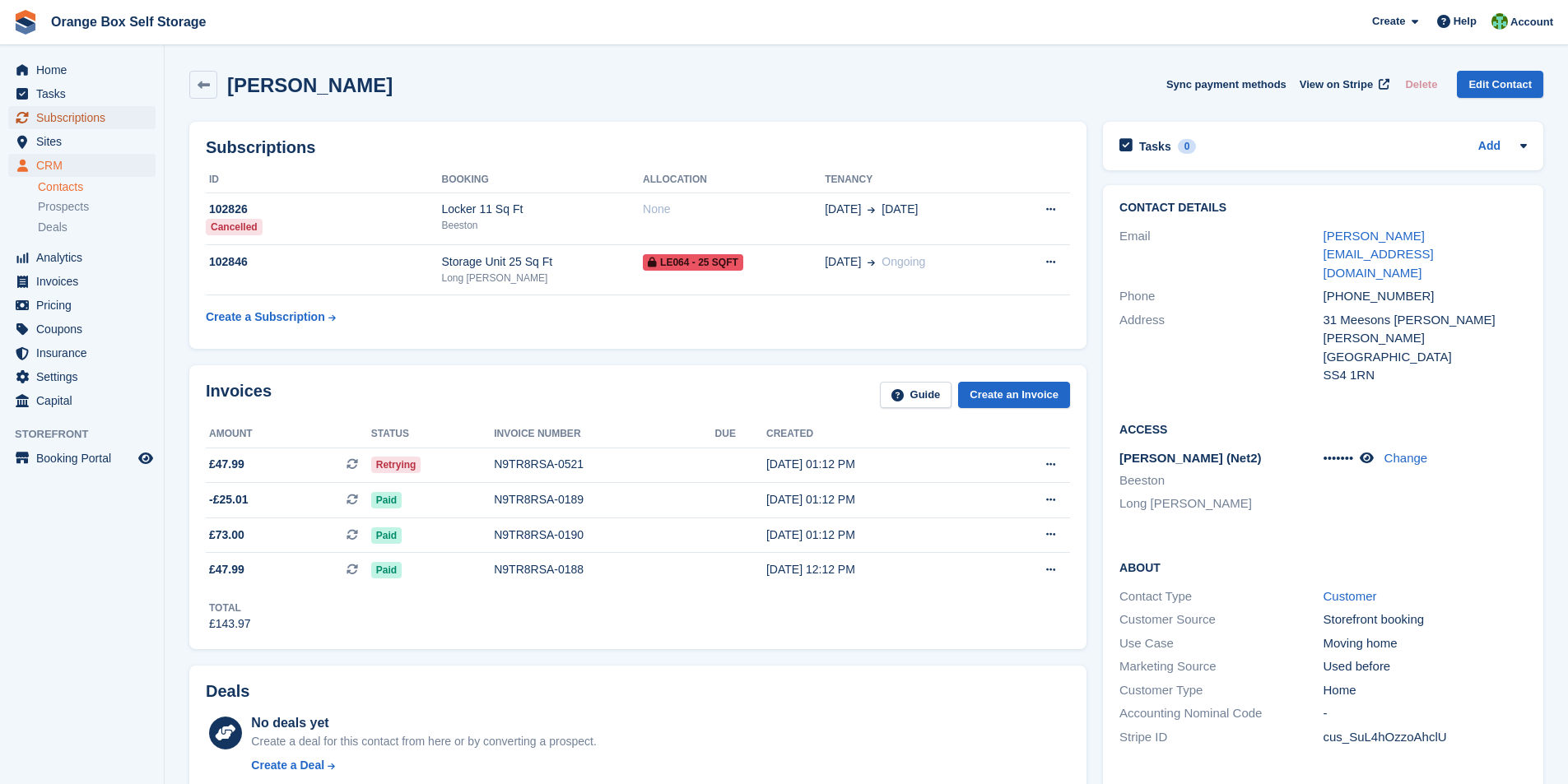
click at [88, 117] on span "Subscriptions" at bounding box center [85, 118] width 99 height 23
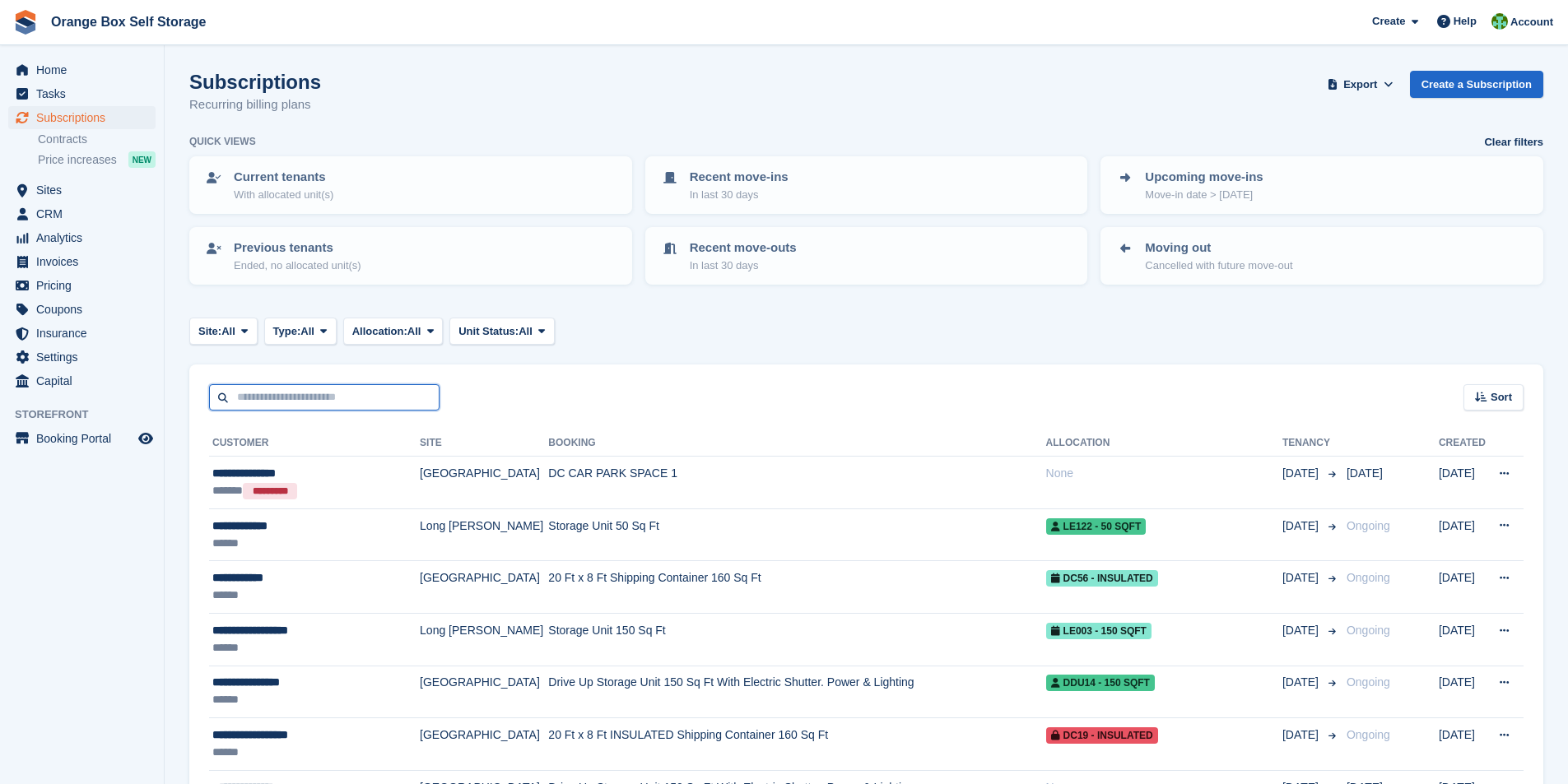
click at [252, 391] on input "text" at bounding box center [324, 397] width 230 height 27
type input "*****"
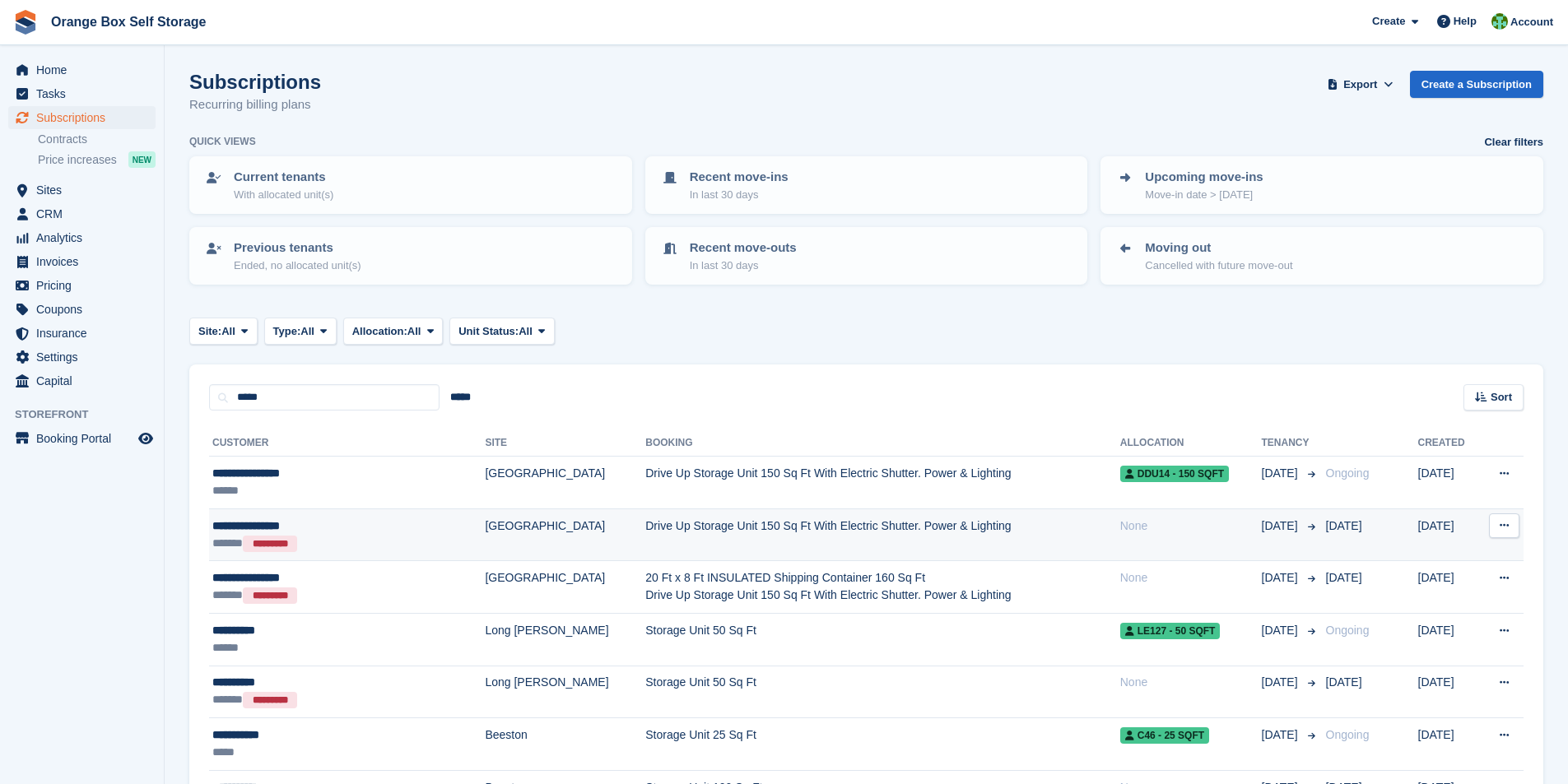
scroll to position [82, 0]
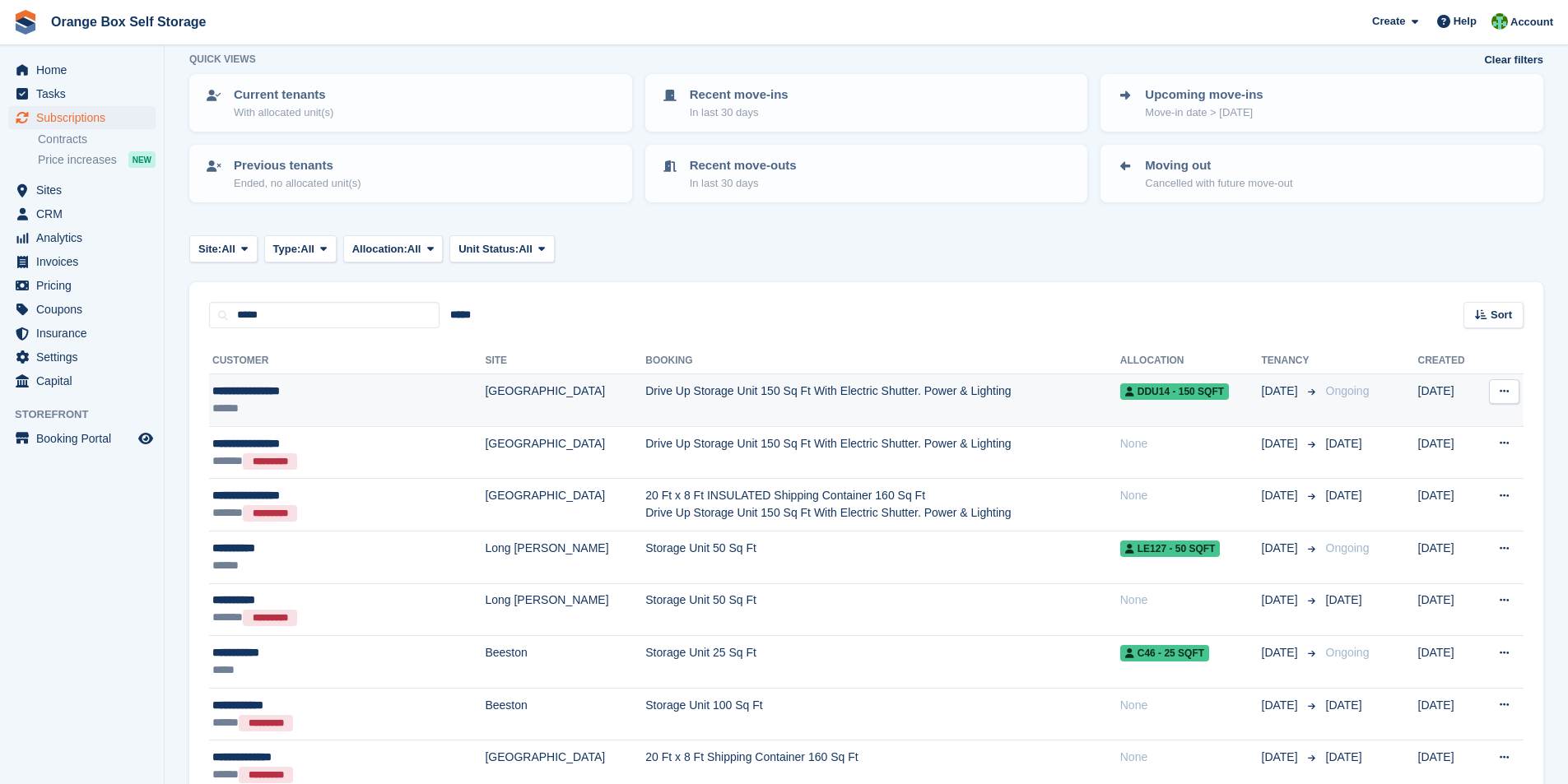
click at [645, 399] on td "Drive Up Storage Unit 150 Sq Ft With Electric Shutter. Power & Lighting" at bounding box center [883, 400] width 475 height 53
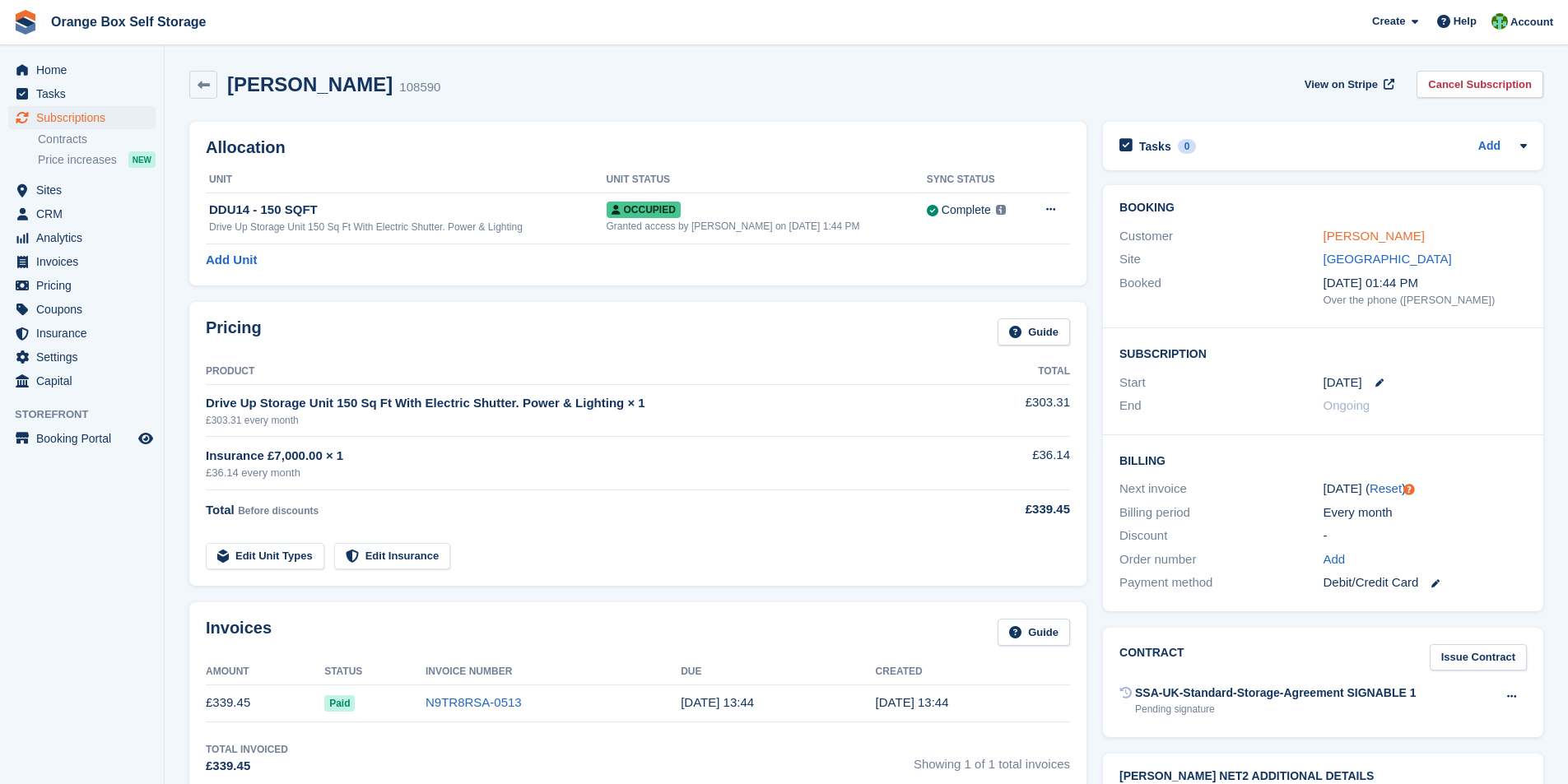
click at [1367, 232] on link "[PERSON_NAME]" at bounding box center [1374, 236] width 102 height 14
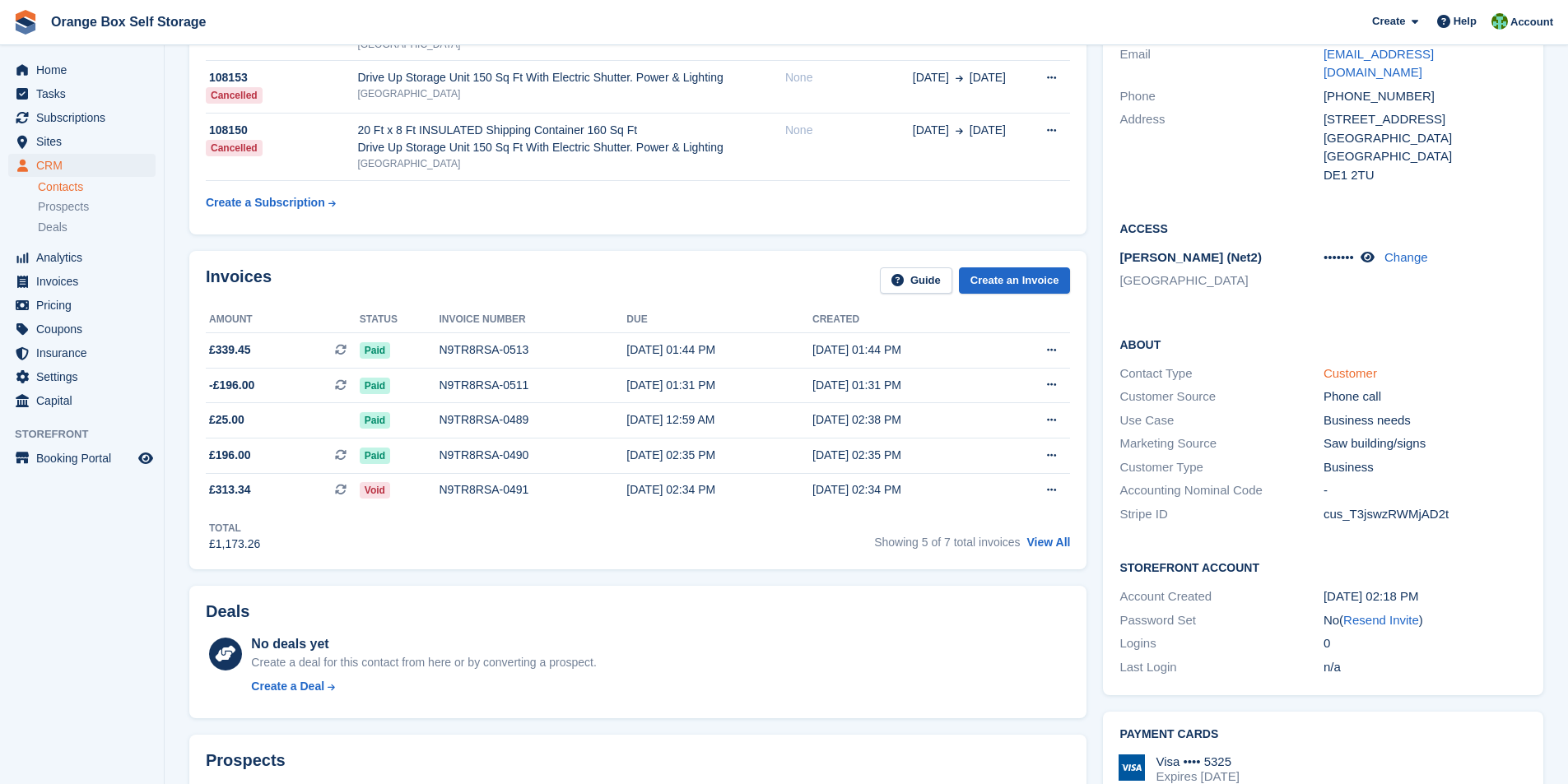
scroll to position [329, 0]
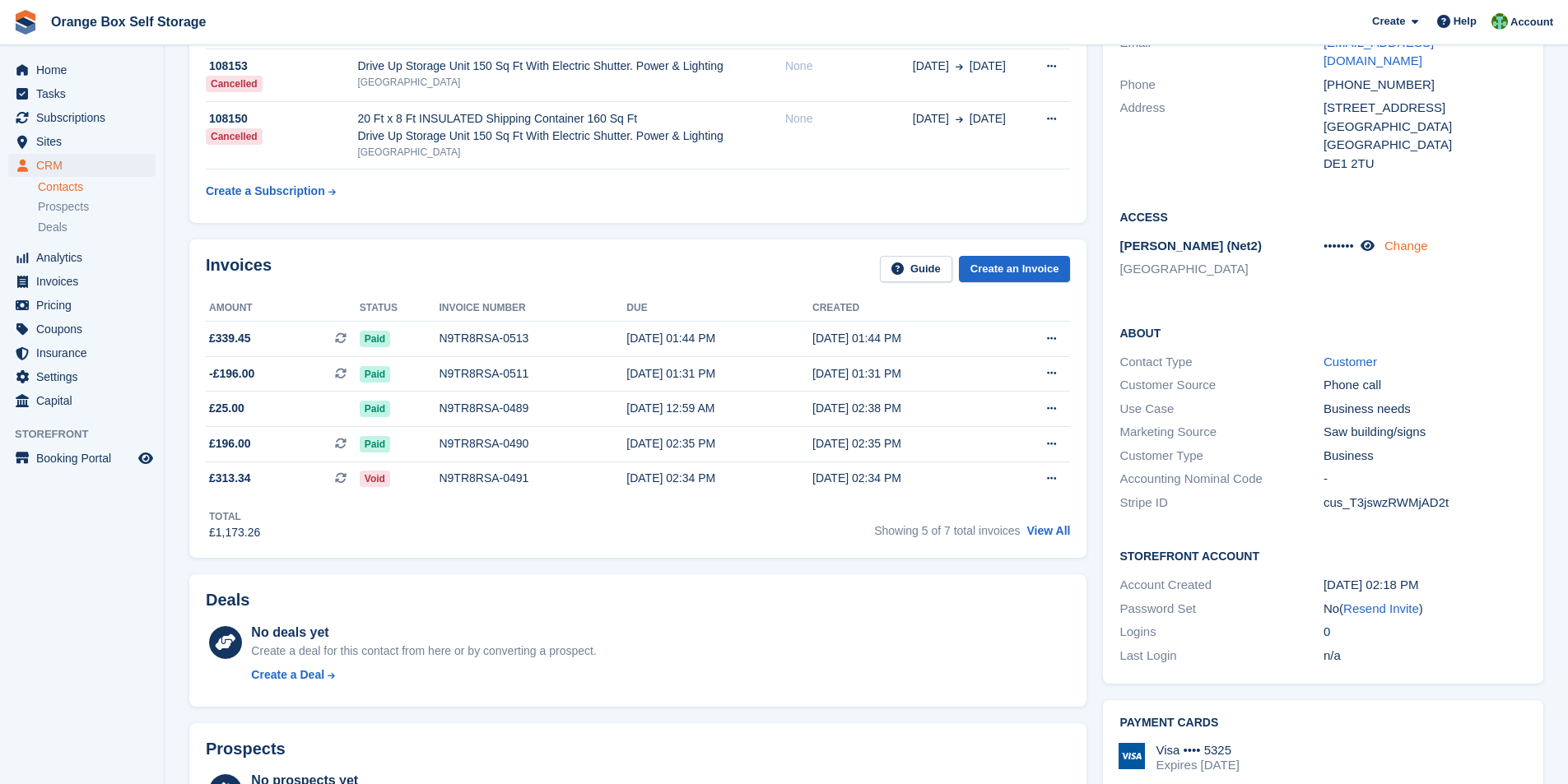
click at [1403, 238] on link "Change" at bounding box center [1406, 245] width 43 height 14
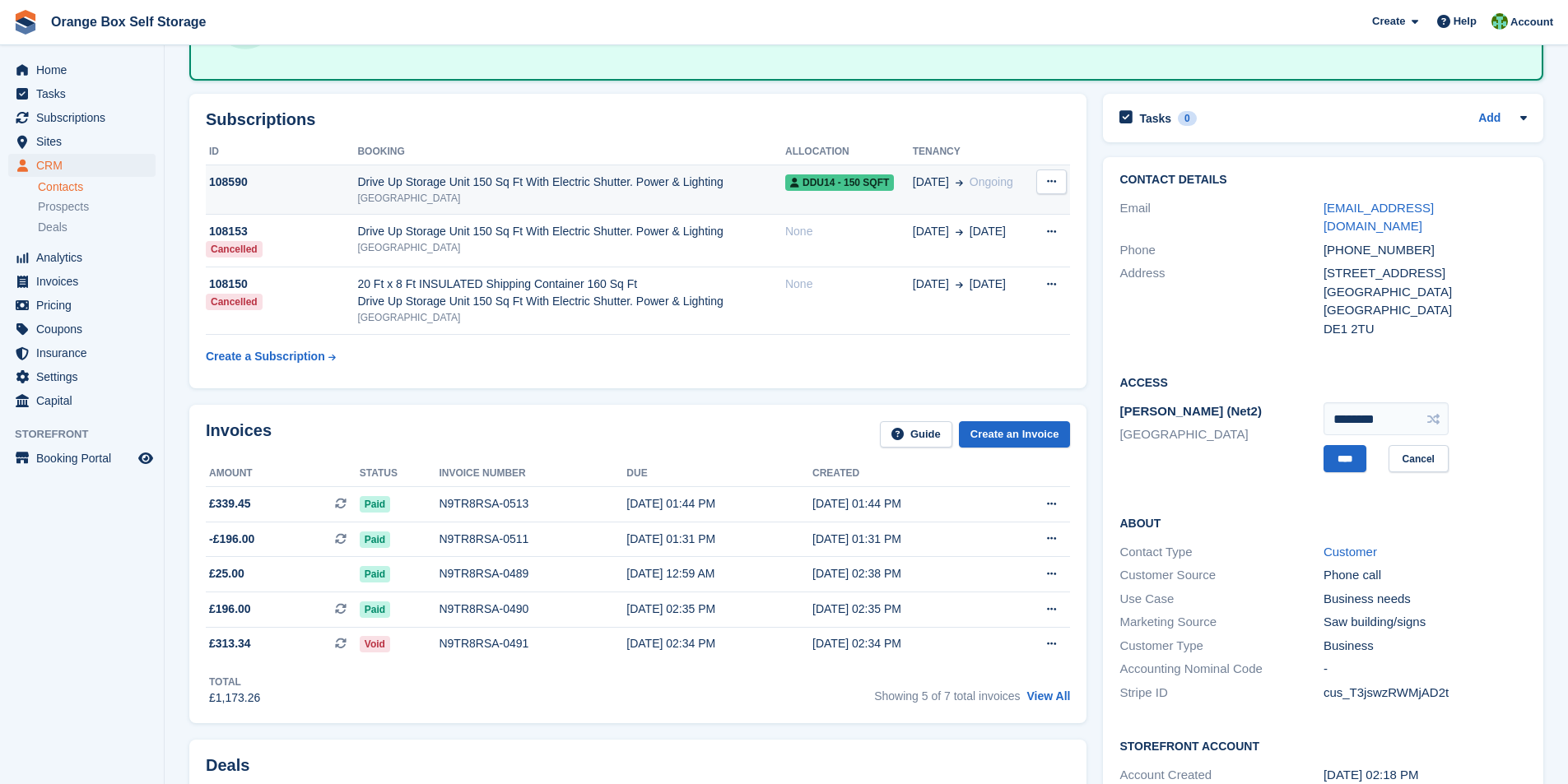
scroll to position [165, 0]
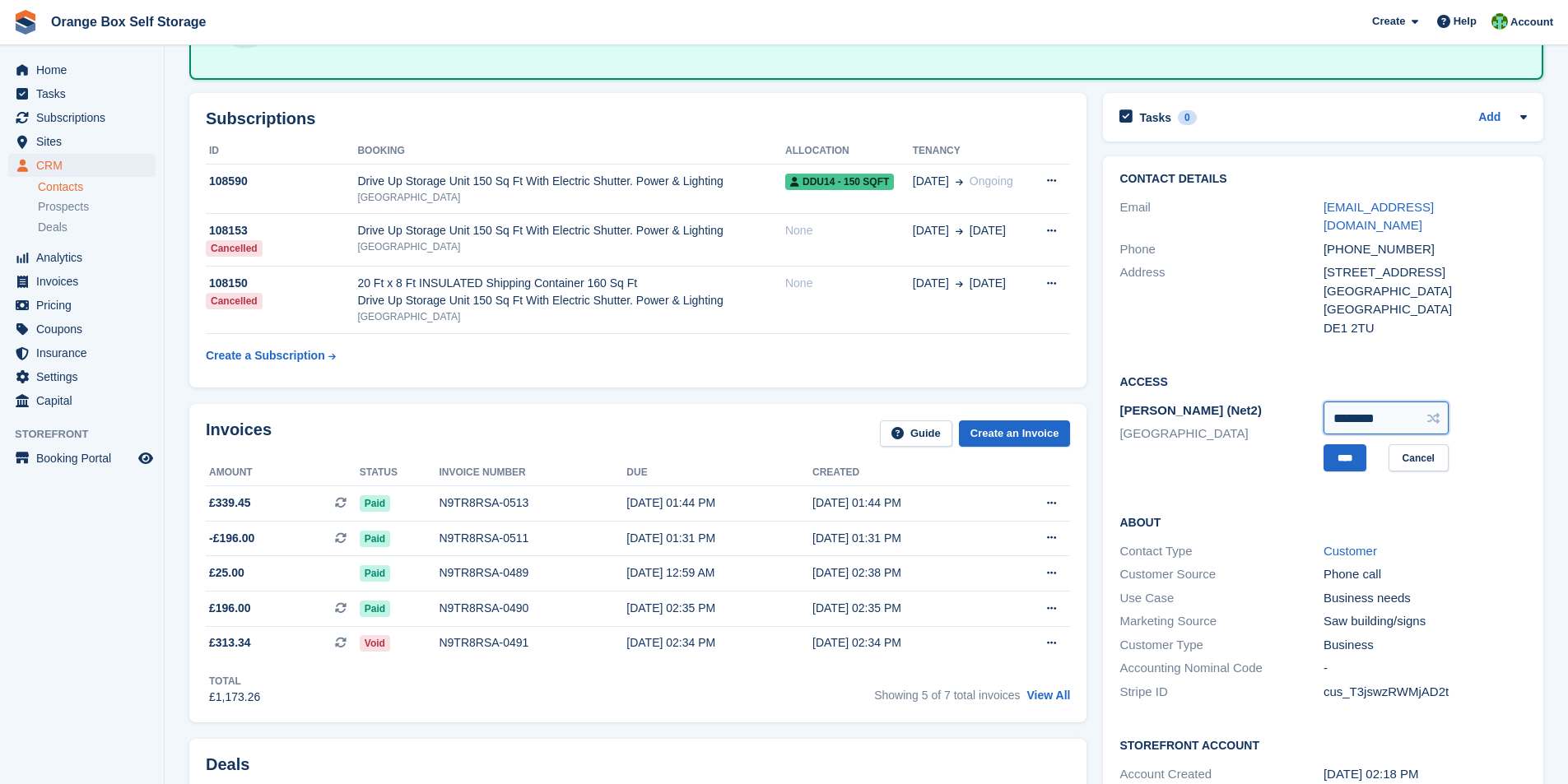
drag, startPoint x: 1396, startPoint y: 397, endPoint x: 1359, endPoint y: 396, distance: 37.0
click at [1329, 401] on input "********" at bounding box center [1385, 417] width 125 height 33
click at [1367, 401] on input "text" at bounding box center [1385, 417] width 125 height 33
type input "********"
click at [1347, 444] on input "****" at bounding box center [1345, 458] width 43 height 27
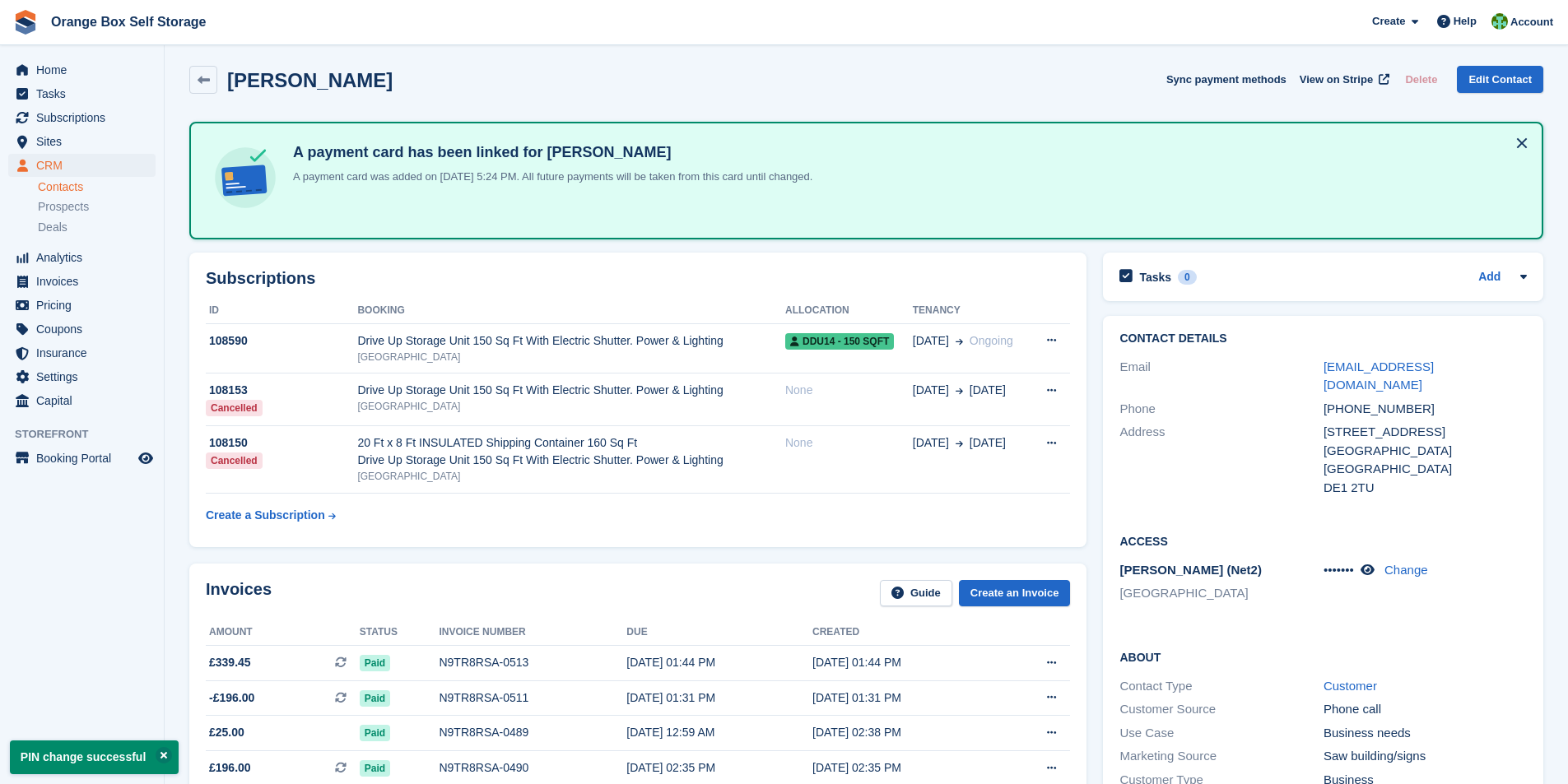
scroll to position [0, 0]
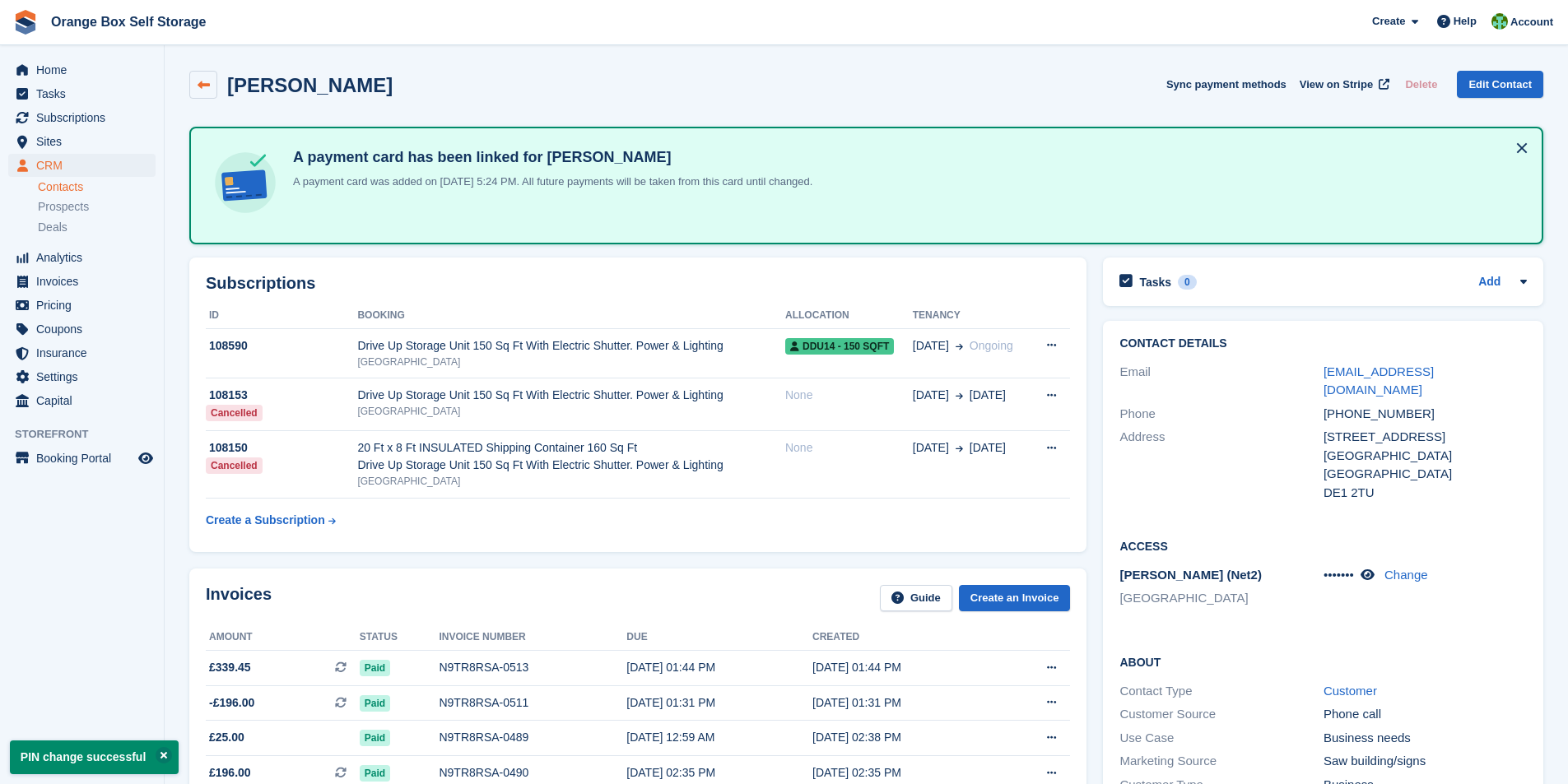
click at [207, 84] on icon at bounding box center [204, 85] width 13 height 13
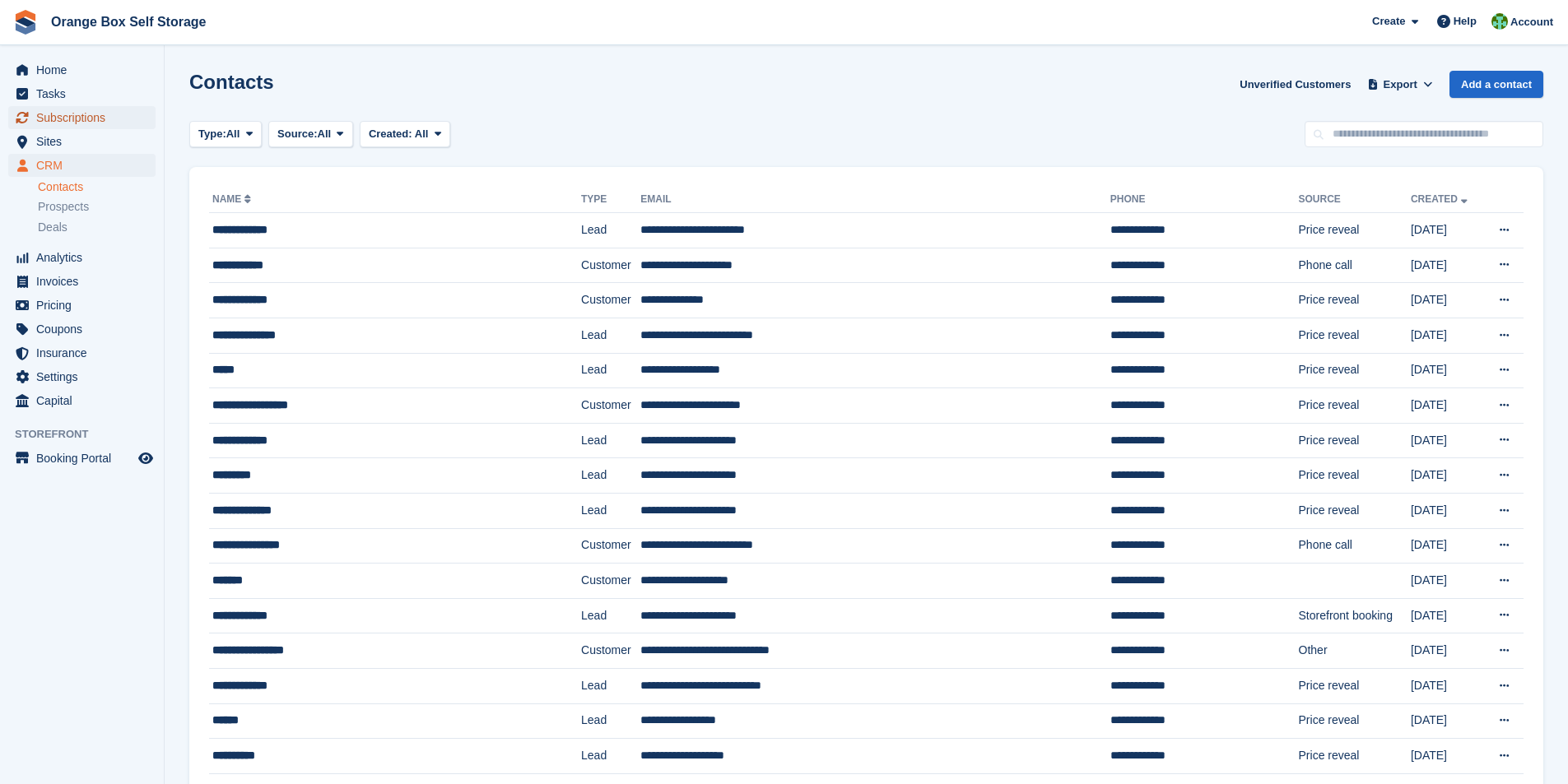
click at [61, 124] on span "Subscriptions" at bounding box center [85, 118] width 99 height 23
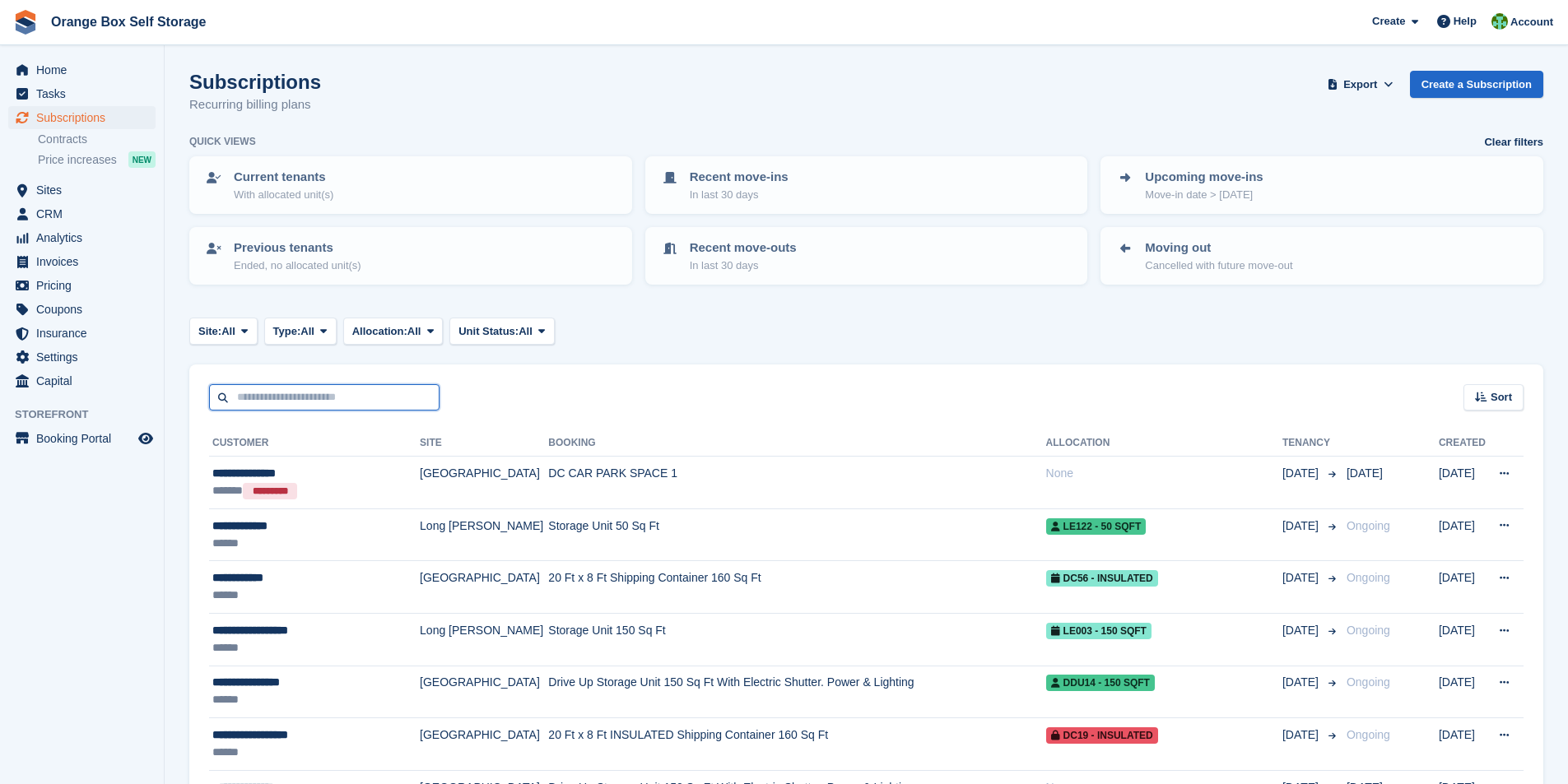
click at [325, 389] on input "text" at bounding box center [324, 397] width 230 height 27
type input "*****"
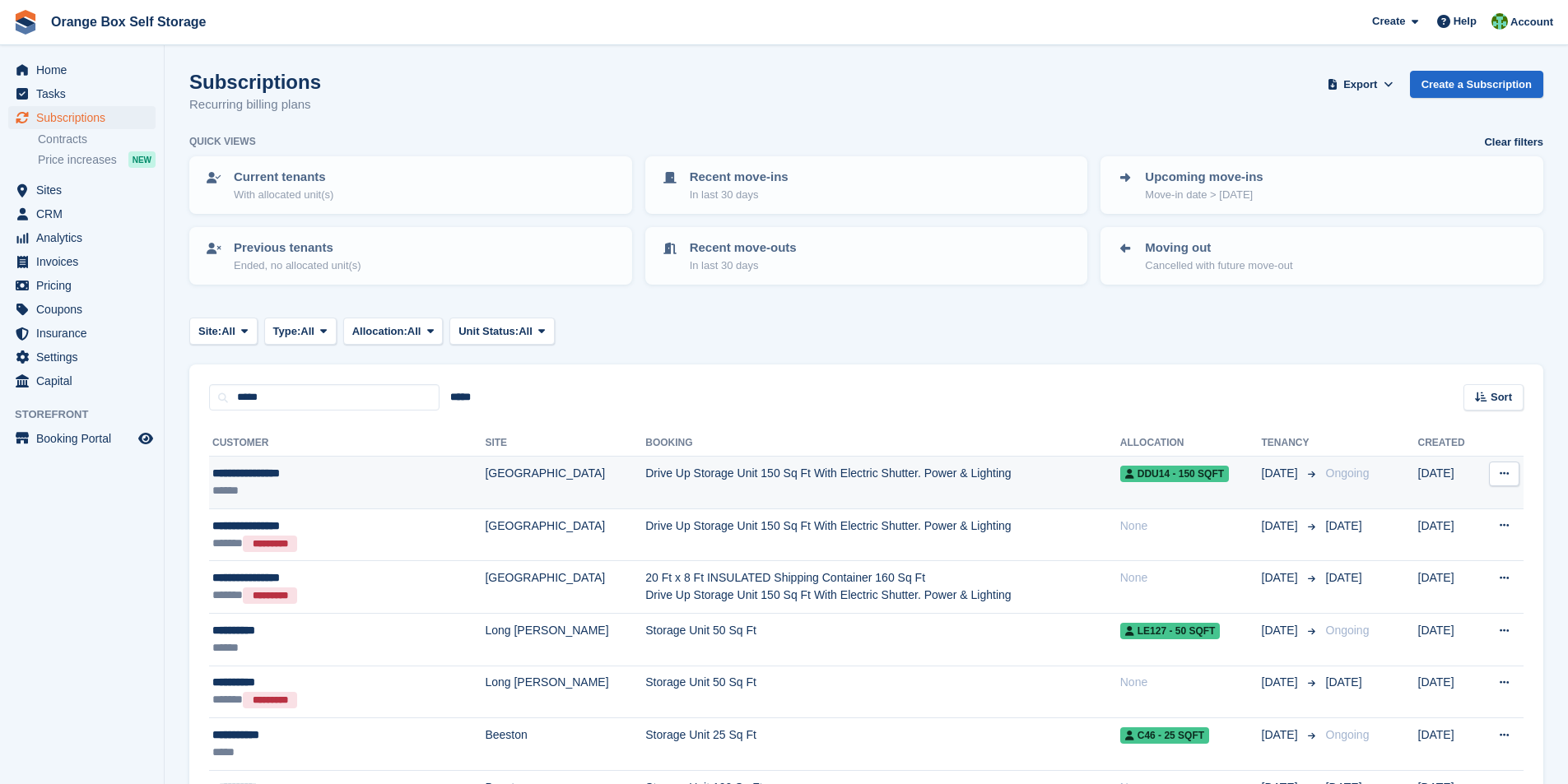
click at [1132, 474] on span "DDU14 - 150 SQFT" at bounding box center [1174, 474] width 109 height 16
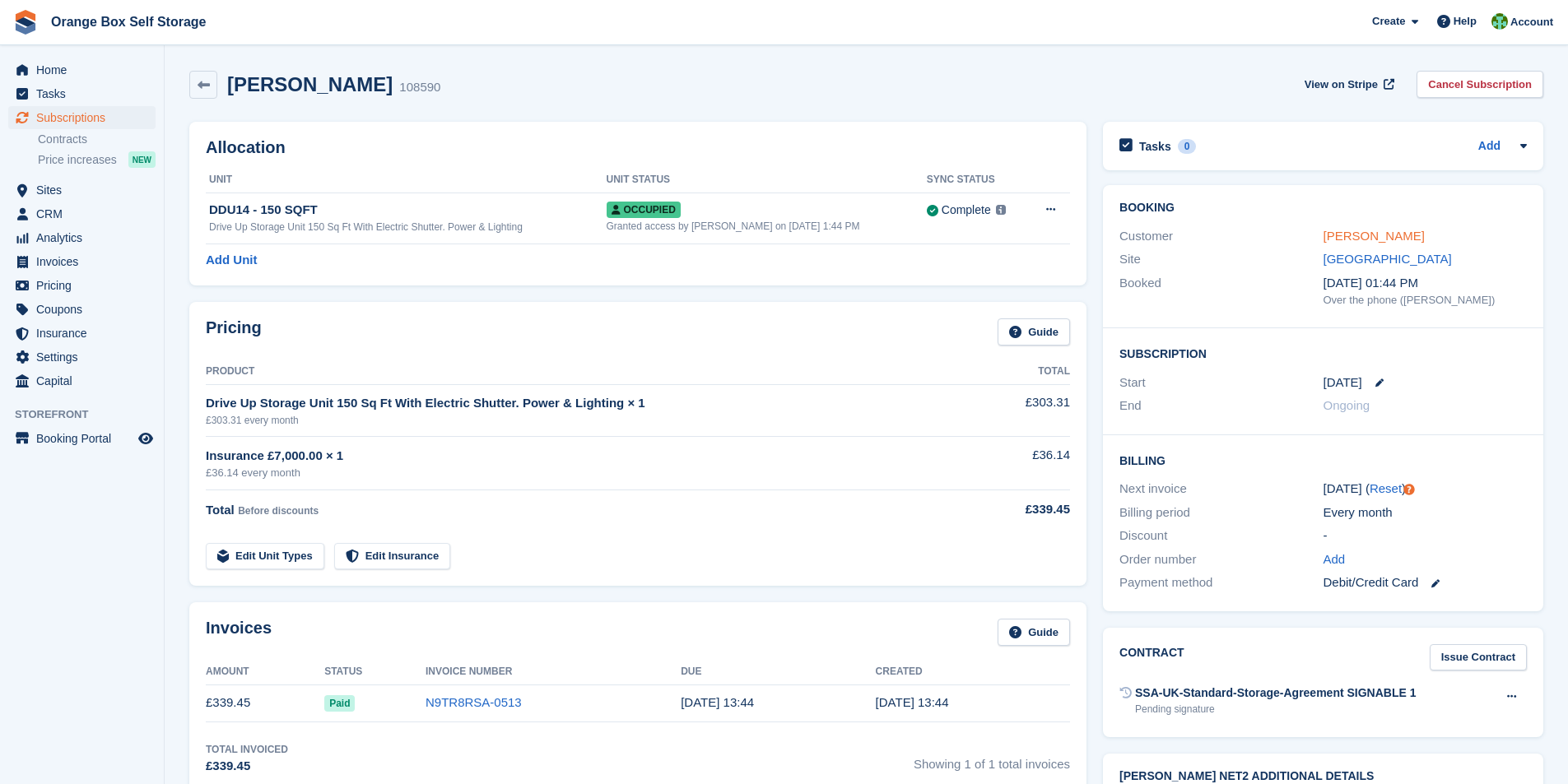
click at [1372, 237] on link "[PERSON_NAME]" at bounding box center [1374, 236] width 102 height 14
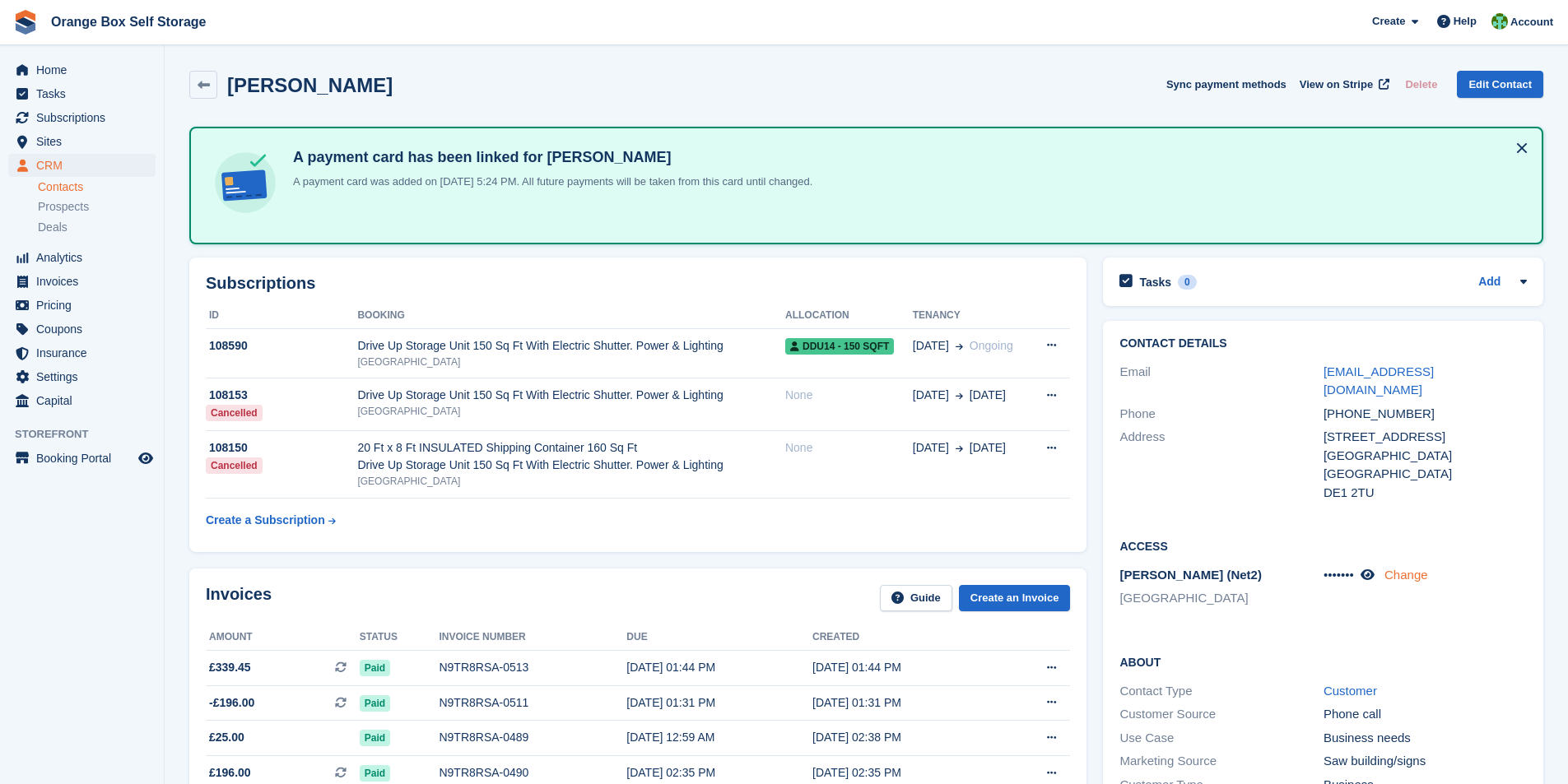
click at [1413, 567] on link "Change" at bounding box center [1406, 575] width 43 height 14
drag, startPoint x: 1398, startPoint y: 566, endPoint x: 1290, endPoint y: 573, distance: 108.2
click at [1290, 573] on div "[PERSON_NAME] (Net2) [GEOGRAPHIC_DATA] ******** **** Cancel" at bounding box center [1322, 601] width 408 height 75
paste input "********"
type input "********"
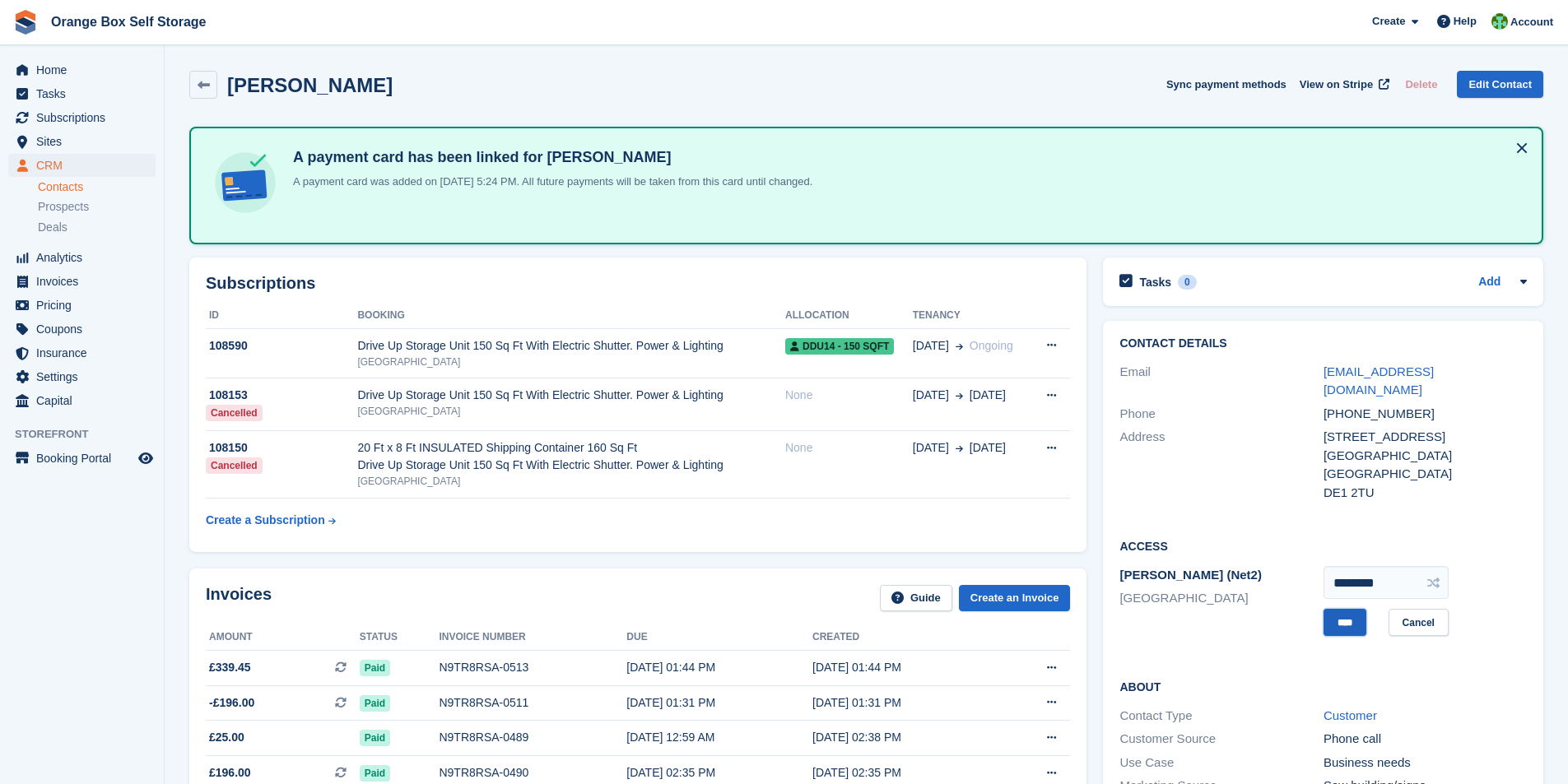
click at [1347, 609] on input "****" at bounding box center [1345, 622] width 43 height 27
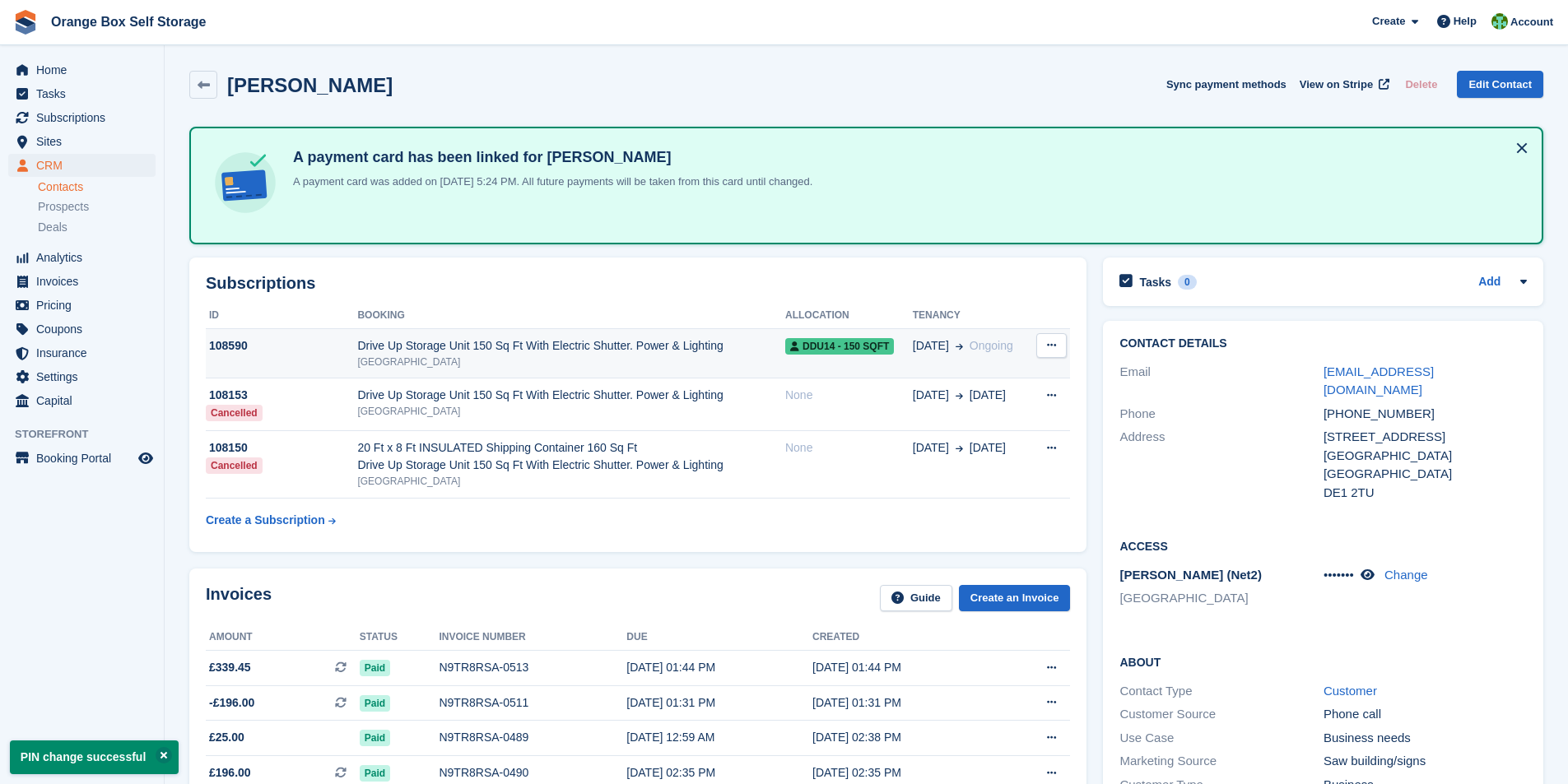
click at [822, 345] on span "DDU14 - 150 SQFT" at bounding box center [839, 346] width 109 height 16
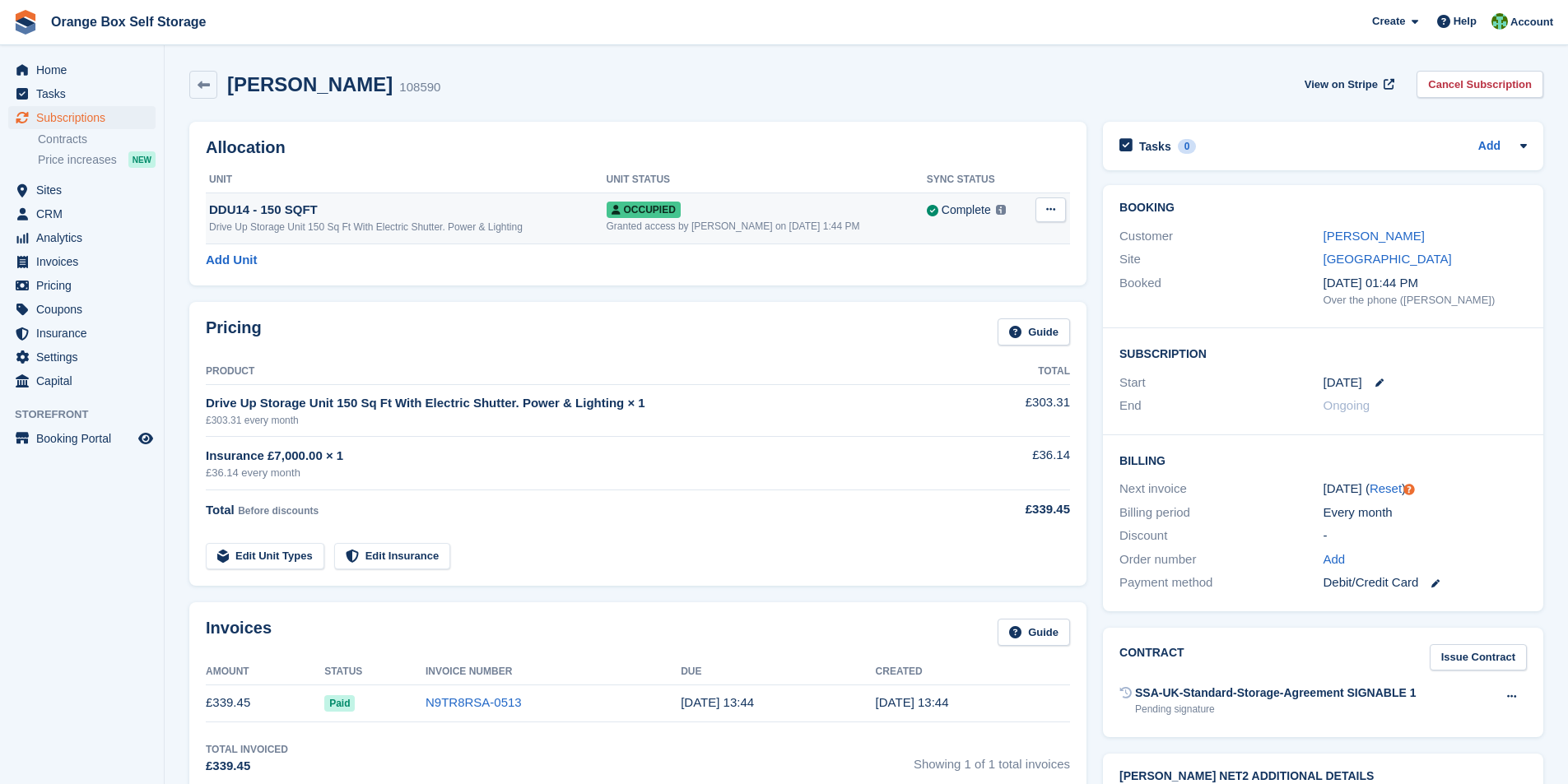
click at [681, 211] on span "Occupied" at bounding box center [643, 209] width 74 height 16
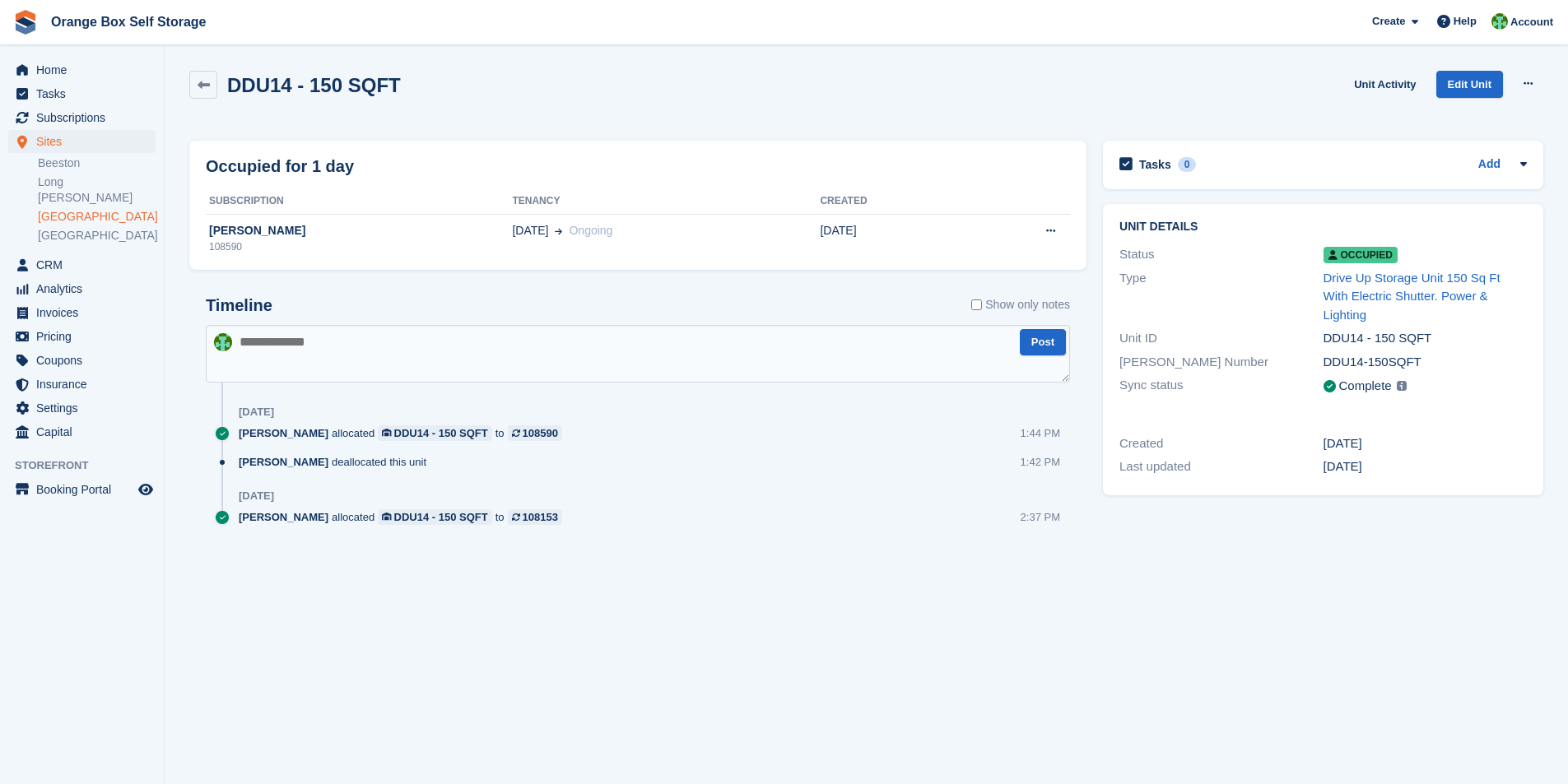
click at [391, 354] on textarea at bounding box center [638, 353] width 865 height 58
type textarea "*"
type textarea "**********"
click at [53, 68] on span "Home" at bounding box center [85, 70] width 99 height 23
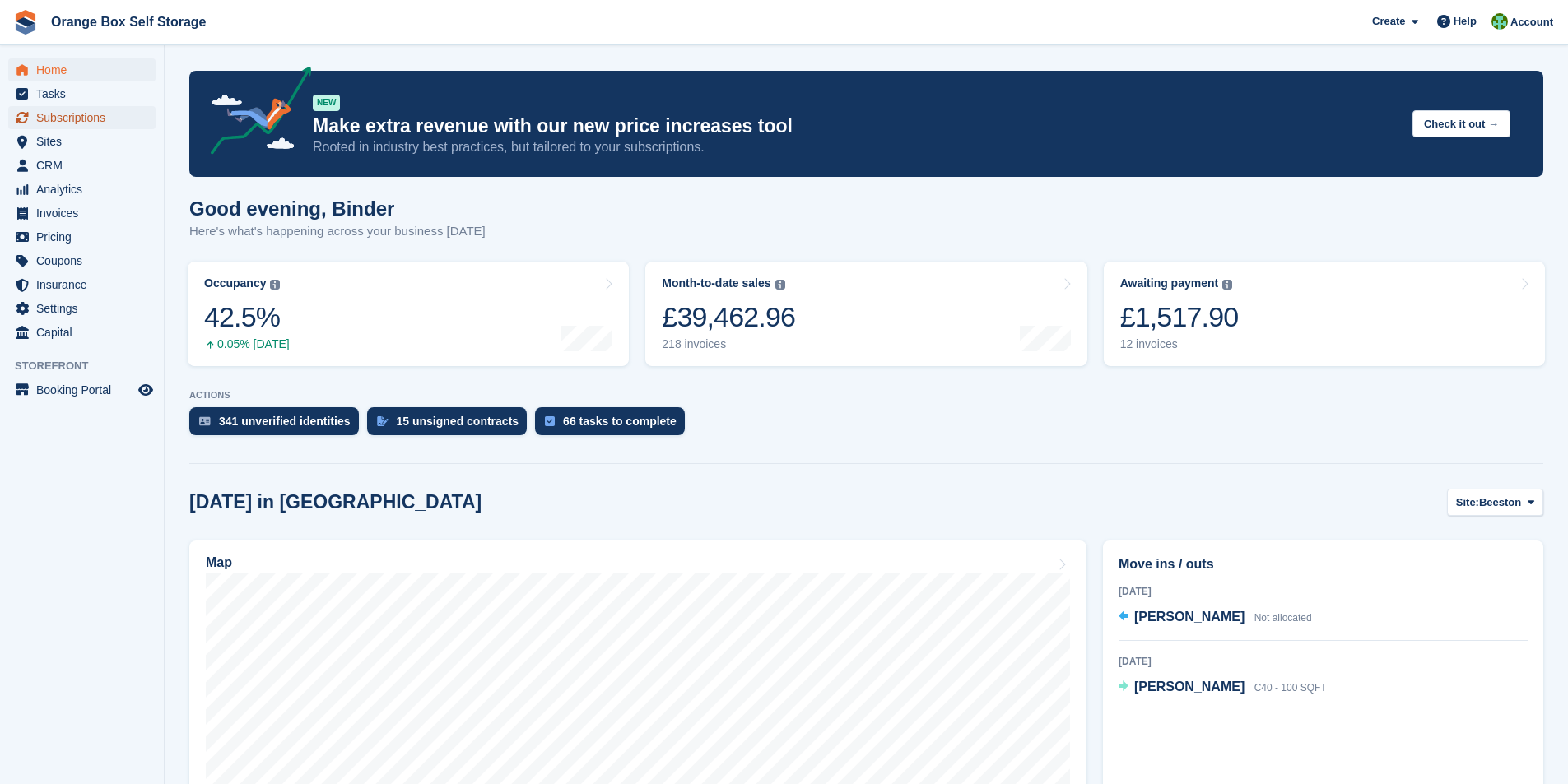
click at [58, 120] on span "Subscriptions" at bounding box center [85, 118] width 99 height 23
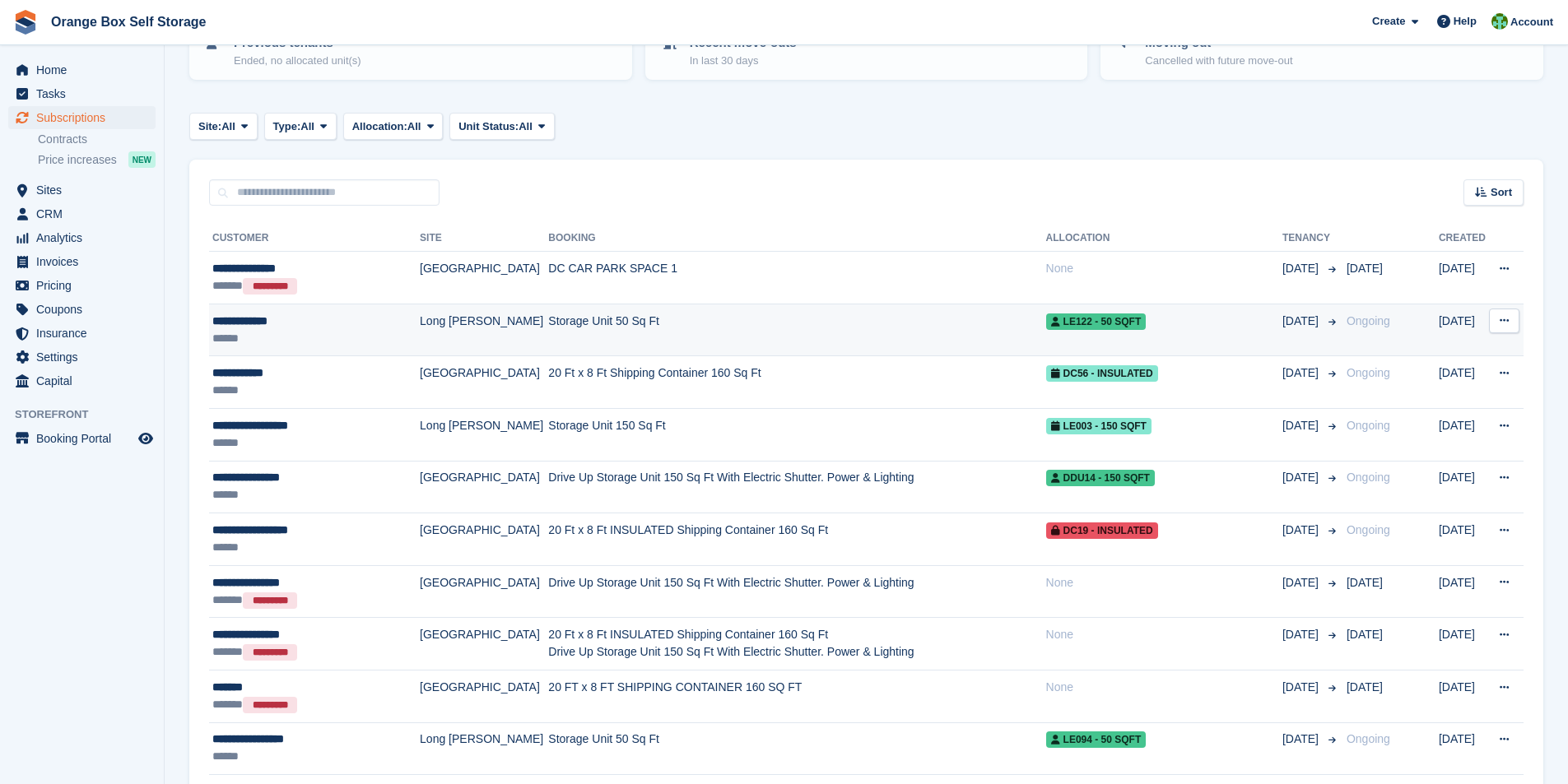
scroll to position [246, 0]
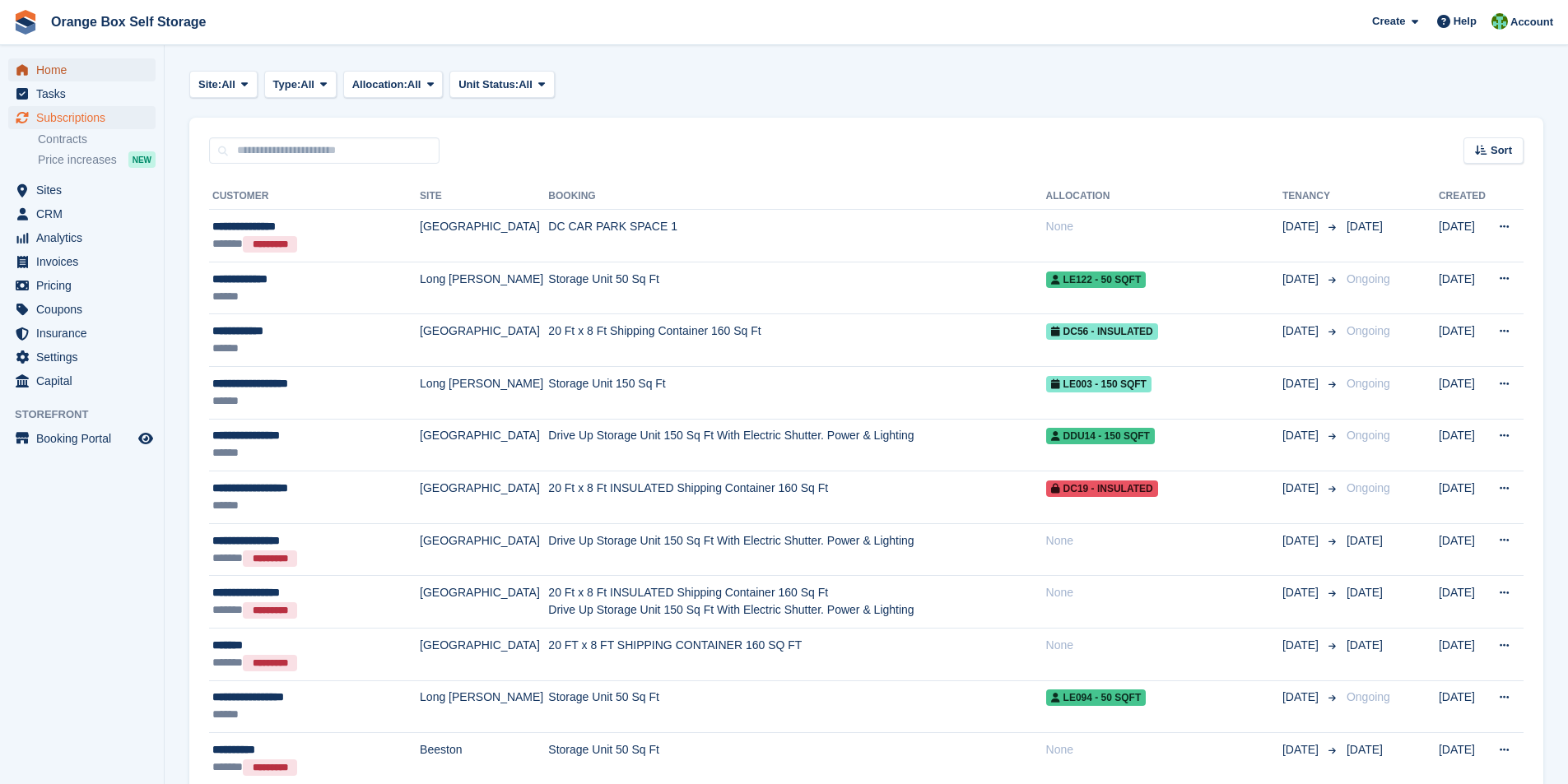
click at [59, 69] on span "Home" at bounding box center [85, 70] width 99 height 23
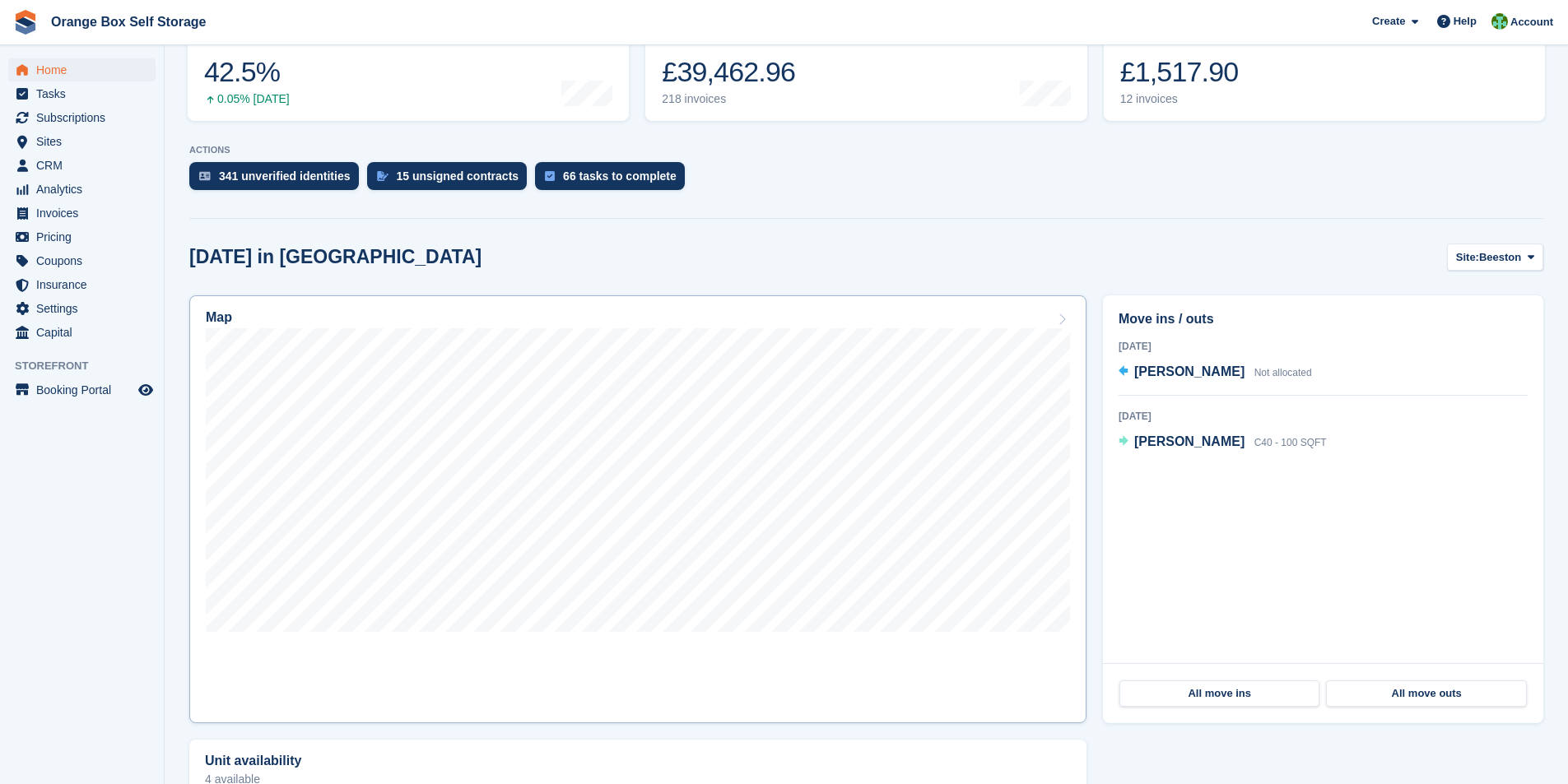
scroll to position [246, 0]
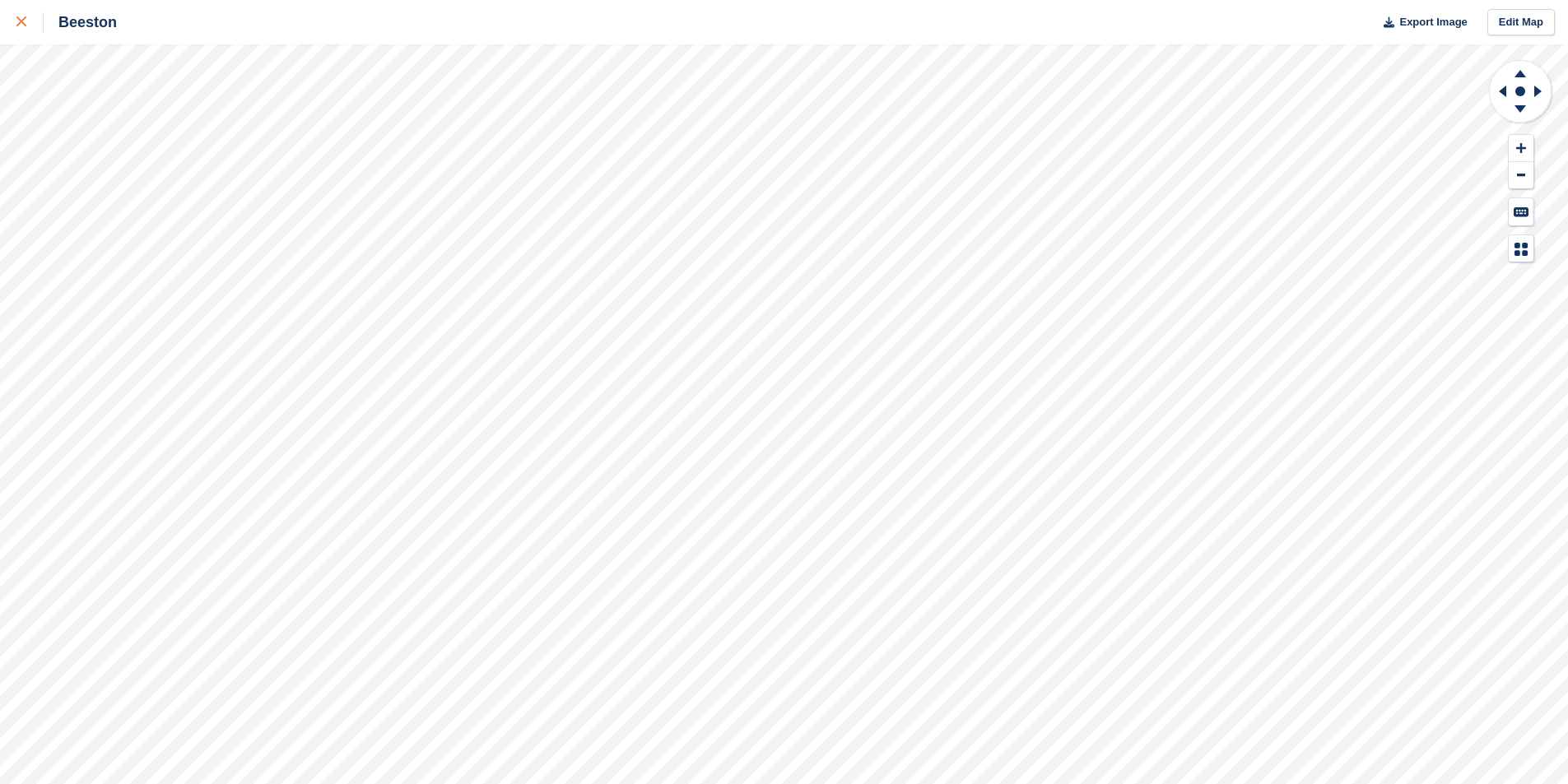
click at [22, 20] on icon at bounding box center [21, 21] width 10 height 10
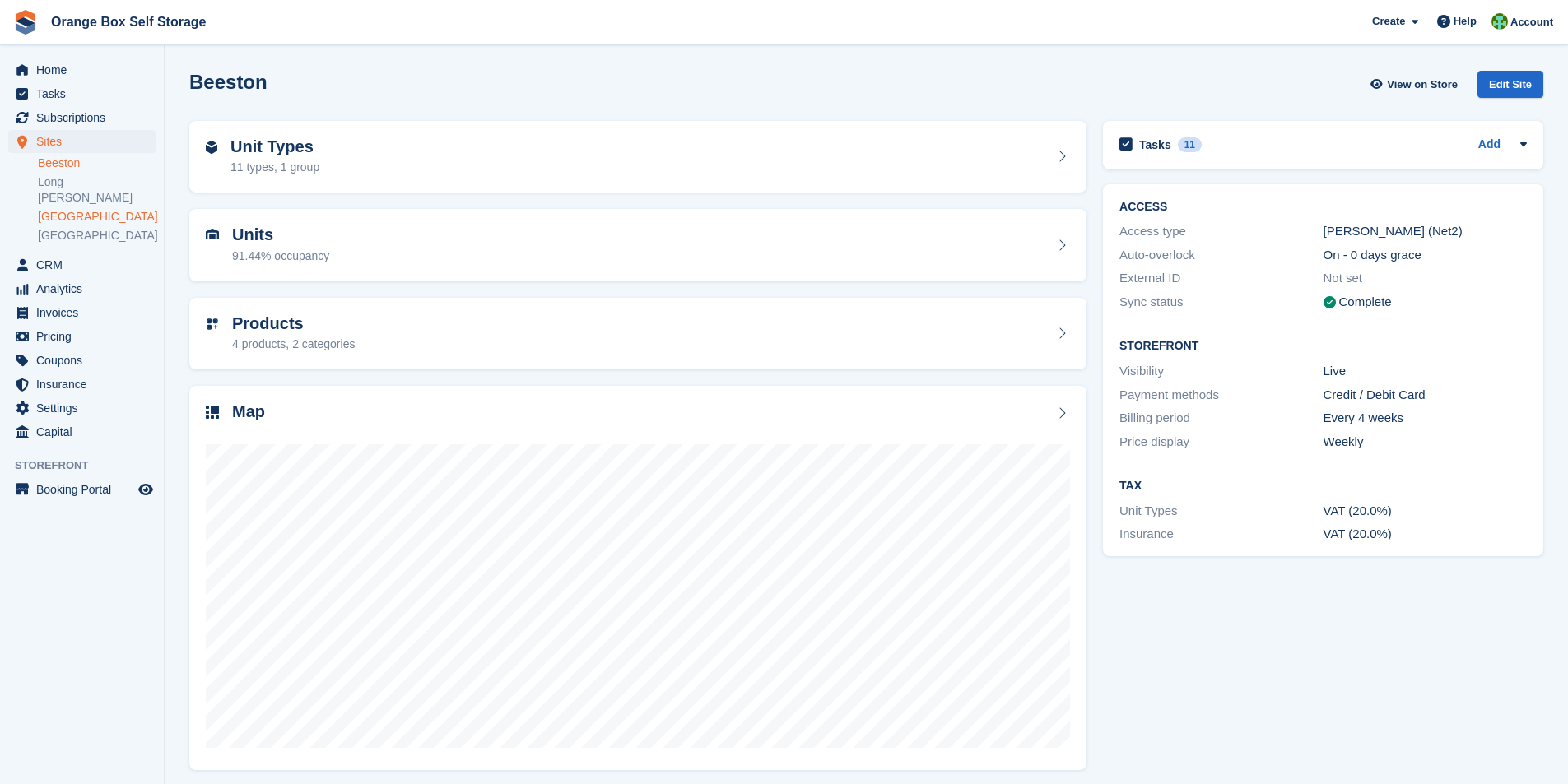
click at [67, 209] on link "[GEOGRAPHIC_DATA]" at bounding box center [96, 216] width 118 height 15
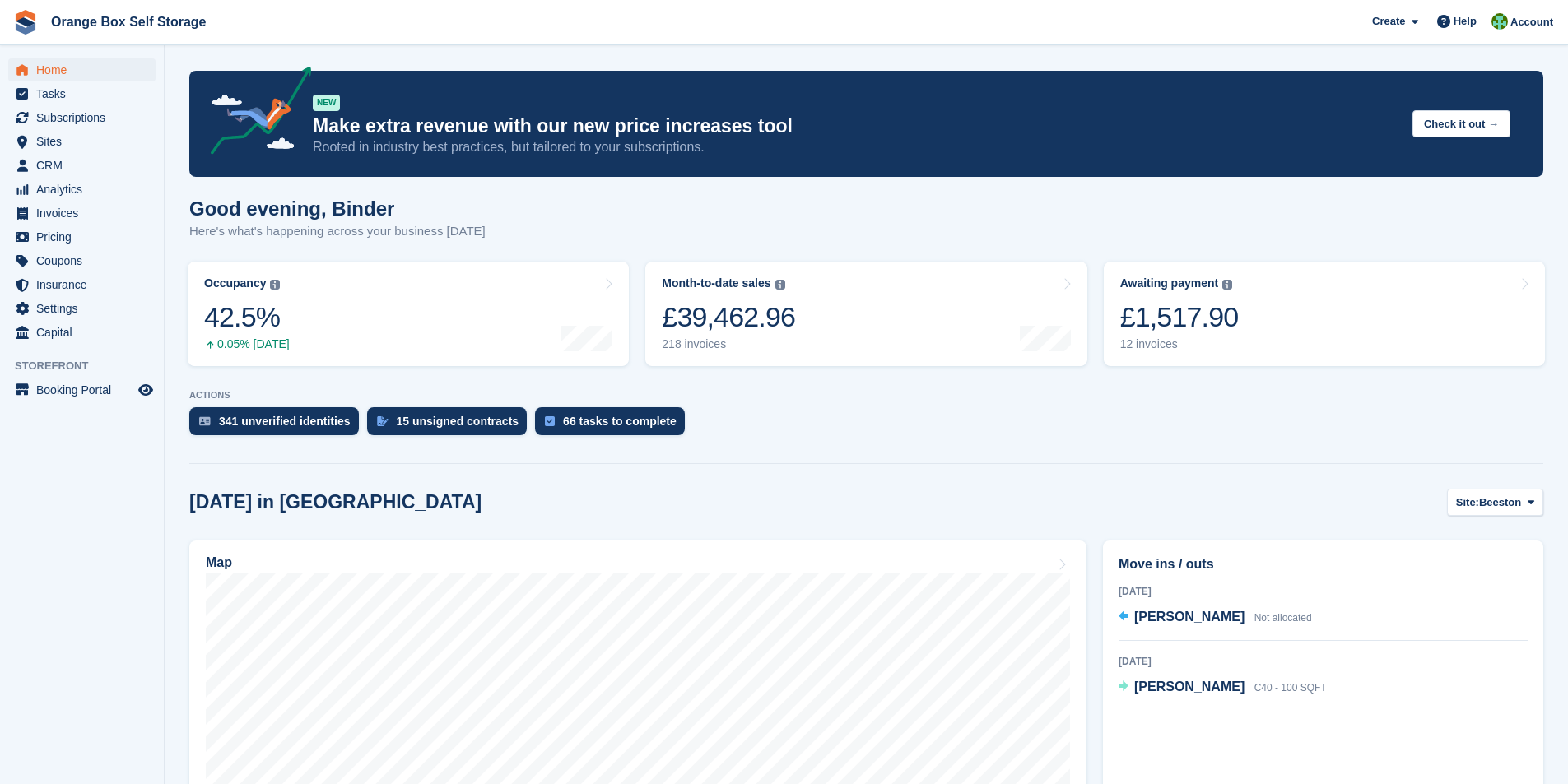
scroll to position [246, 0]
